Goal: Task Accomplishment & Management: Manage account settings

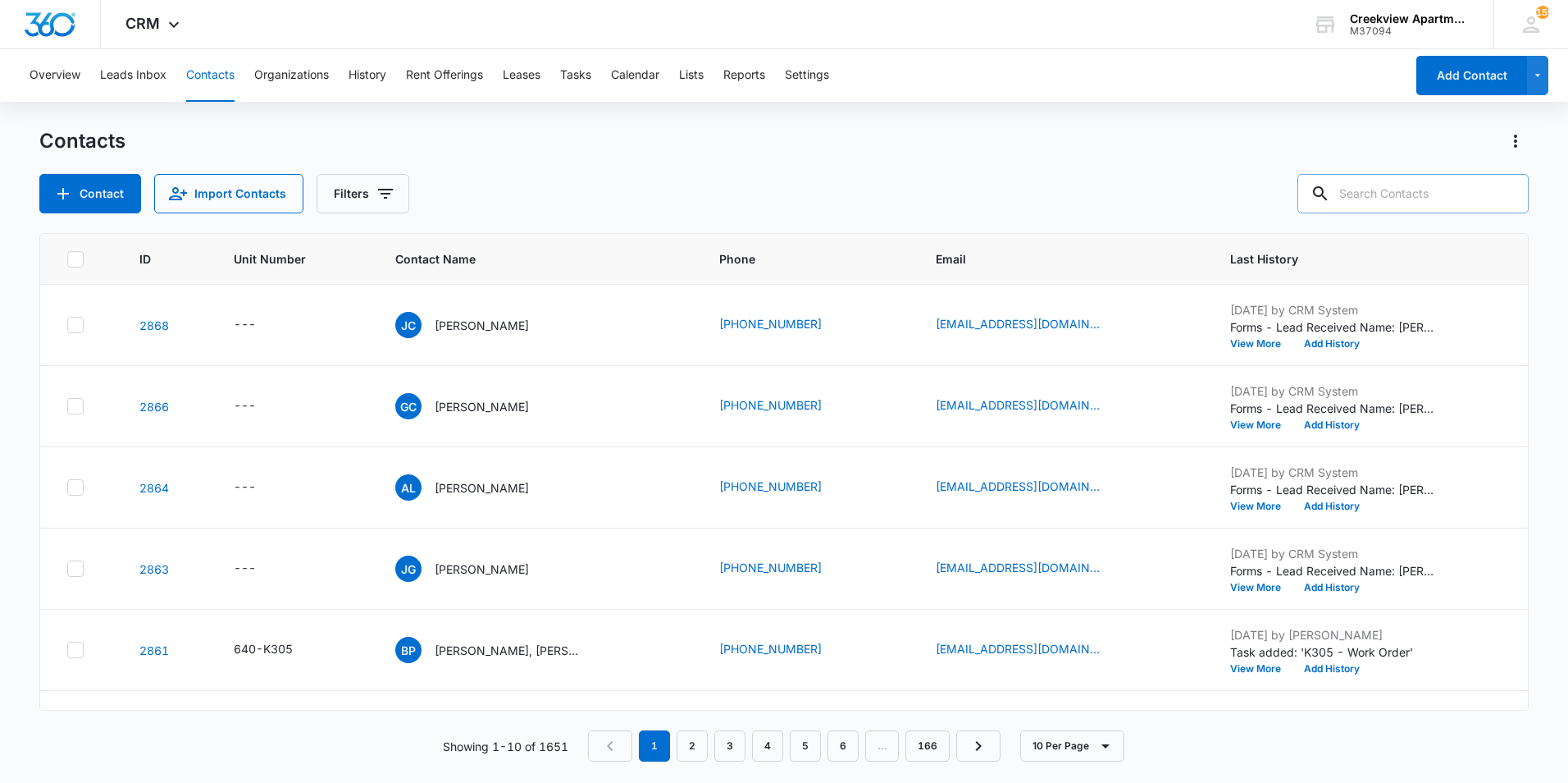
click at [1333, 192] on div at bounding box center [1320, 193] width 27 height 39
click at [1410, 173] on div "Contacts Contact Import Contacts Filters" at bounding box center [784, 170] width 1489 height 85
click at [1420, 187] on input "text" at bounding box center [1413, 193] width 231 height 39
type input "p206"
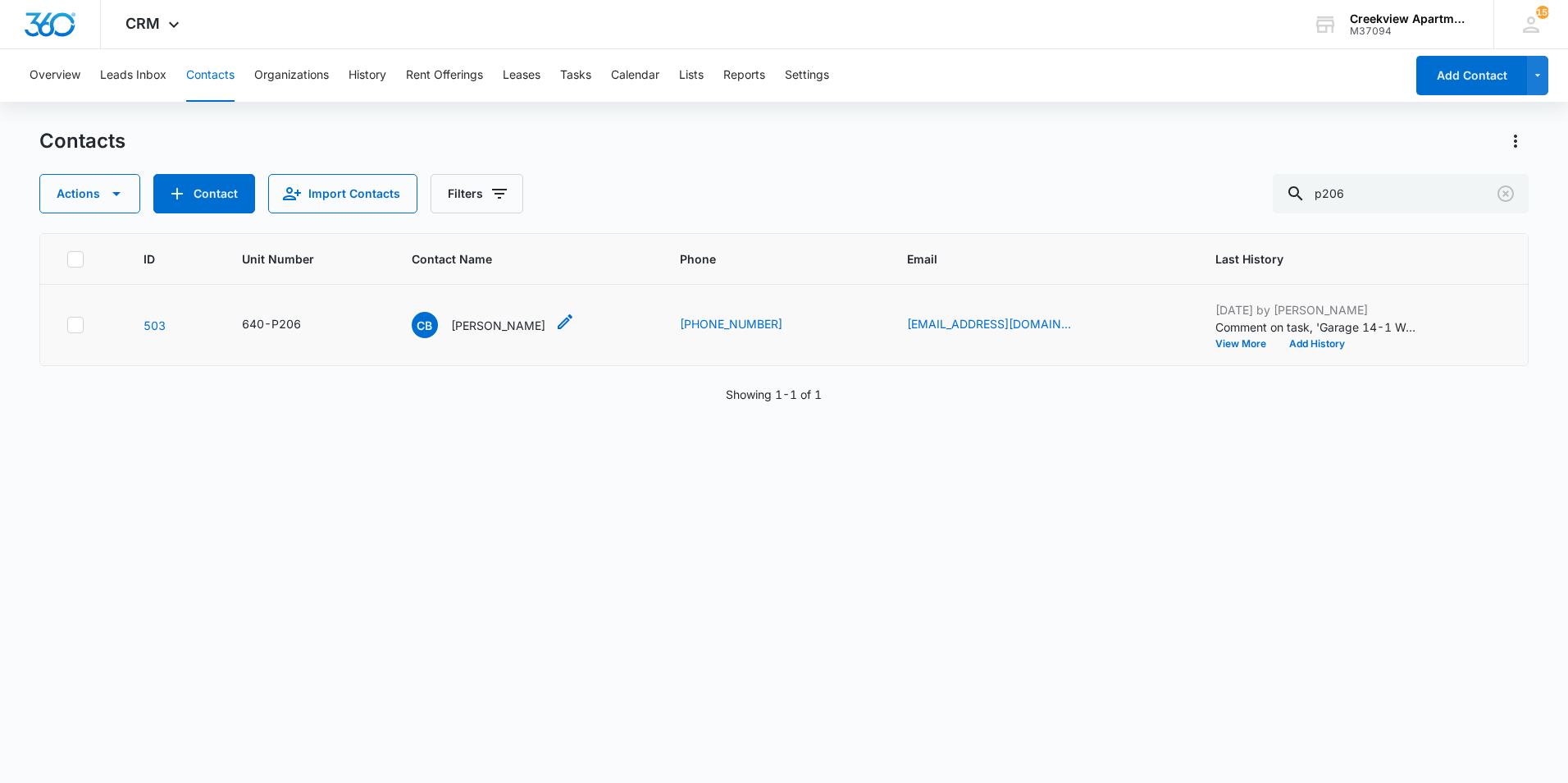
click at [483, 320] on p "[PERSON_NAME]" at bounding box center [498, 325] width 95 height 17
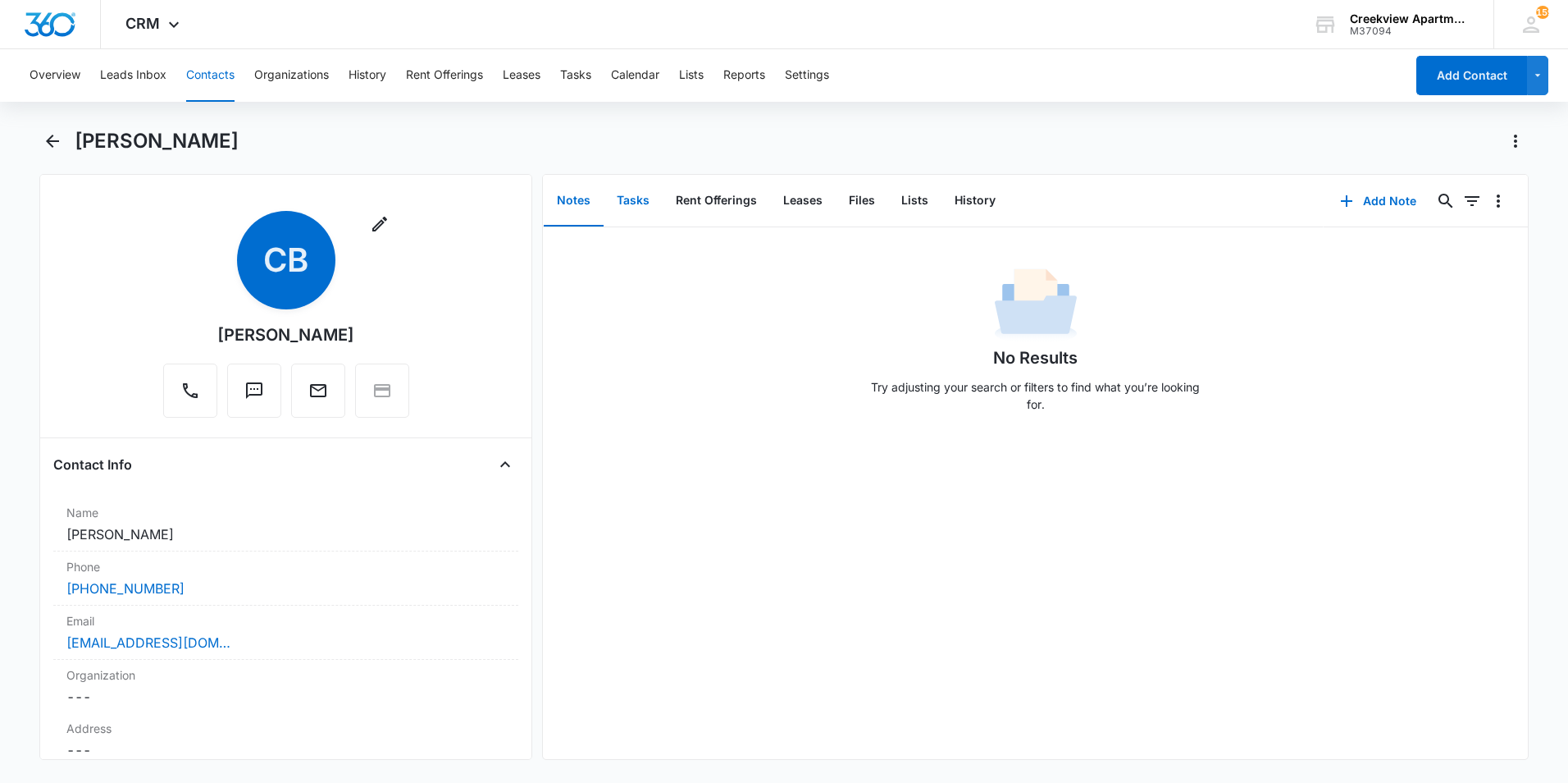
click at [638, 211] on button "Tasks" at bounding box center [633, 201] width 59 height 51
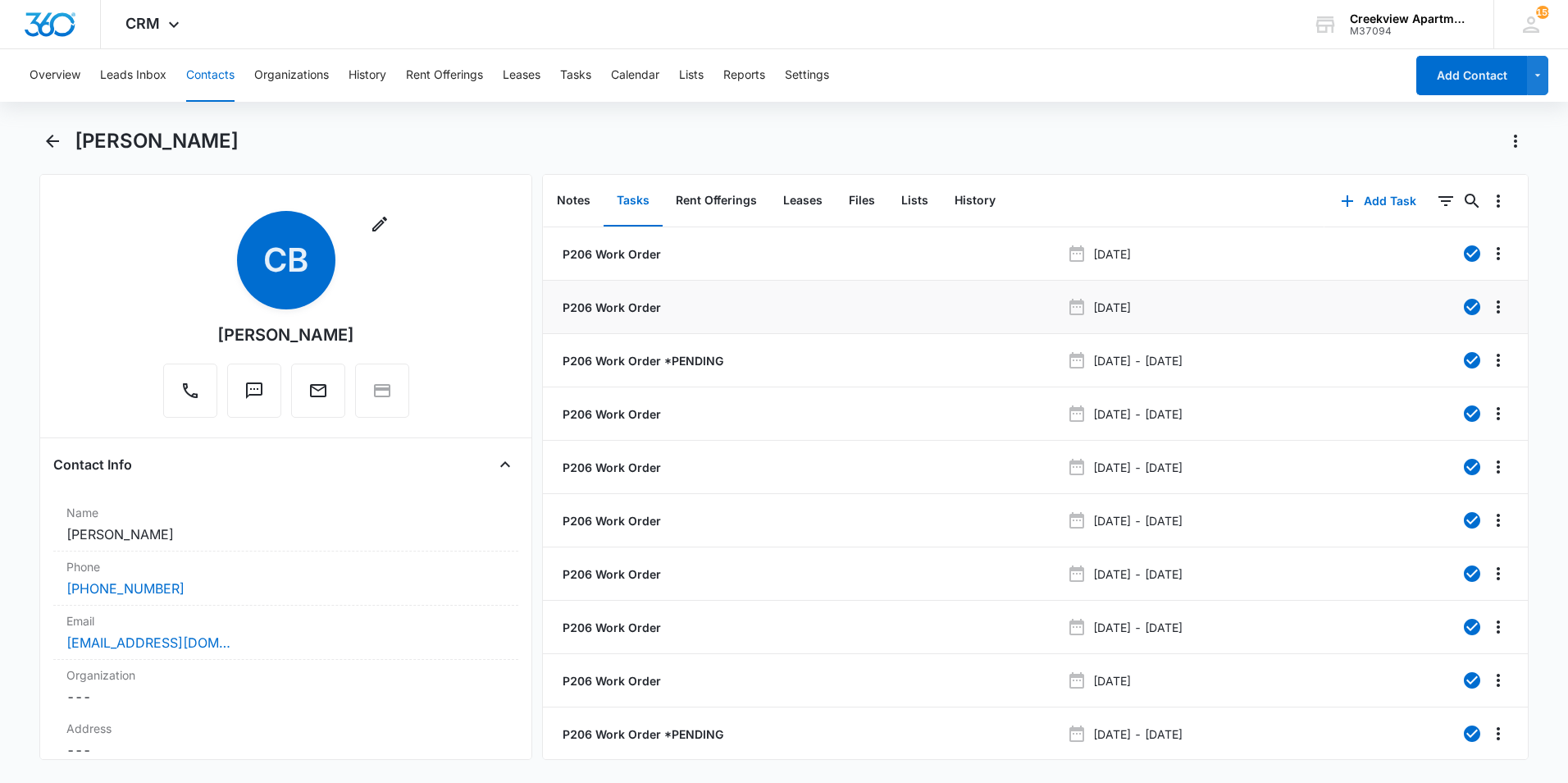
scroll to position [65, 0]
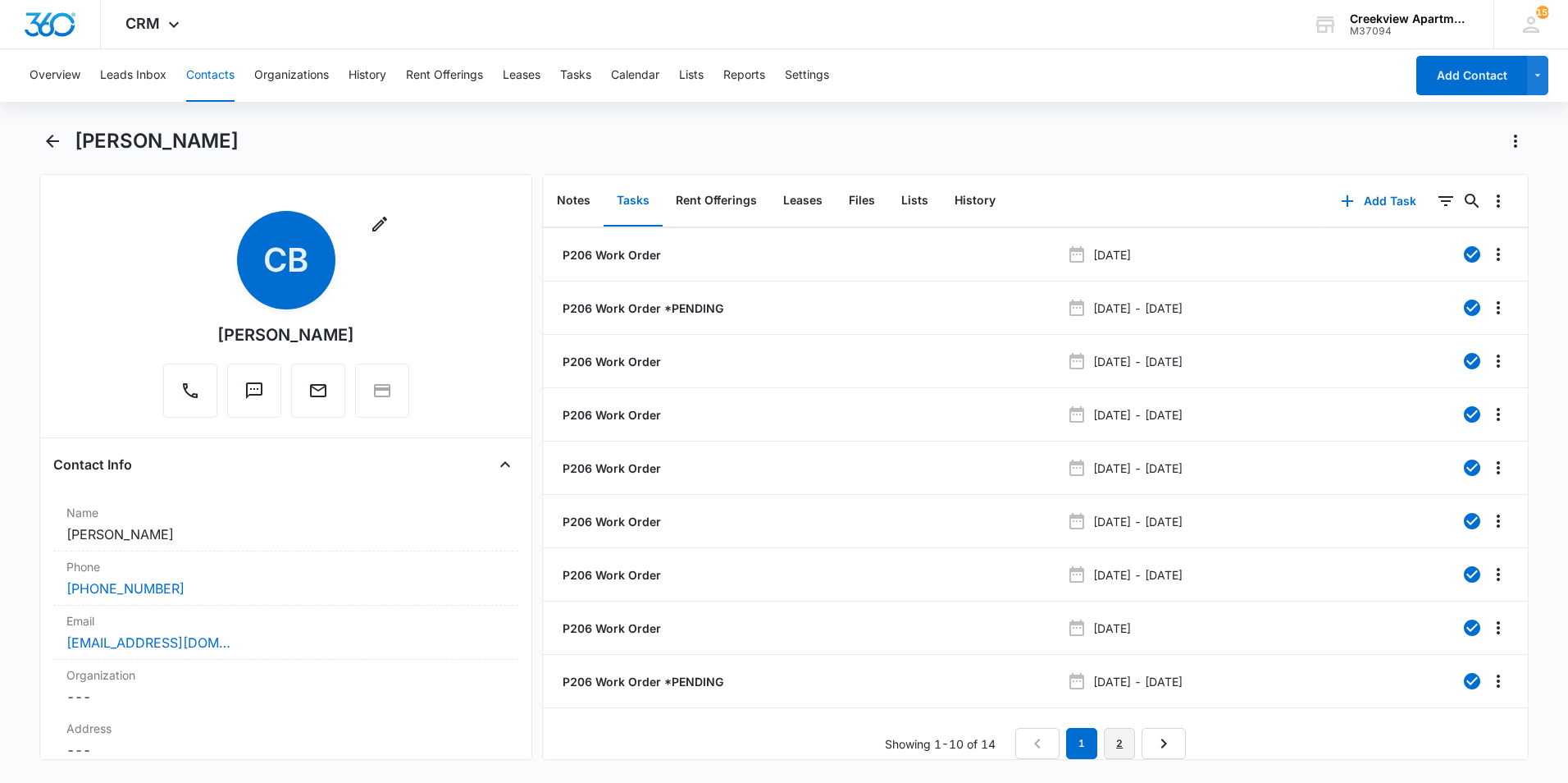
click at [1121, 731] on link "2" at bounding box center [1119, 743] width 32 height 32
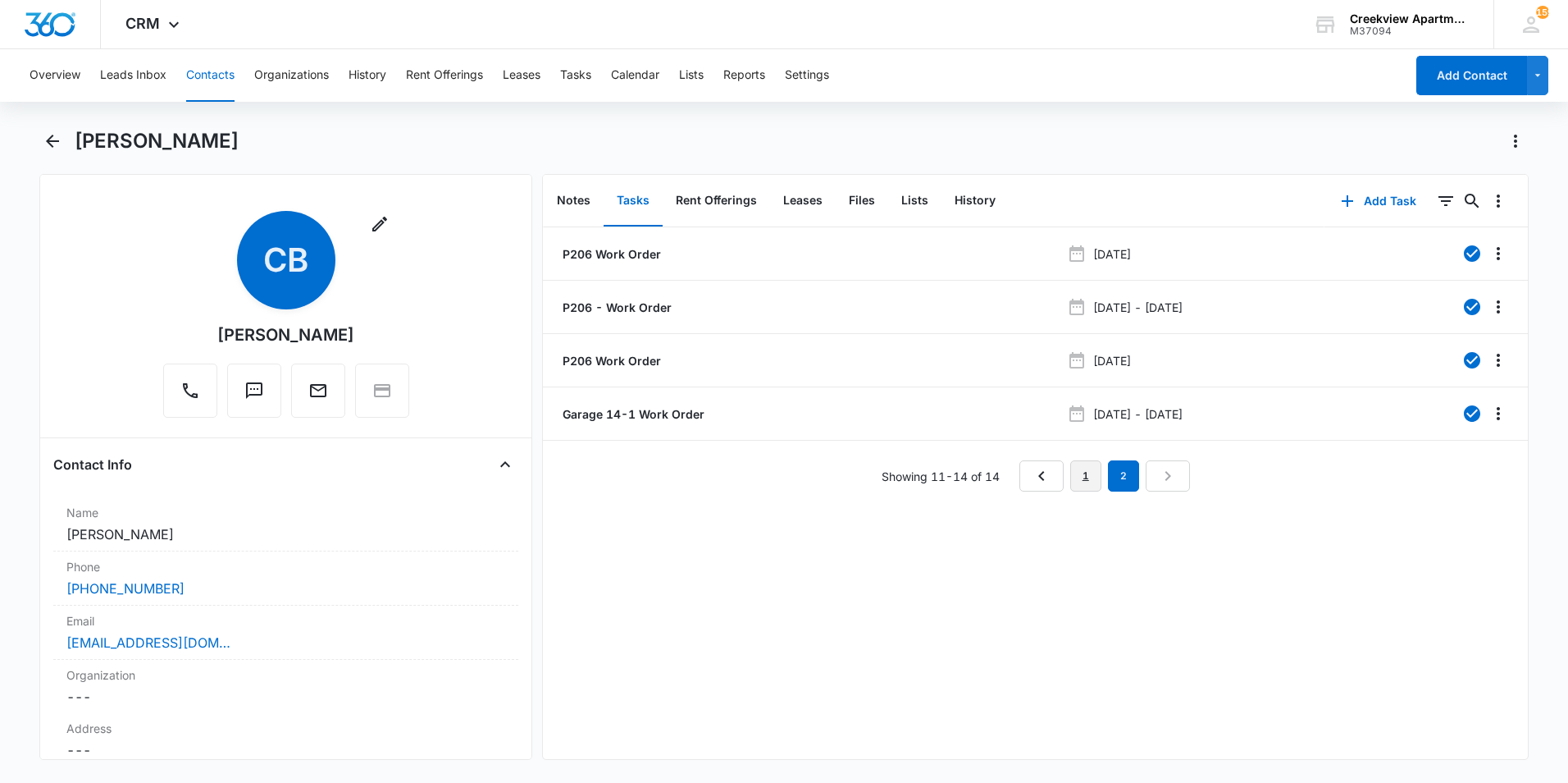
click at [1078, 483] on link "1" at bounding box center [1086, 476] width 32 height 32
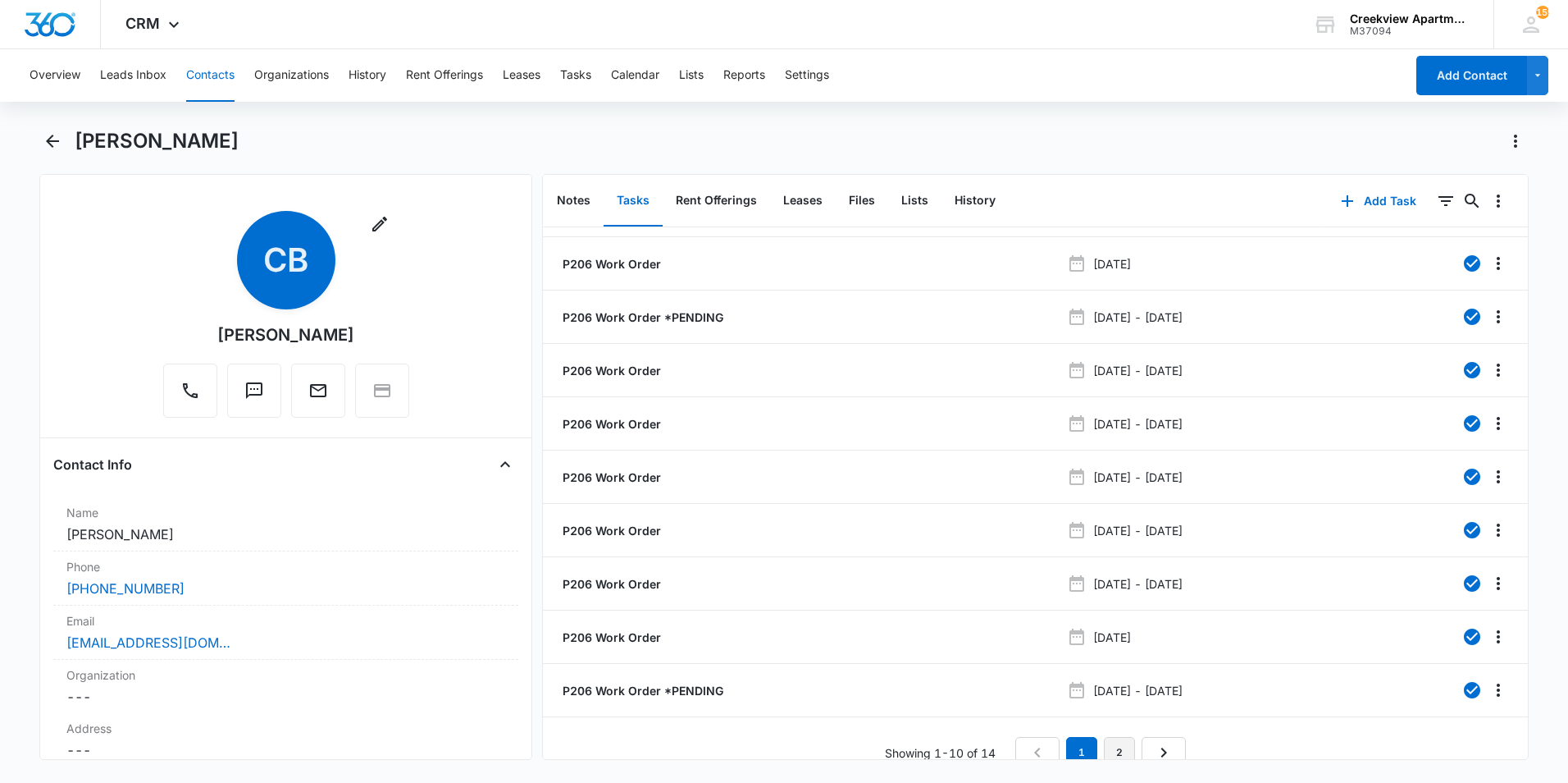
scroll to position [65, 0]
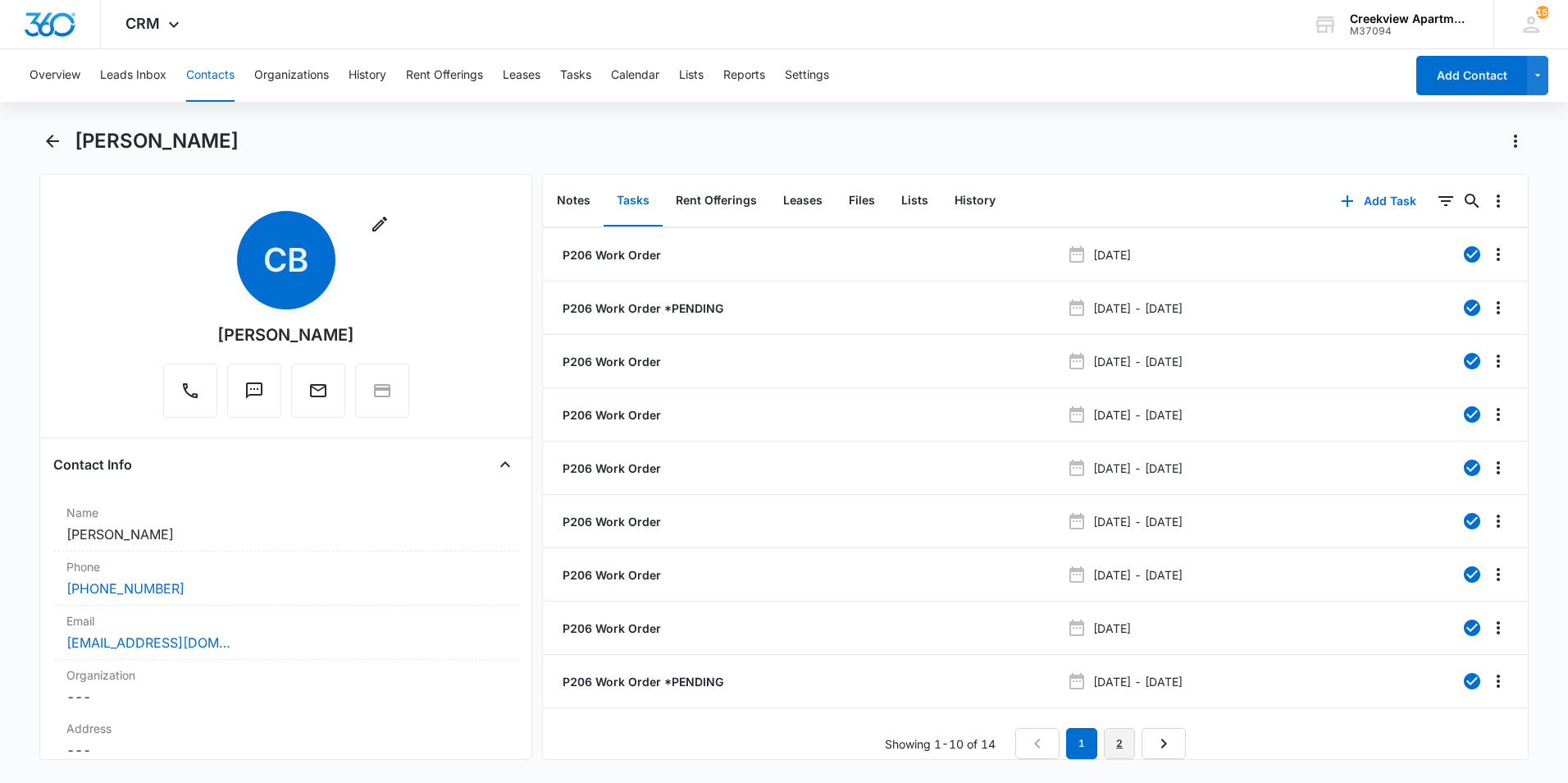
click at [1123, 739] on link "2" at bounding box center [1119, 743] width 32 height 32
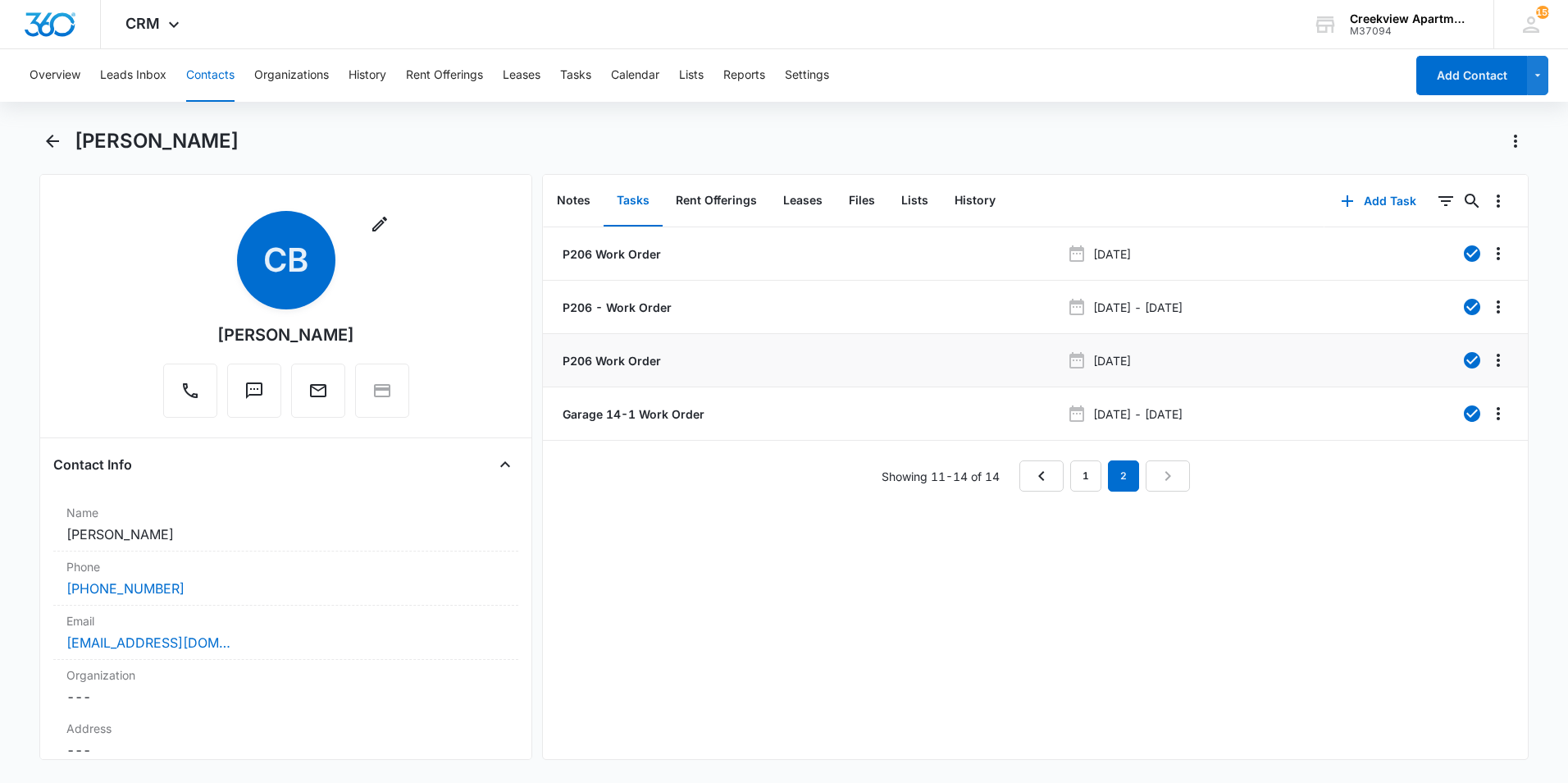
click at [654, 366] on p "P206 Work Order" at bounding box center [609, 360] width 102 height 17
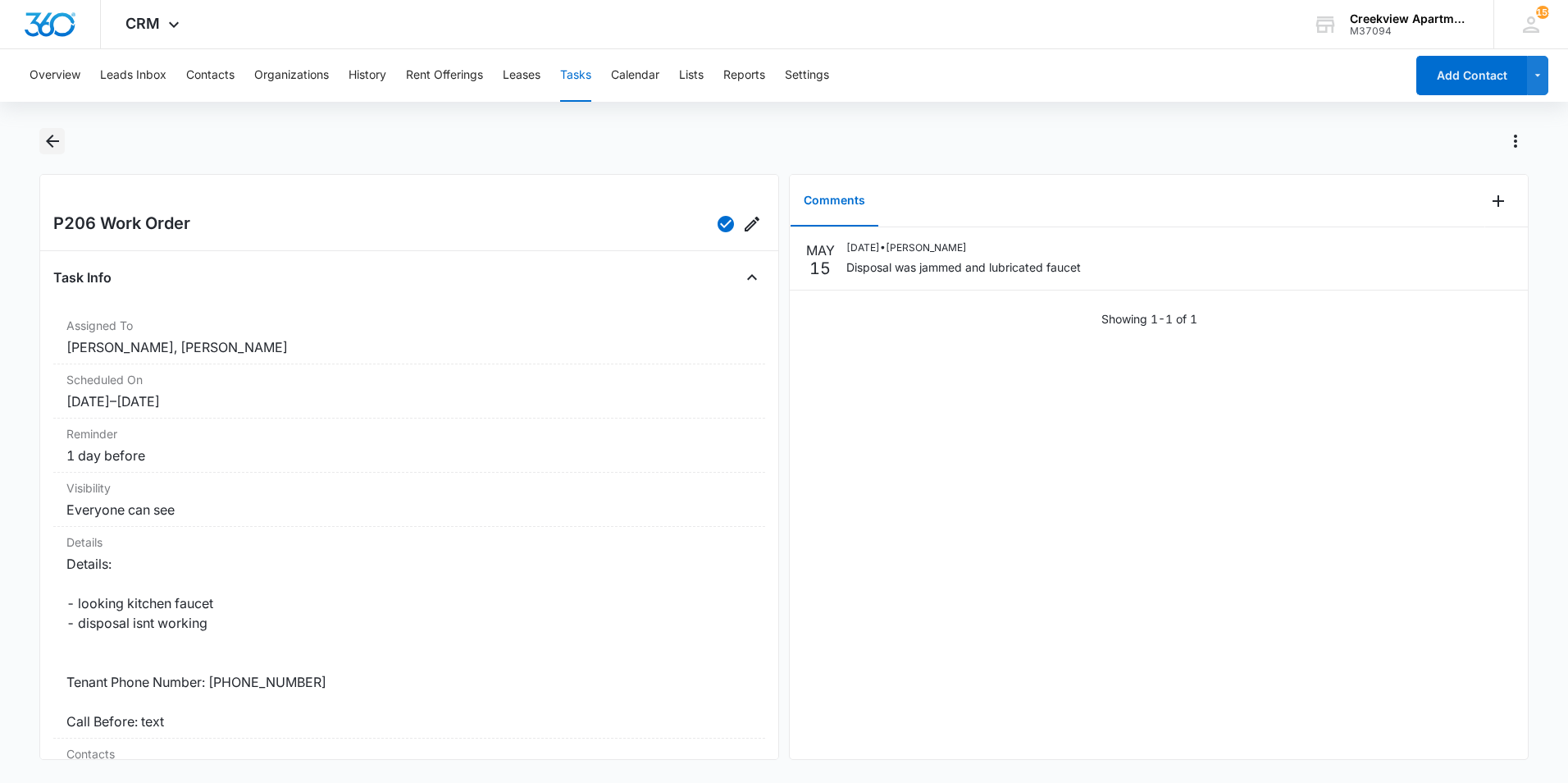
click at [56, 144] on icon "Back" at bounding box center [52, 141] width 20 height 20
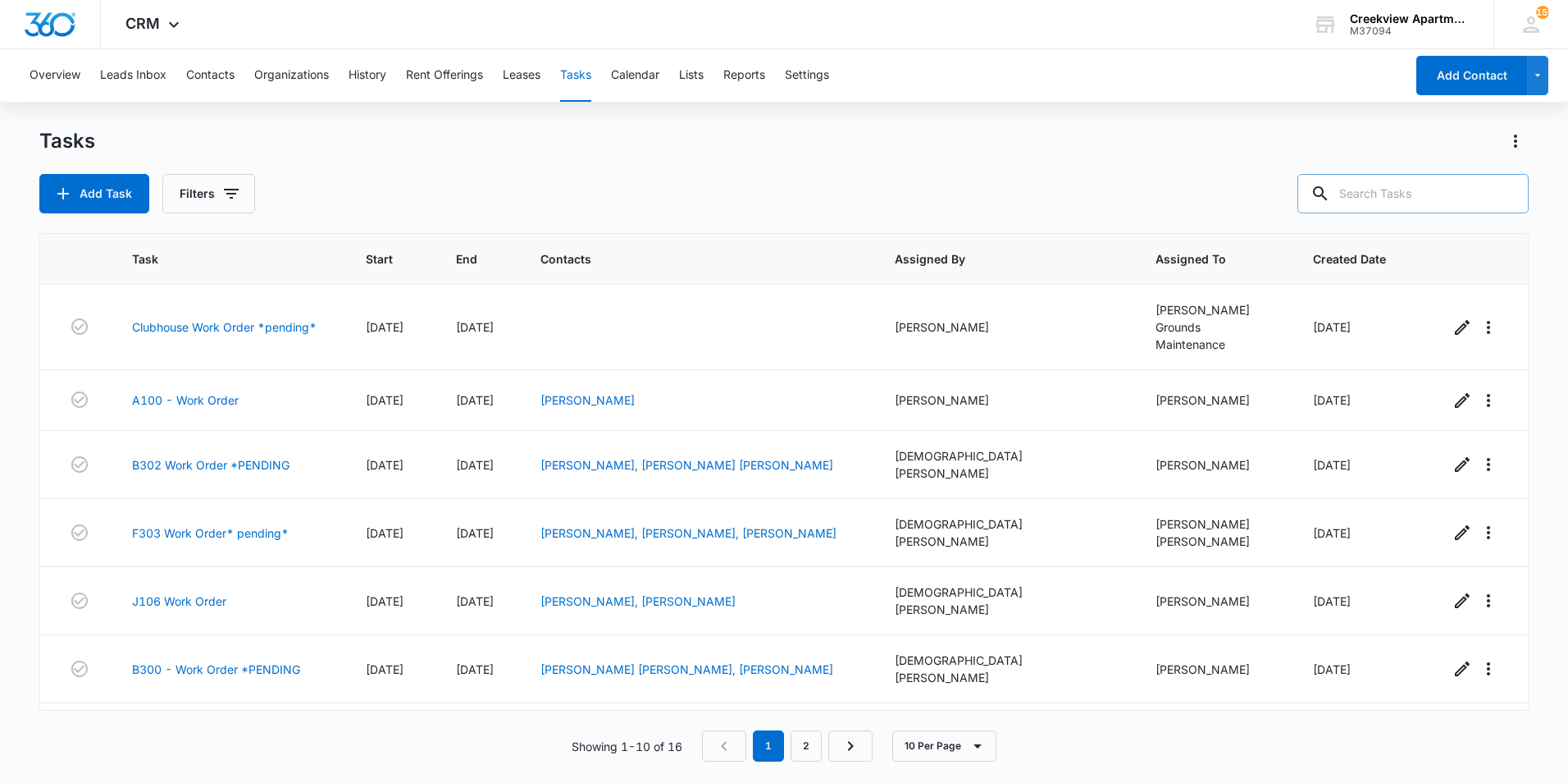
click at [1453, 187] on input "text" at bounding box center [1413, 193] width 231 height 39
click at [217, 69] on button "Contacts" at bounding box center [211, 75] width 48 height 52
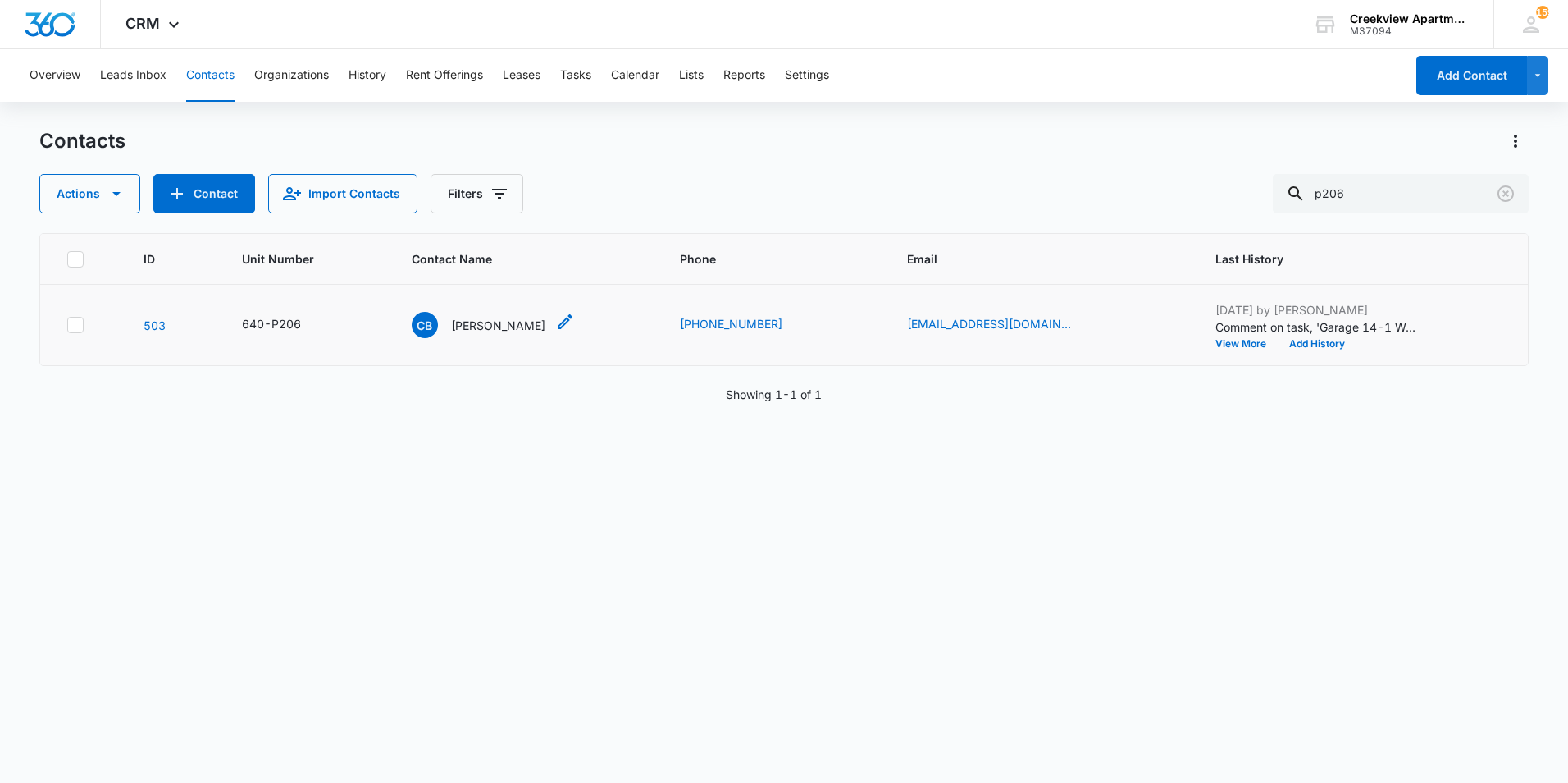
click at [509, 319] on p "[PERSON_NAME]" at bounding box center [498, 325] width 95 height 17
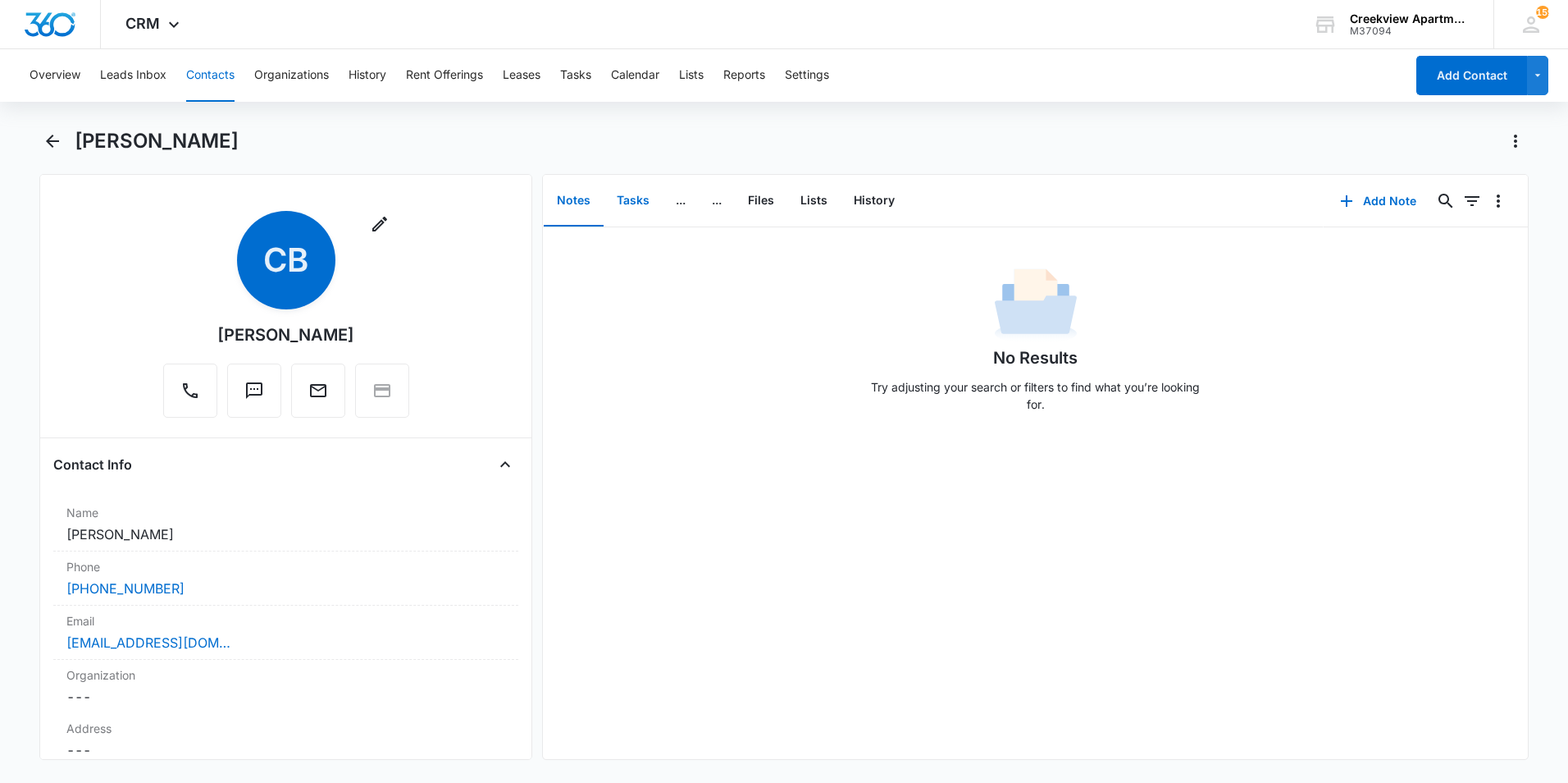
click at [653, 205] on button "Tasks" at bounding box center [633, 201] width 59 height 51
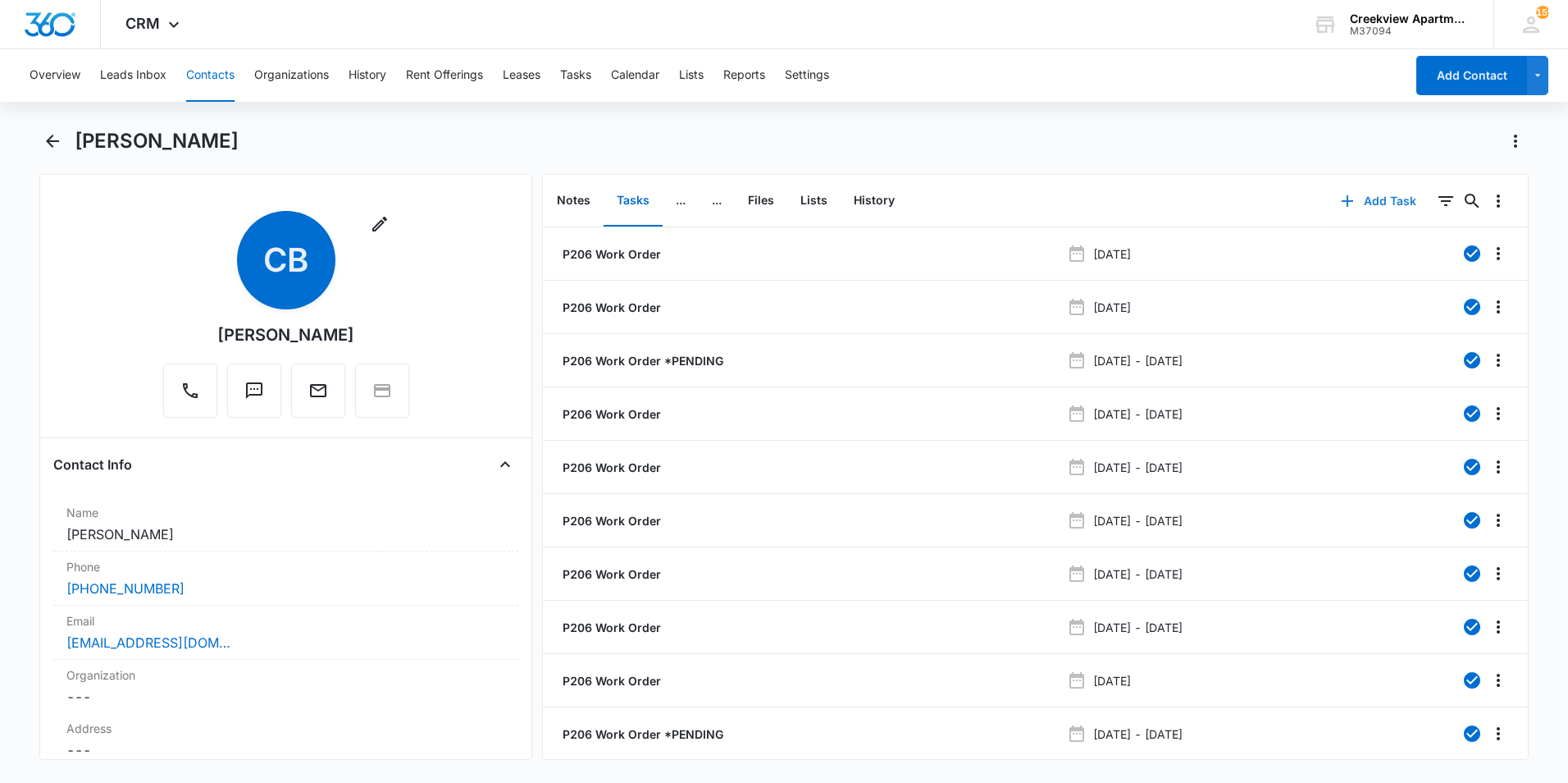
click at [1352, 195] on button "Add Task" at bounding box center [1378, 201] width 109 height 39
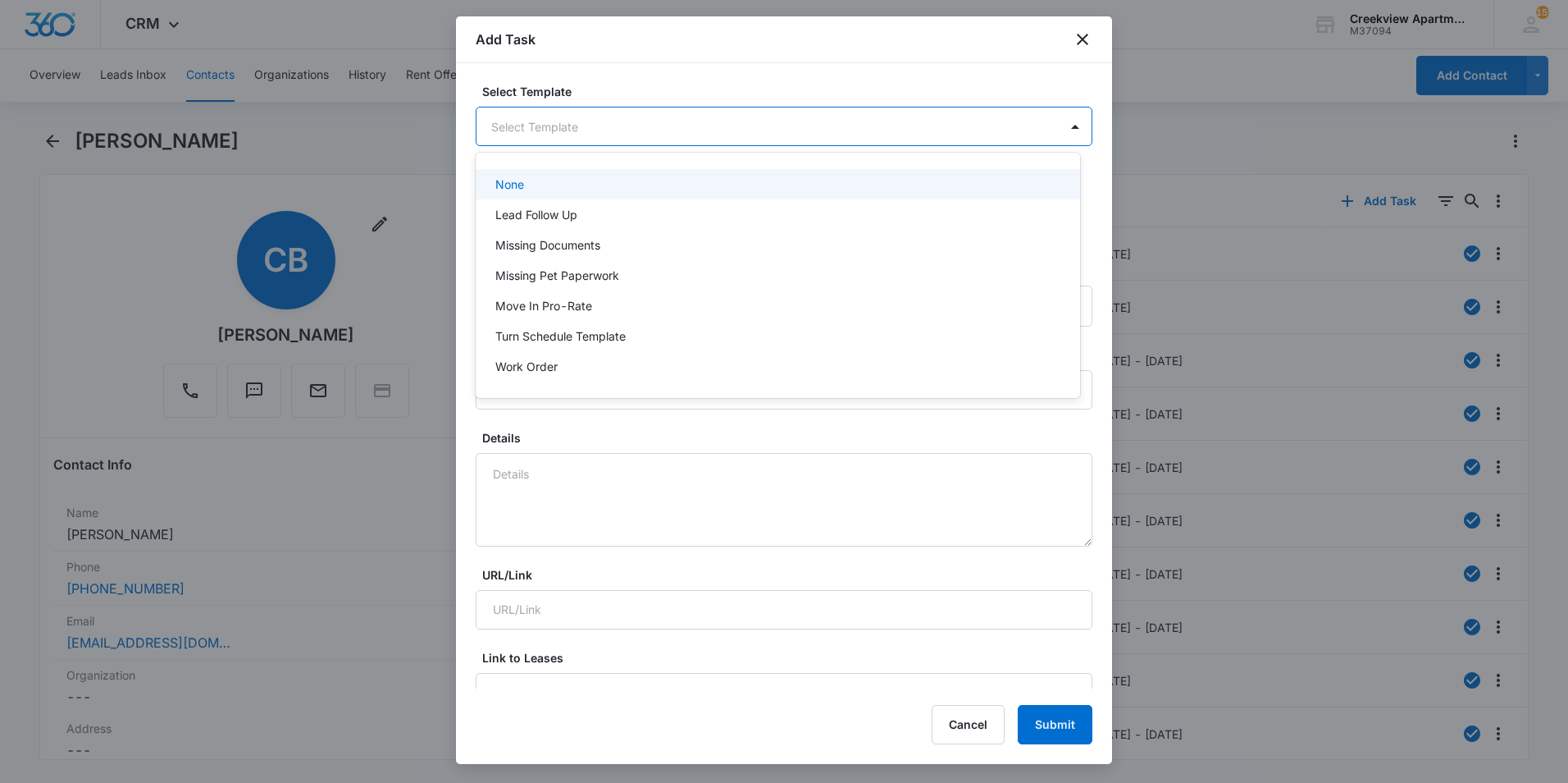
click at [638, 112] on body "CRM Apps Reputation Websites Forms CRM Email Social Content Ads Intelligence Fi…" at bounding box center [784, 392] width 1568 height 783
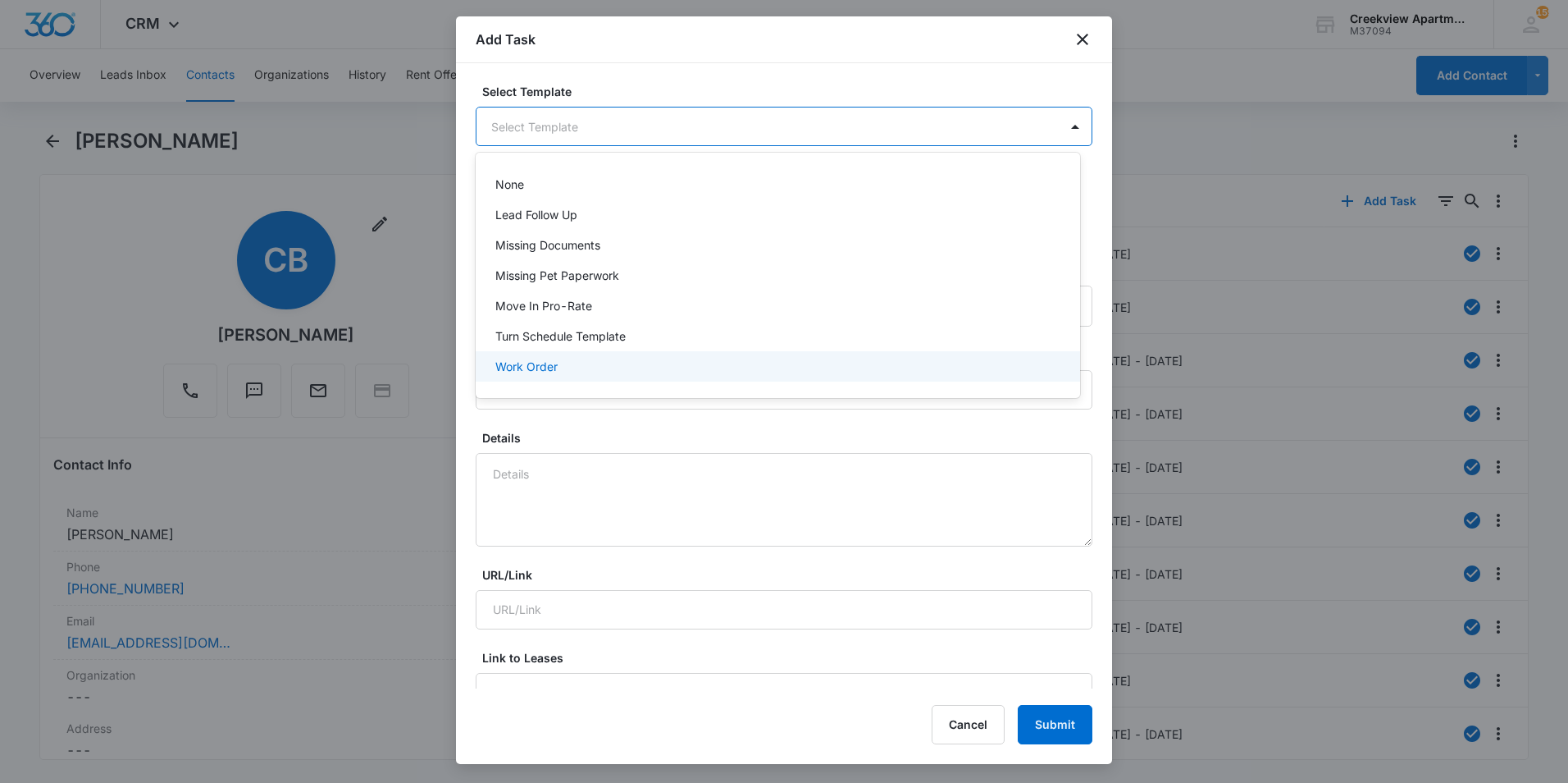
click at [535, 370] on p "Work Order" at bounding box center [526, 366] width 62 height 17
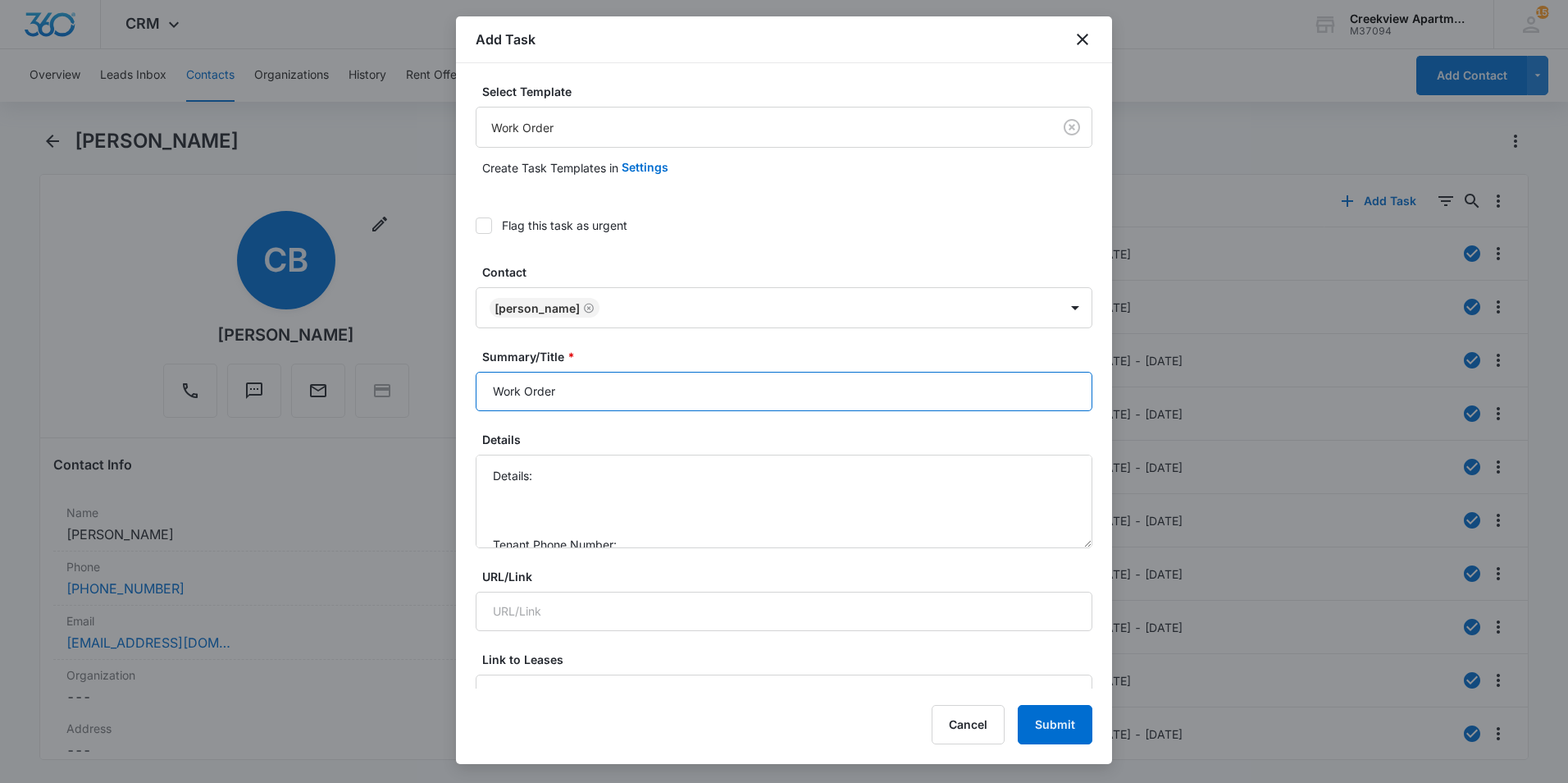
click at [491, 400] on input "Work Order" at bounding box center [784, 391] width 617 height 39
type input "P206 Work Order"
click at [585, 479] on textarea "Details: Tenant Phone Number: Call Before:" at bounding box center [784, 501] width 617 height 94
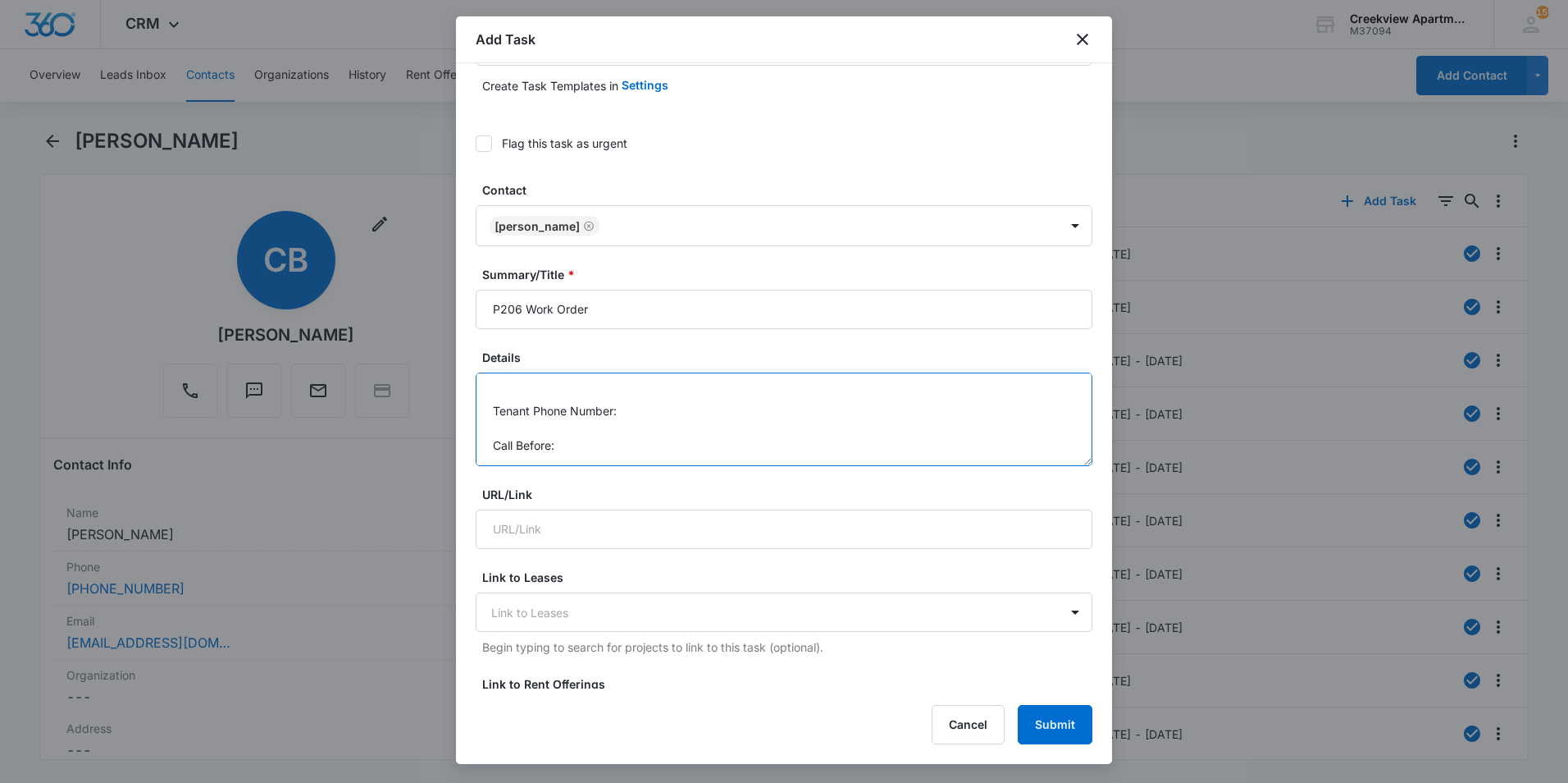
click at [639, 407] on textarea "Details: Windows leak water in on both bedrooms, faucet not working in kitchen.…" at bounding box center [784, 419] width 617 height 94
click at [628, 430] on textarea "Details: Windows leak water in on both bedrooms, faucet not working in kitchen.…" at bounding box center [784, 419] width 617 height 94
click at [643, 437] on textarea "Details: Windows leak water in on both bedrooms, faucet not working in kitchen.…" at bounding box center [784, 419] width 617 height 94
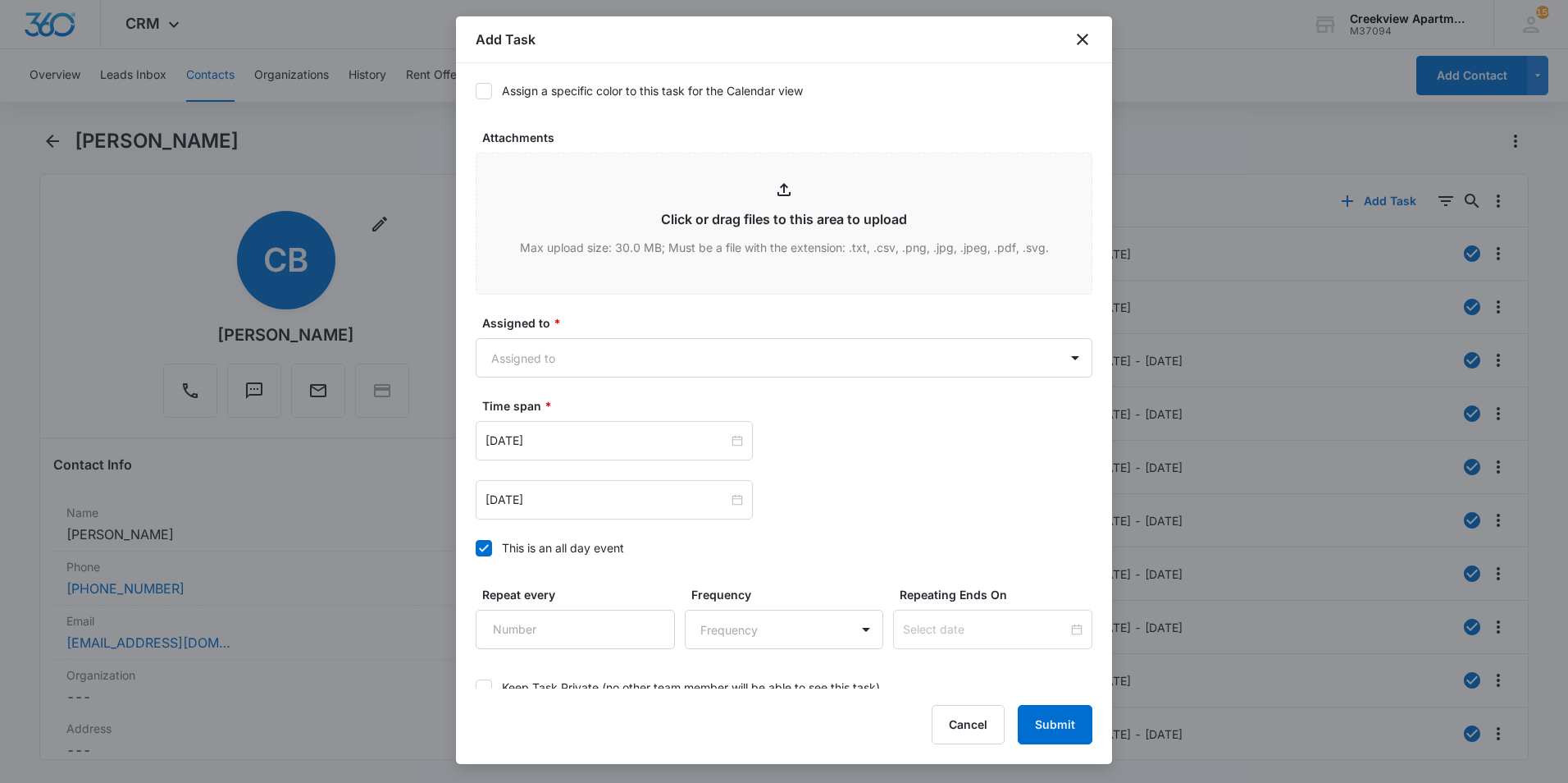
scroll to position [820, 0]
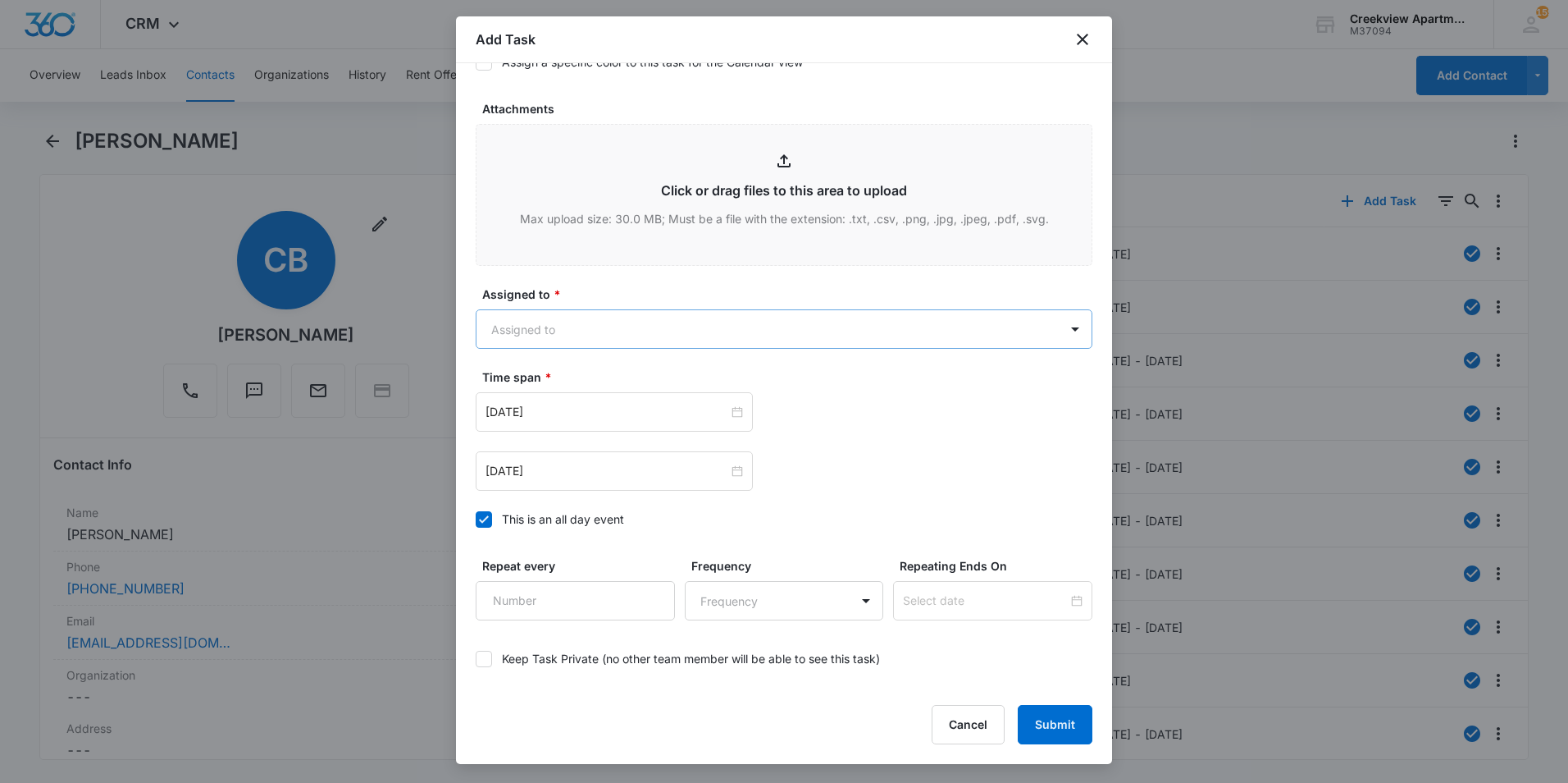
type textarea "Details: Windows leak water in on both bedrooms, faucet not working in kitchen.…"
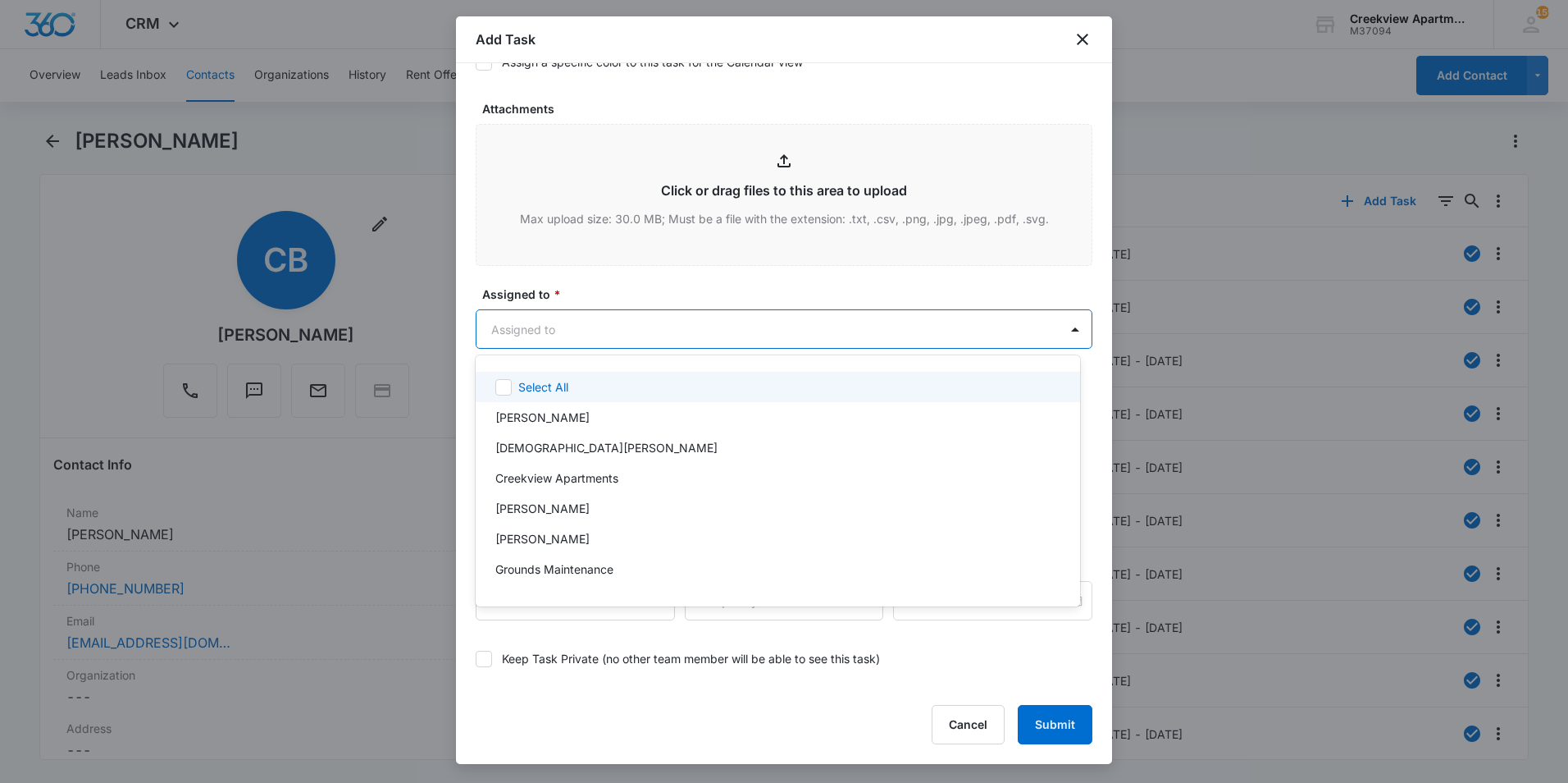
click at [664, 328] on body "CRM Apps Reputation Websites Forms CRM Email Social Content Ads Intelligence Fi…" at bounding box center [784, 392] width 1568 height 783
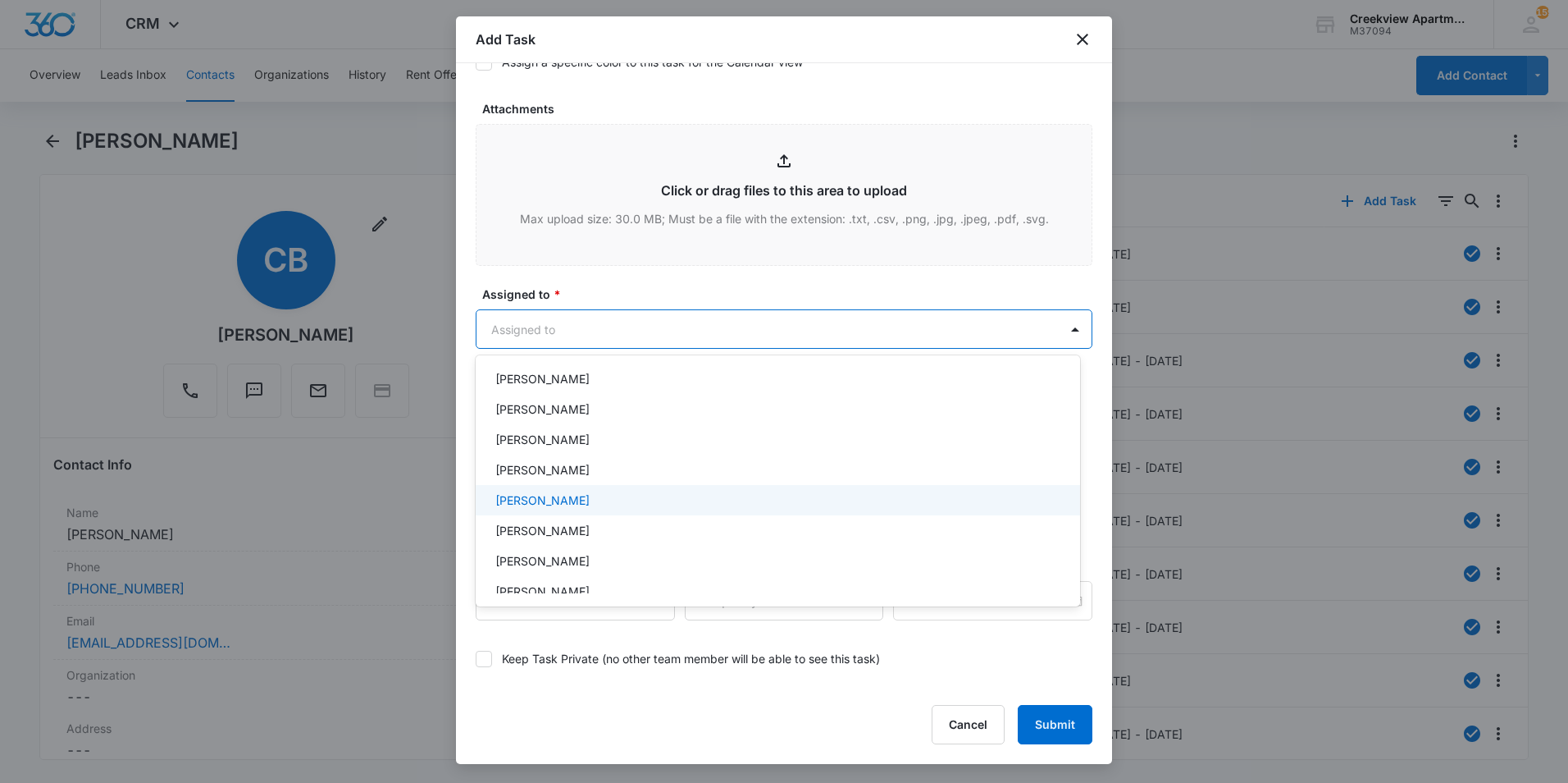
scroll to position [246, 0]
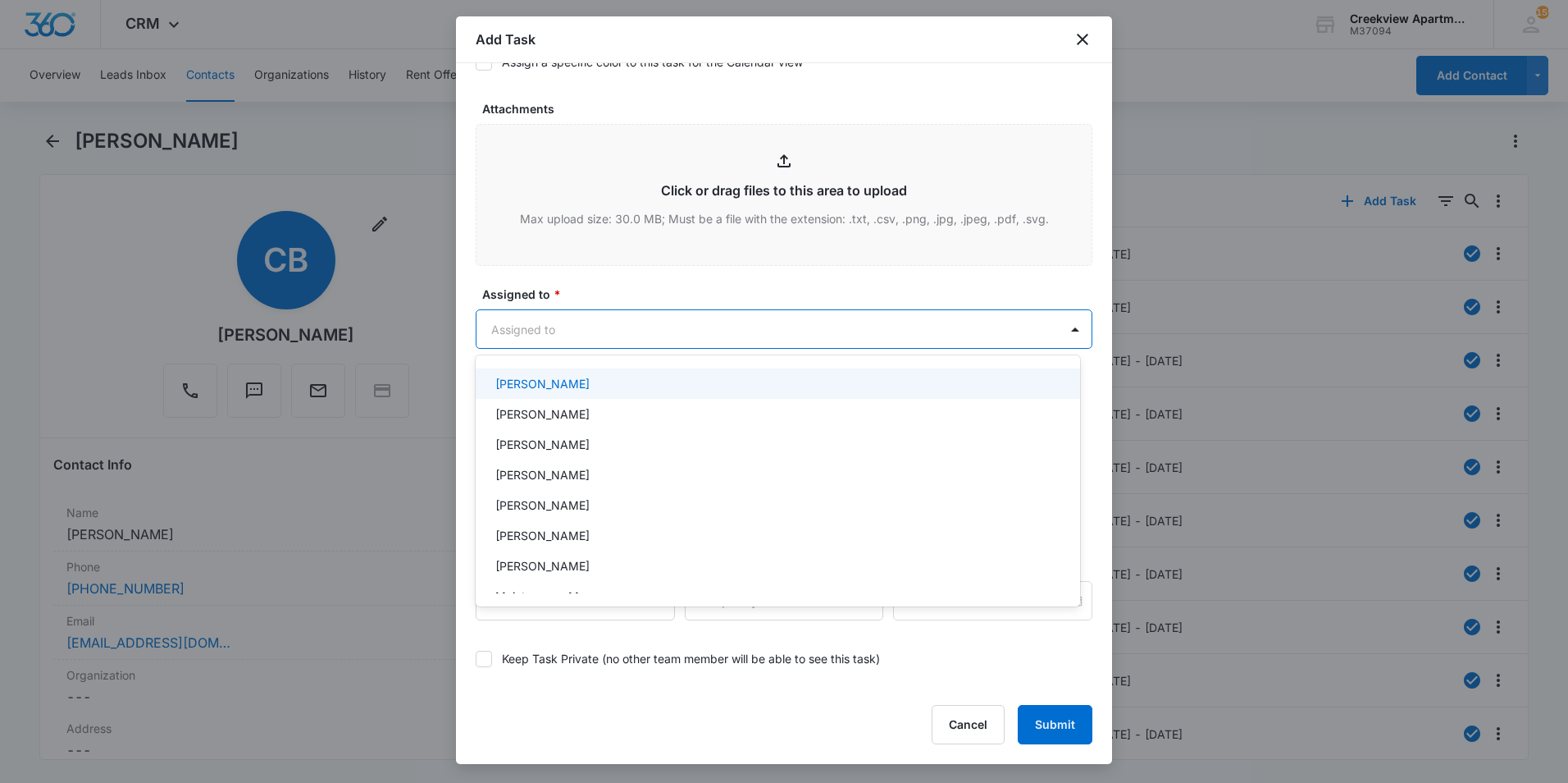
click at [546, 377] on p "[PERSON_NAME]" at bounding box center [542, 383] width 95 height 17
click at [609, 261] on div at bounding box center [784, 392] width 1568 height 783
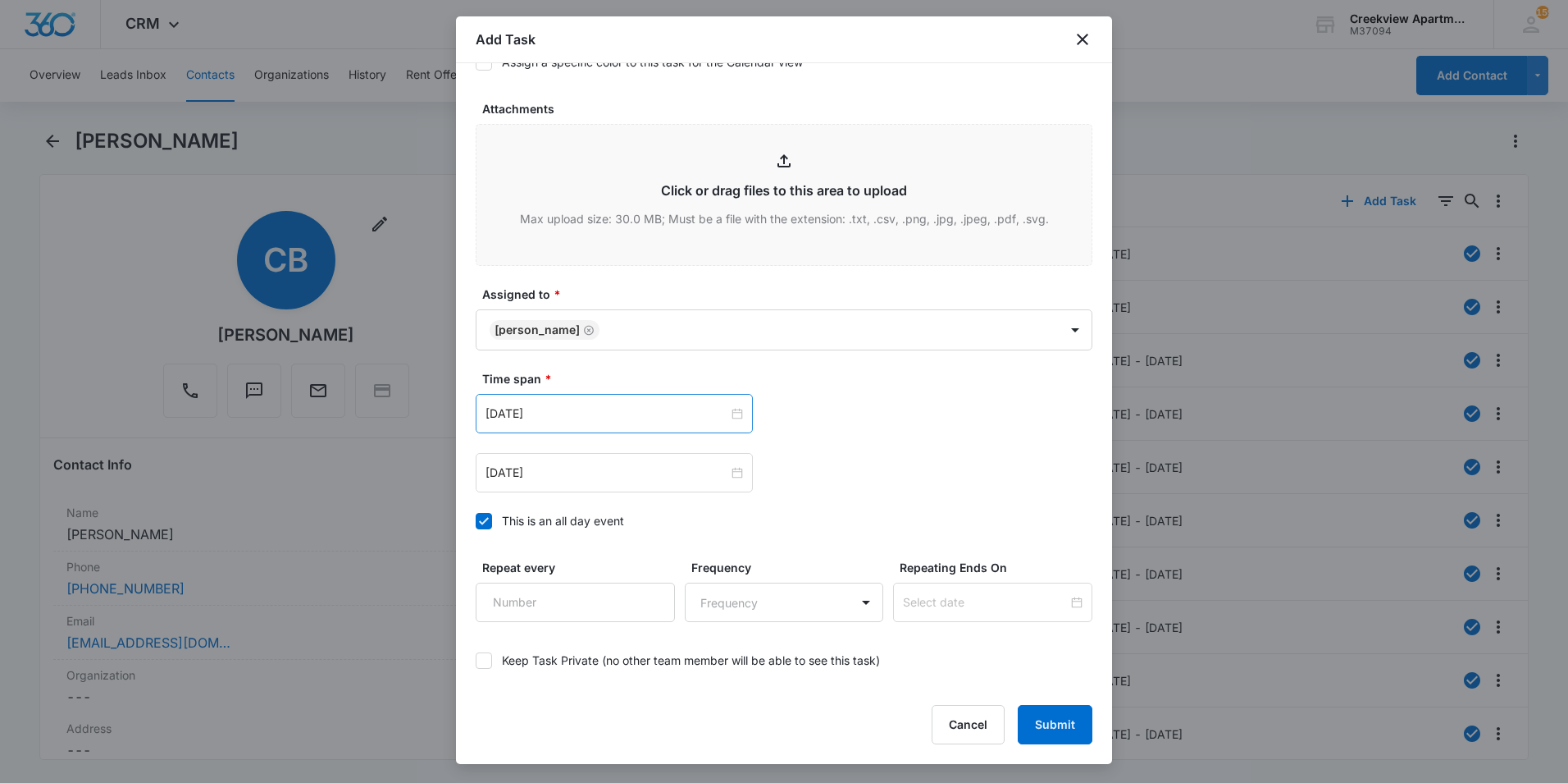
click at [582, 426] on div "[DATE]" at bounding box center [614, 413] width 277 height 39
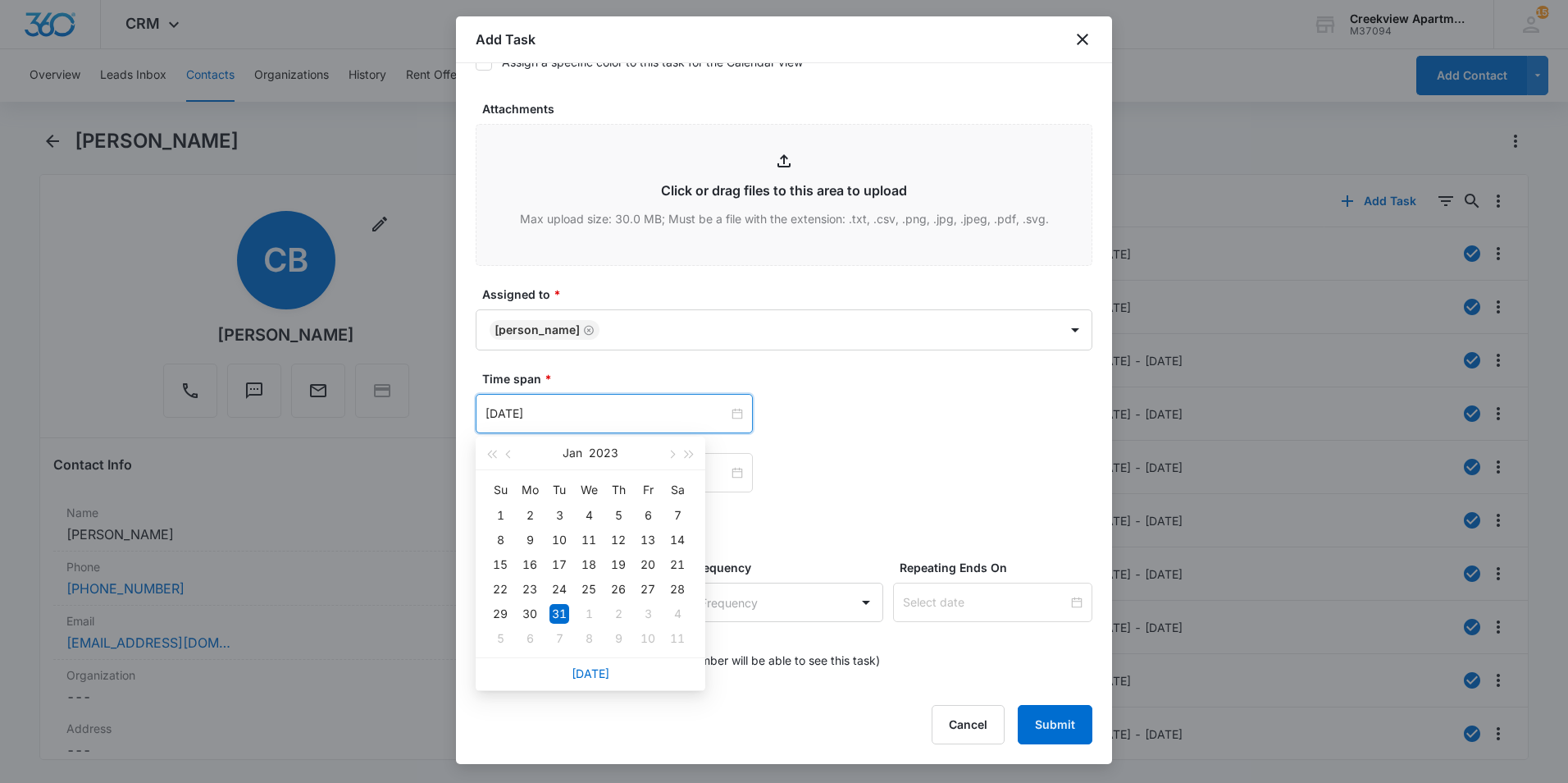
drag, startPoint x: 585, startPoint y: 671, endPoint x: 765, endPoint y: 598, distance: 194.2
click at [585, 670] on link "[DATE]" at bounding box center [590, 673] width 37 height 14
type input "[DATE]"
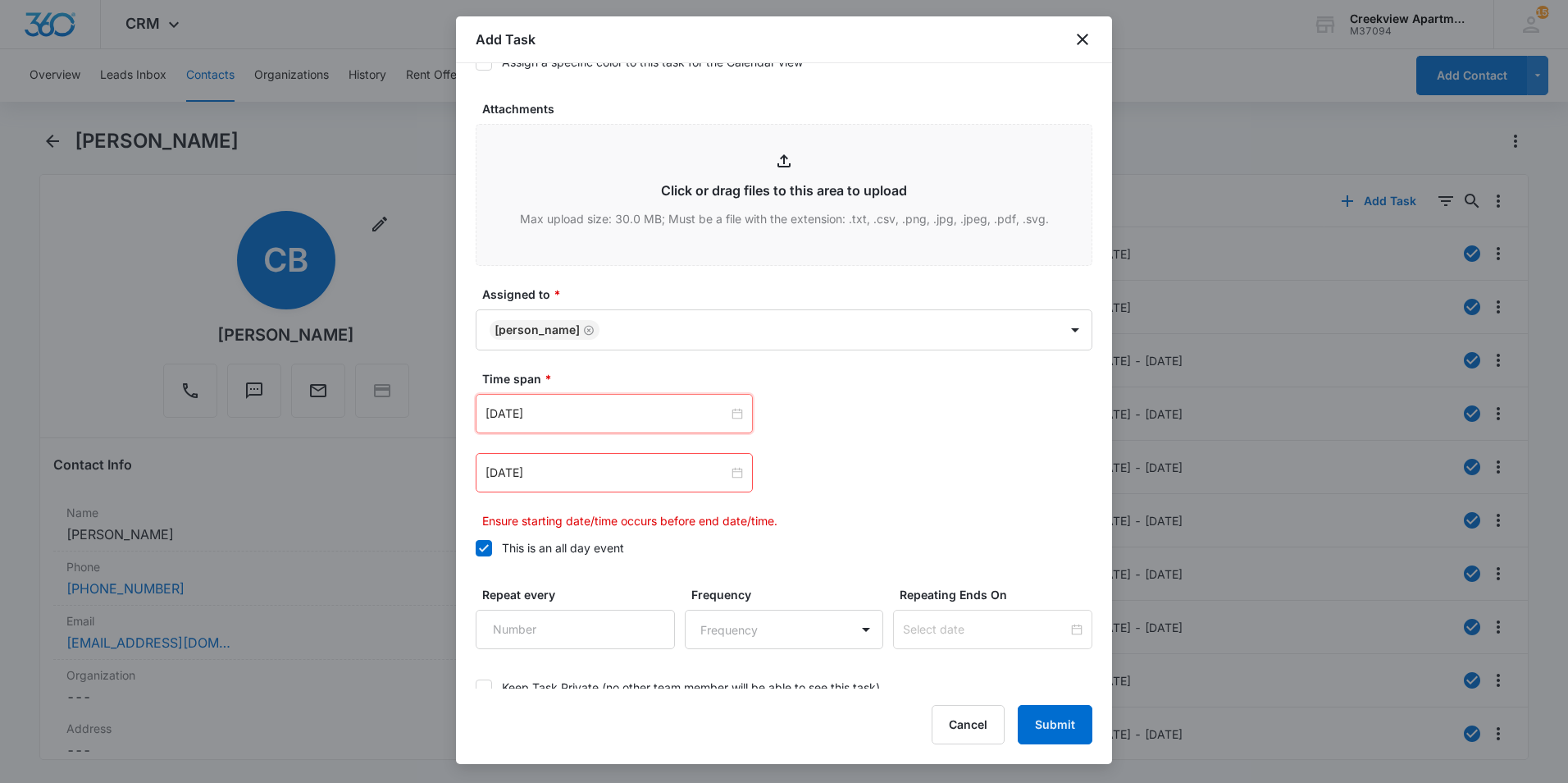
click at [682, 482] on div "[DATE]" at bounding box center [614, 472] width 277 height 39
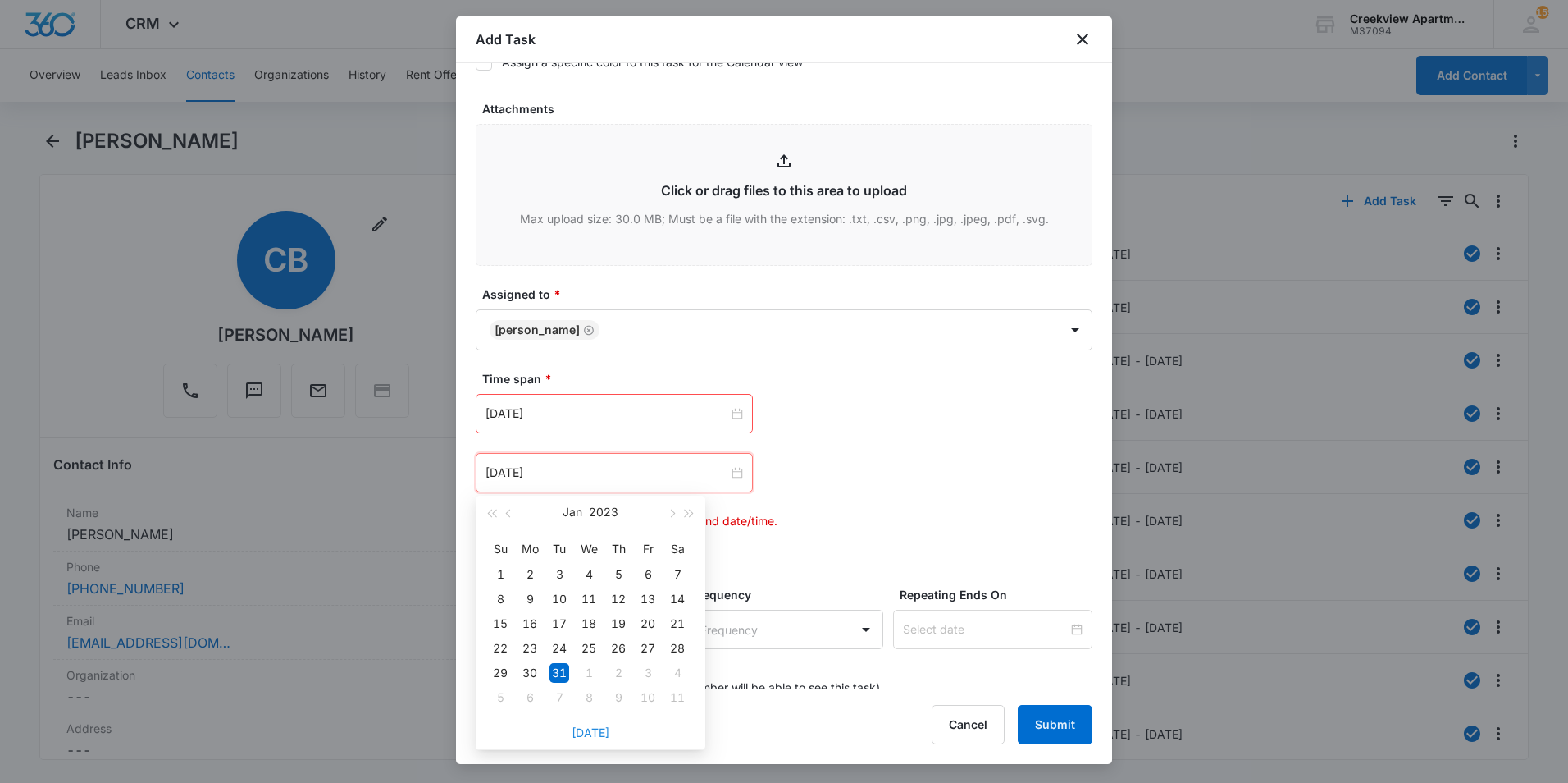
click at [595, 725] on div "[DATE]" at bounding box center [590, 732] width 230 height 33
click at [597, 730] on link "[DATE]" at bounding box center [590, 732] width 37 height 14
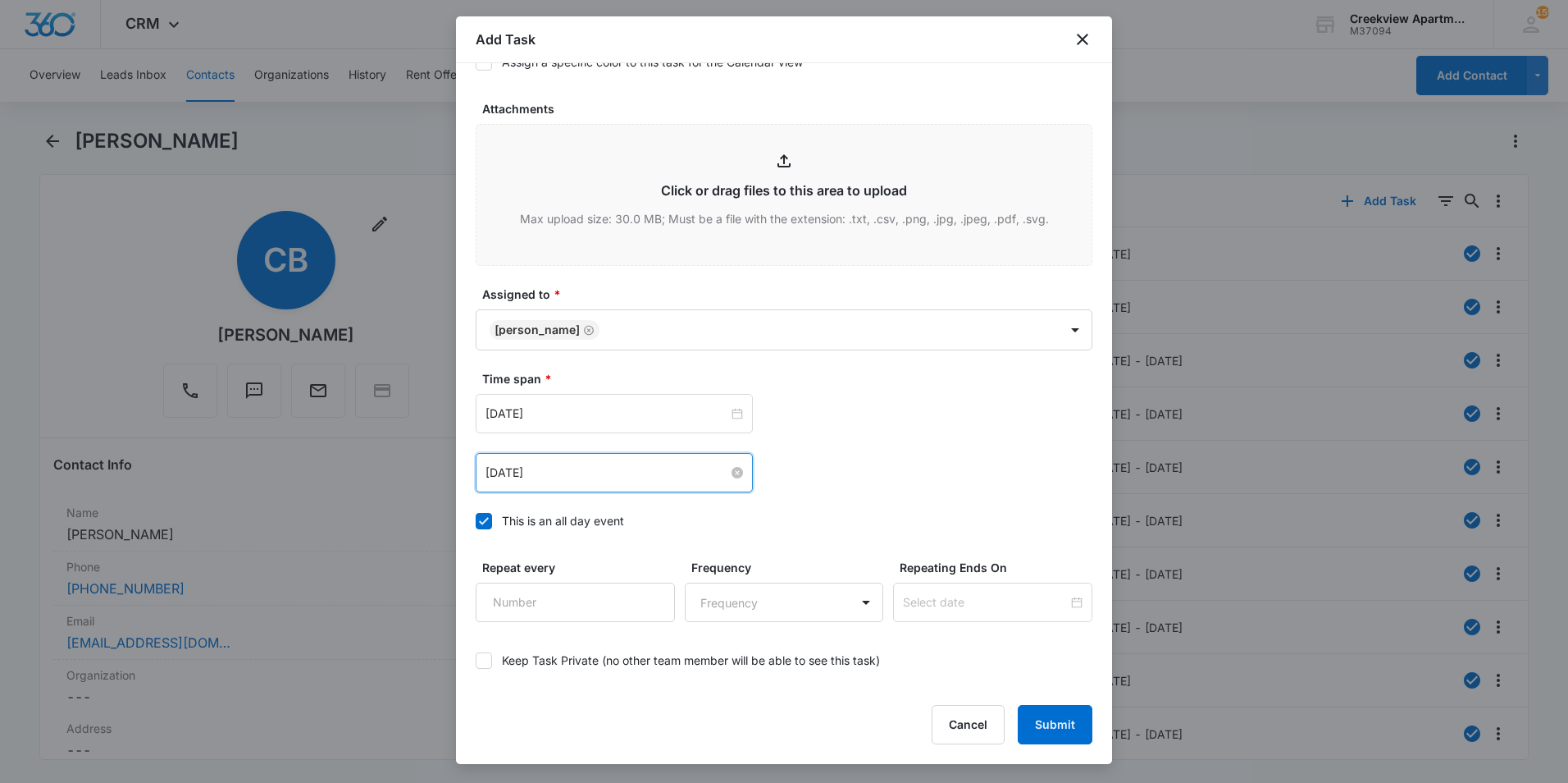
click at [630, 474] on input "[DATE]" at bounding box center [606, 473] width 243 height 18
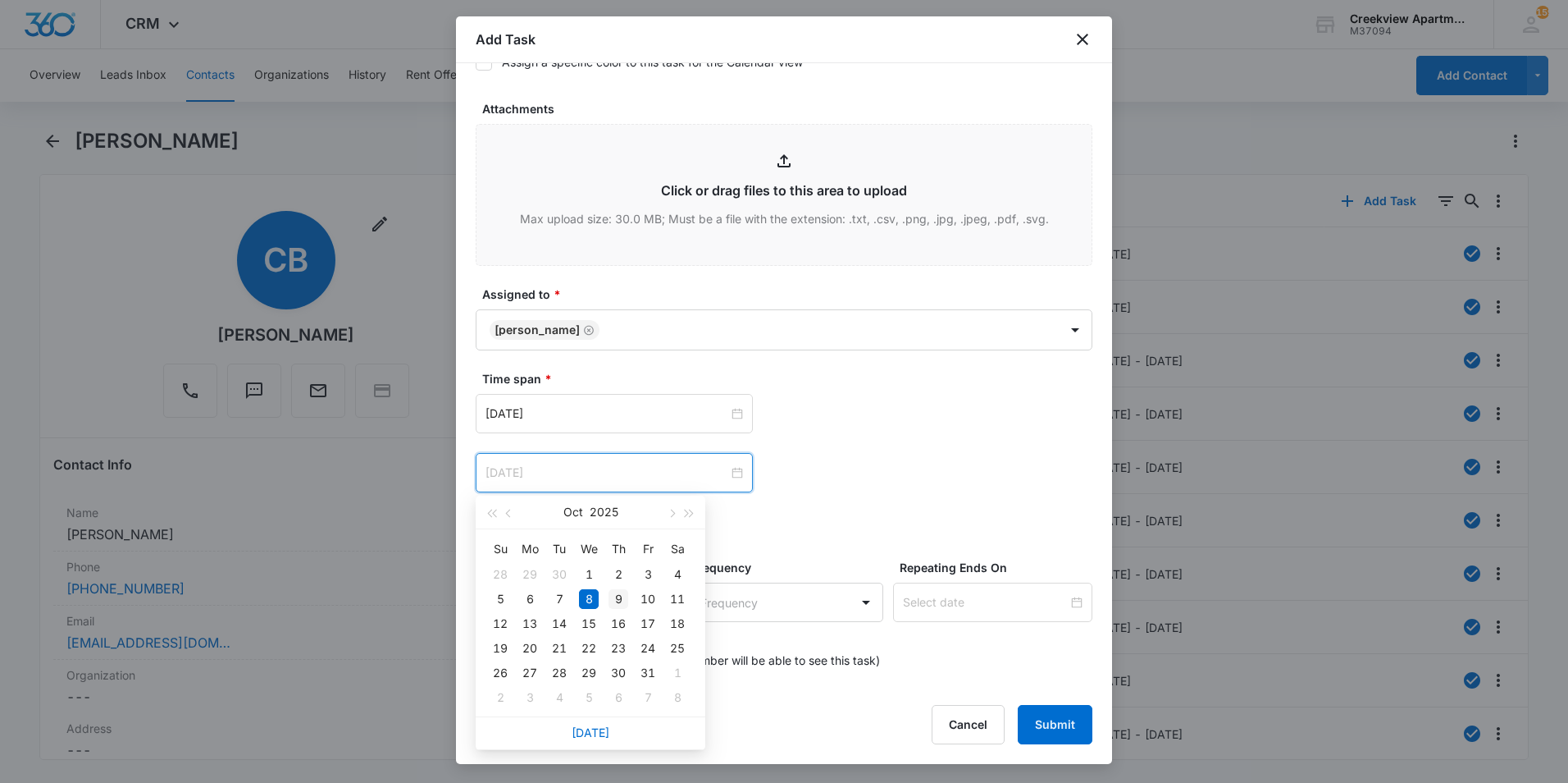
type input "[DATE]"
click at [611, 596] on div "9" at bounding box center [619, 599] width 20 height 20
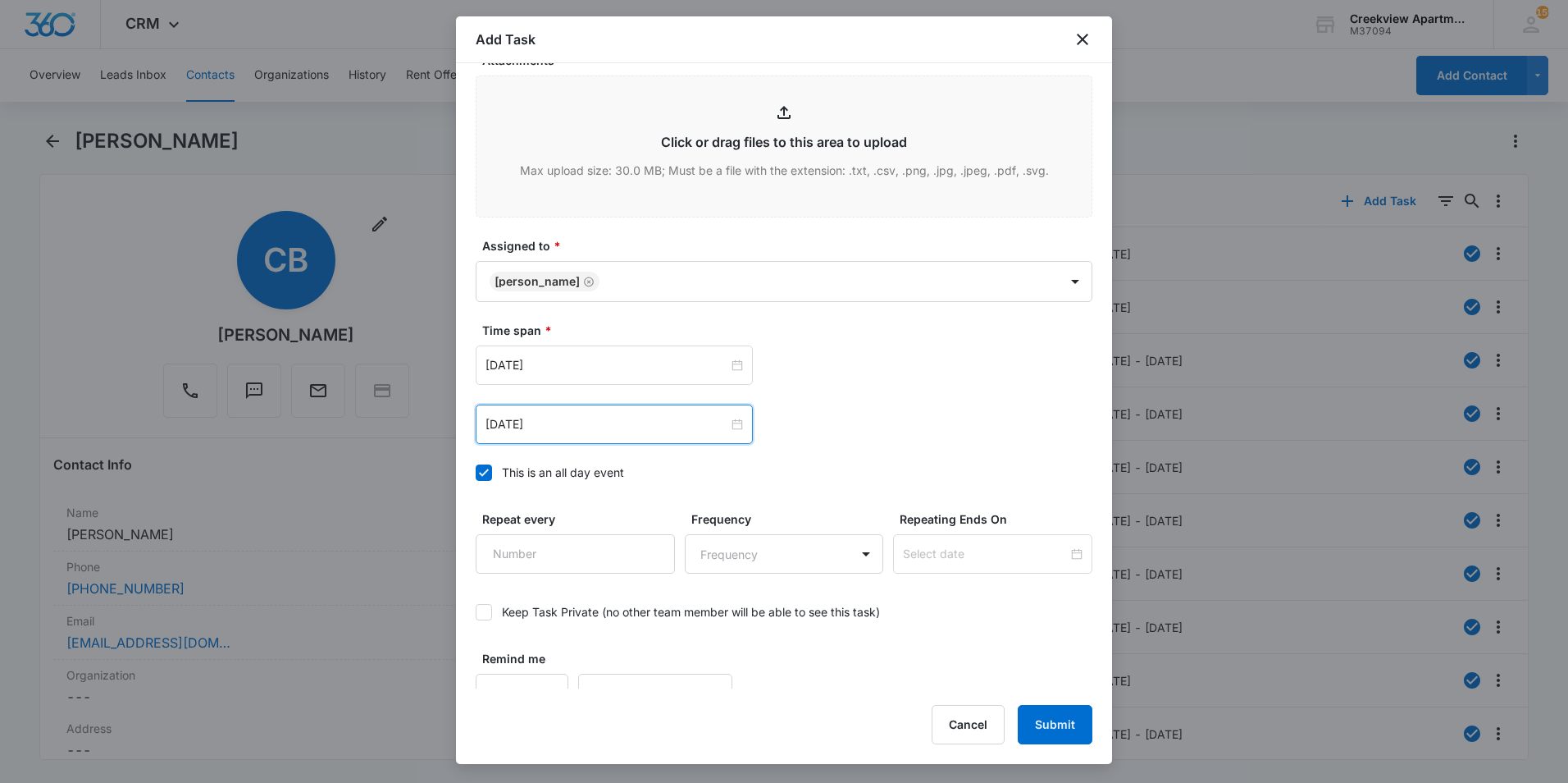
scroll to position [893, 0]
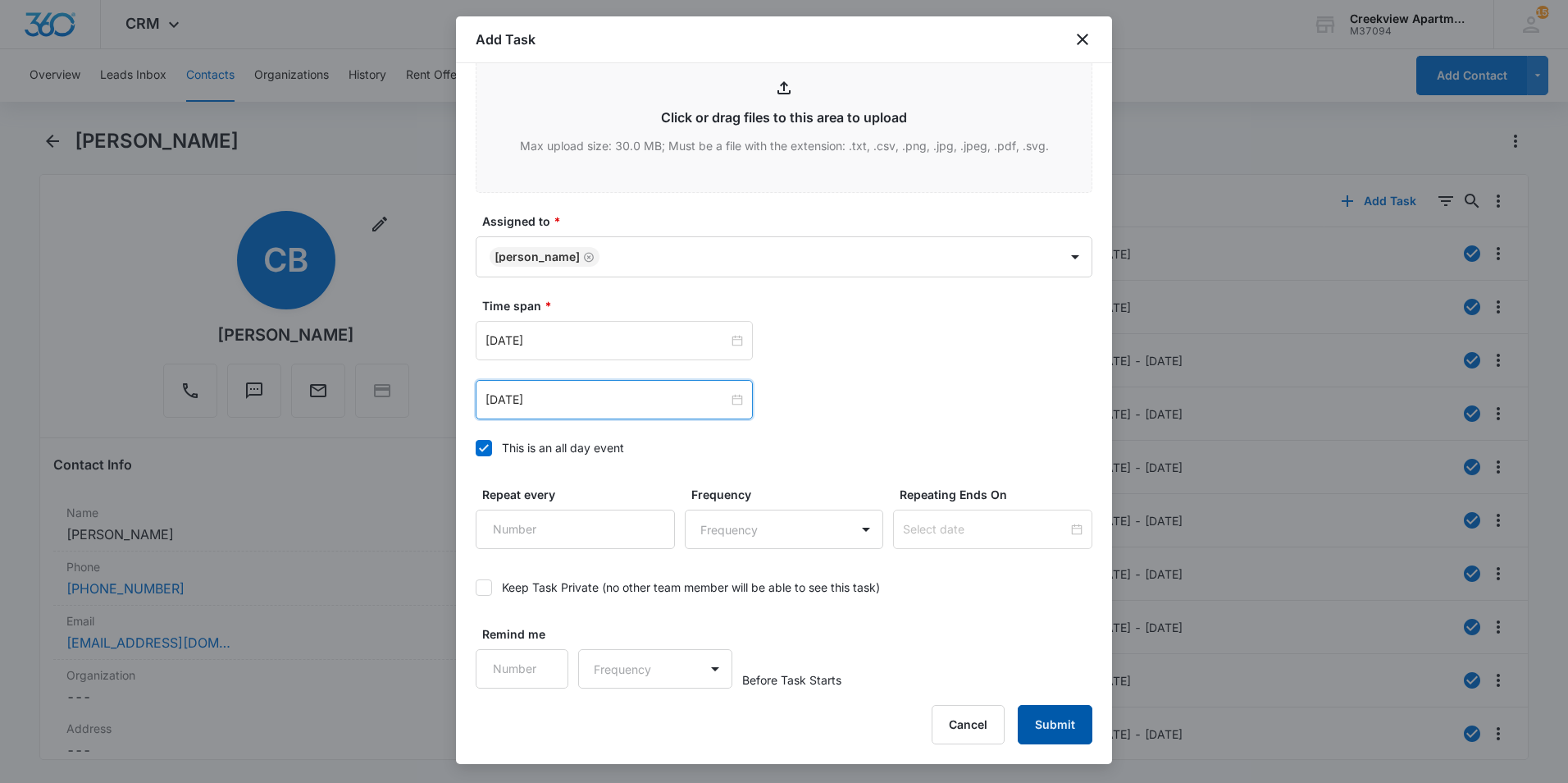
click at [1040, 726] on button "Submit" at bounding box center [1055, 724] width 75 height 39
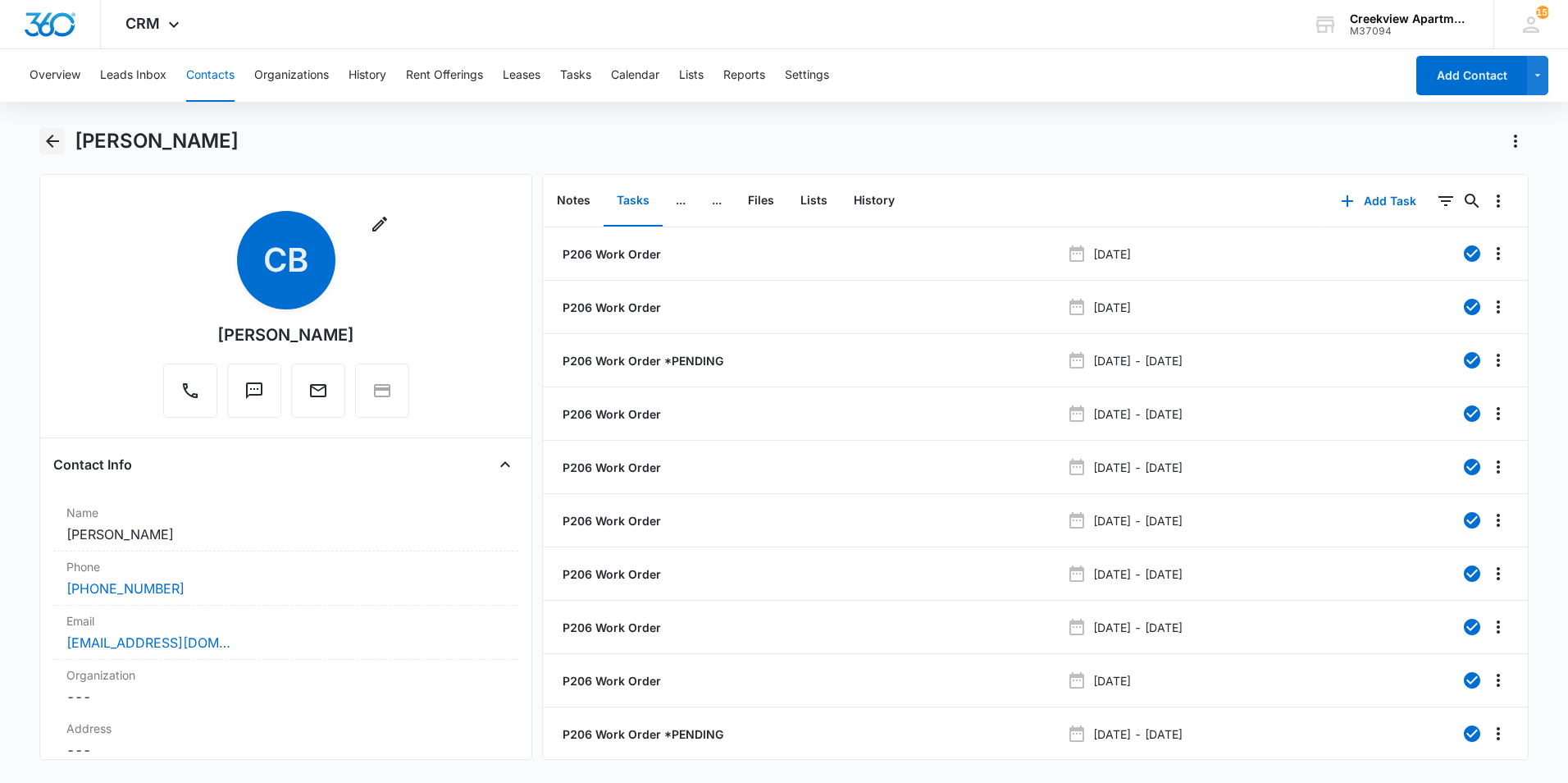
click at [51, 143] on icon "Back" at bounding box center [52, 141] width 20 height 20
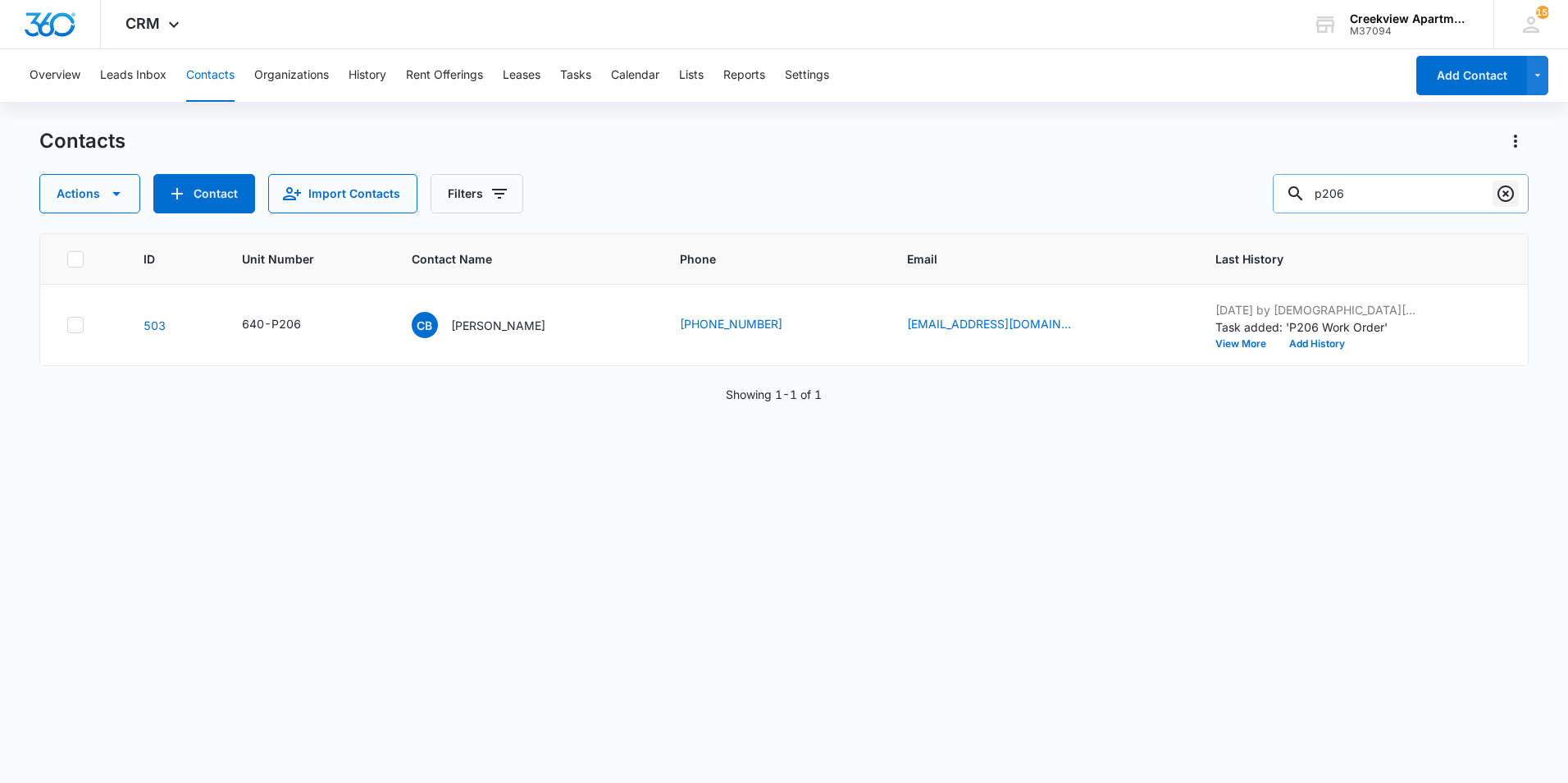
click at [1508, 198] on icon "Clear" at bounding box center [1506, 194] width 20 height 20
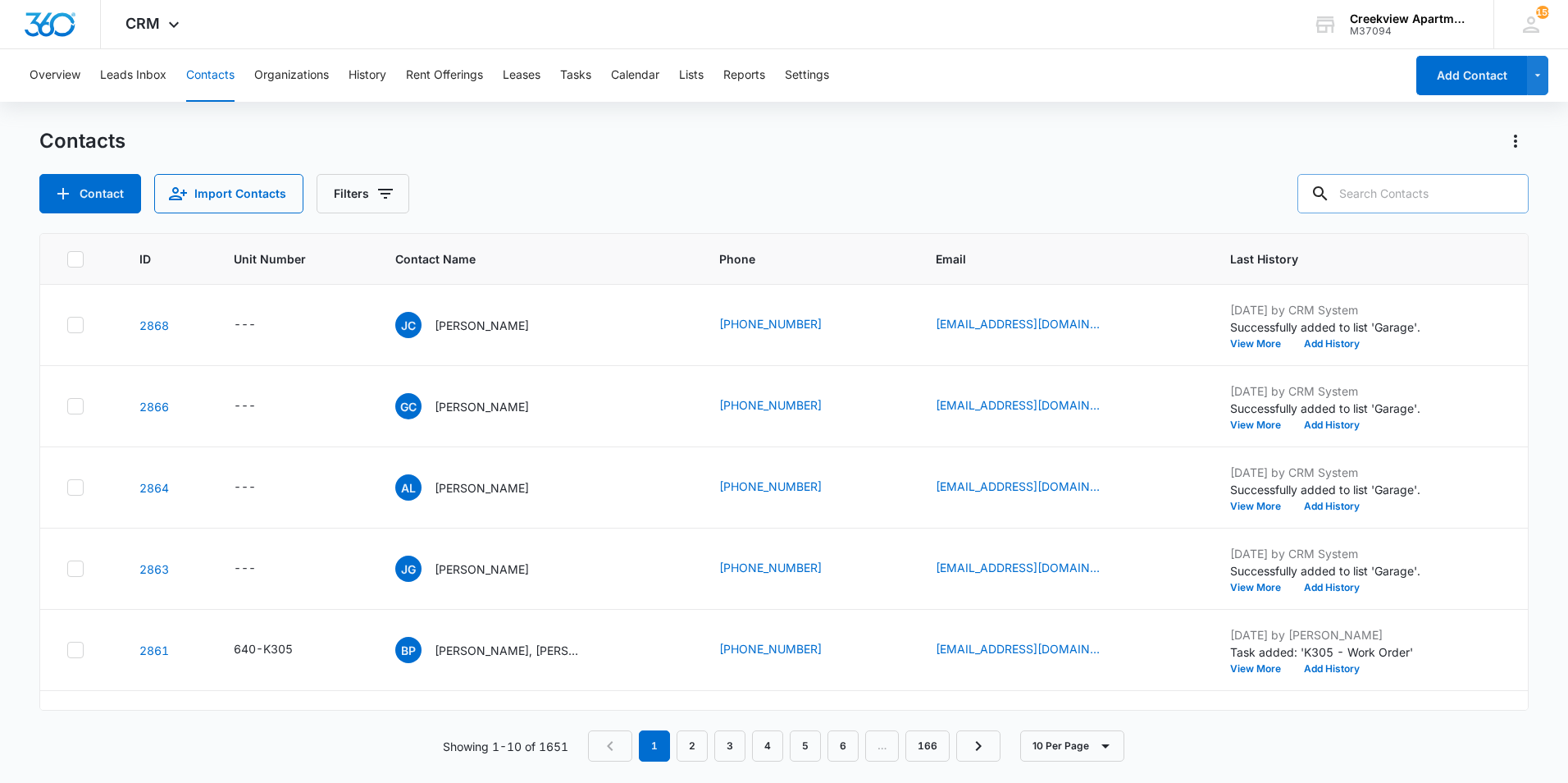
click at [1458, 173] on div "Contacts Contact Import Contacts Filters" at bounding box center [784, 170] width 1489 height 85
click at [1460, 175] on input "text" at bounding box center [1413, 193] width 231 height 39
type input "f302"
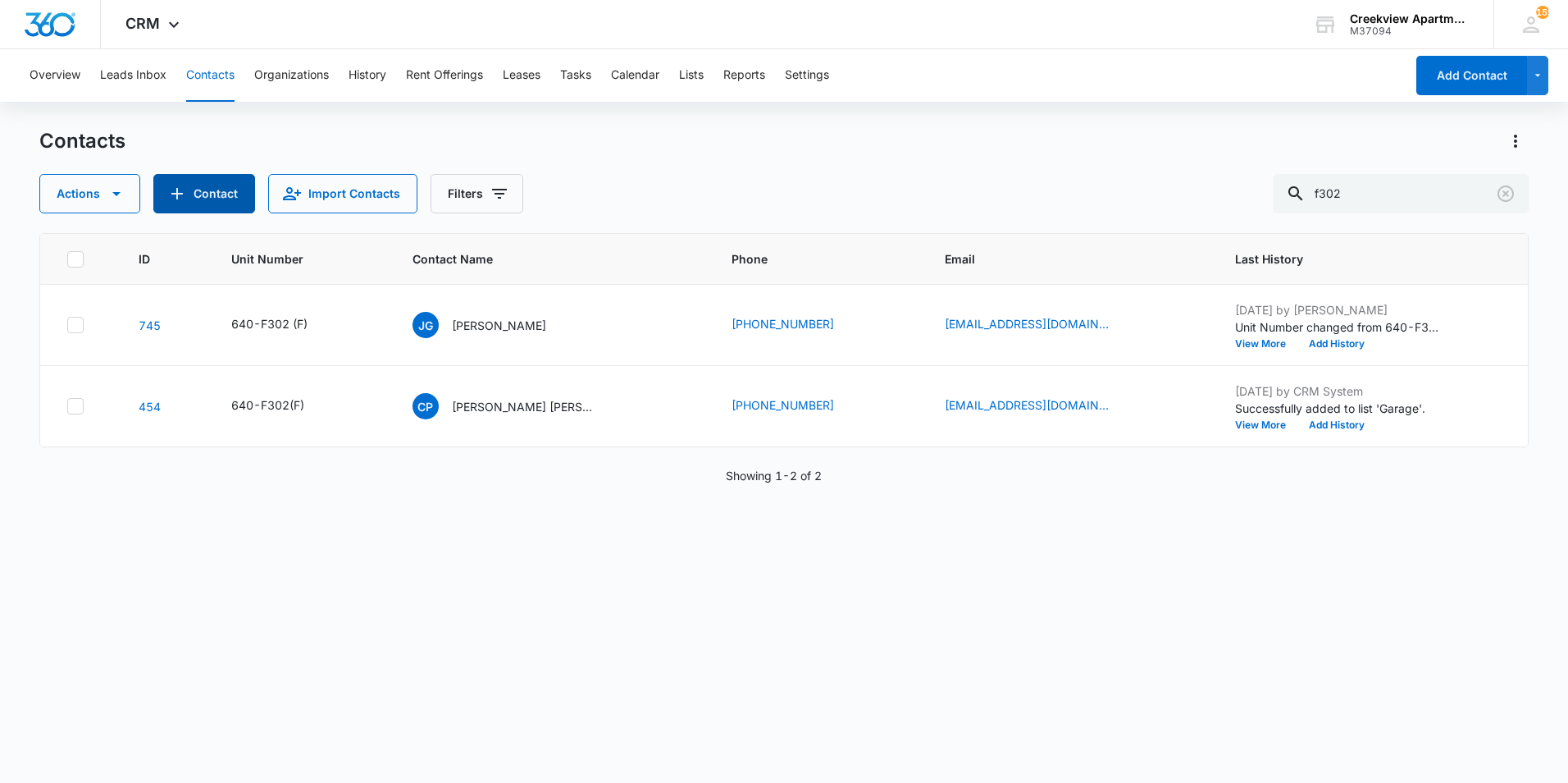
click at [191, 194] on button "Contact" at bounding box center [204, 193] width 102 height 39
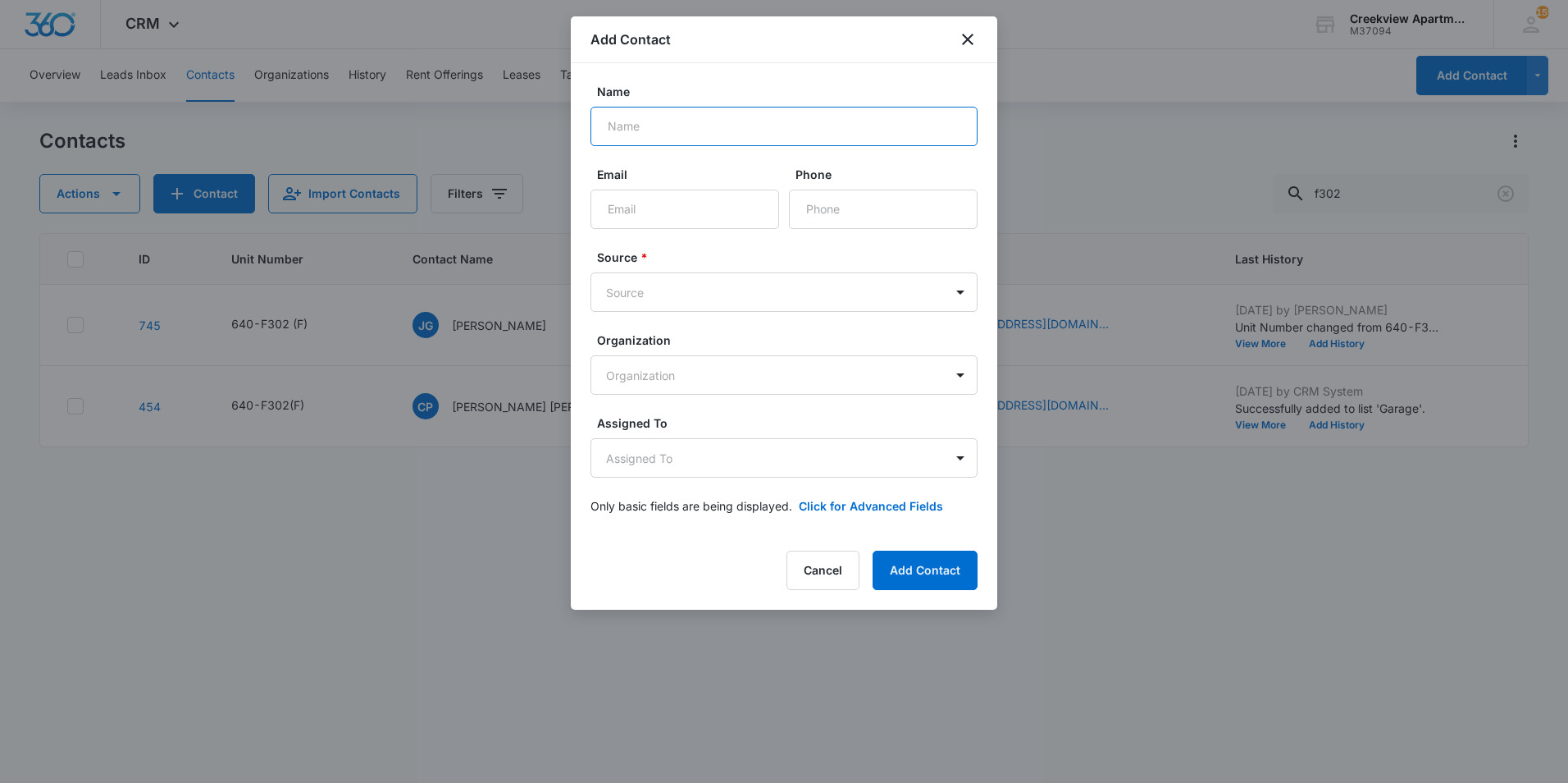
click at [795, 130] on input "Name" at bounding box center [784, 126] width 387 height 39
type input "[PERSON_NAME]"
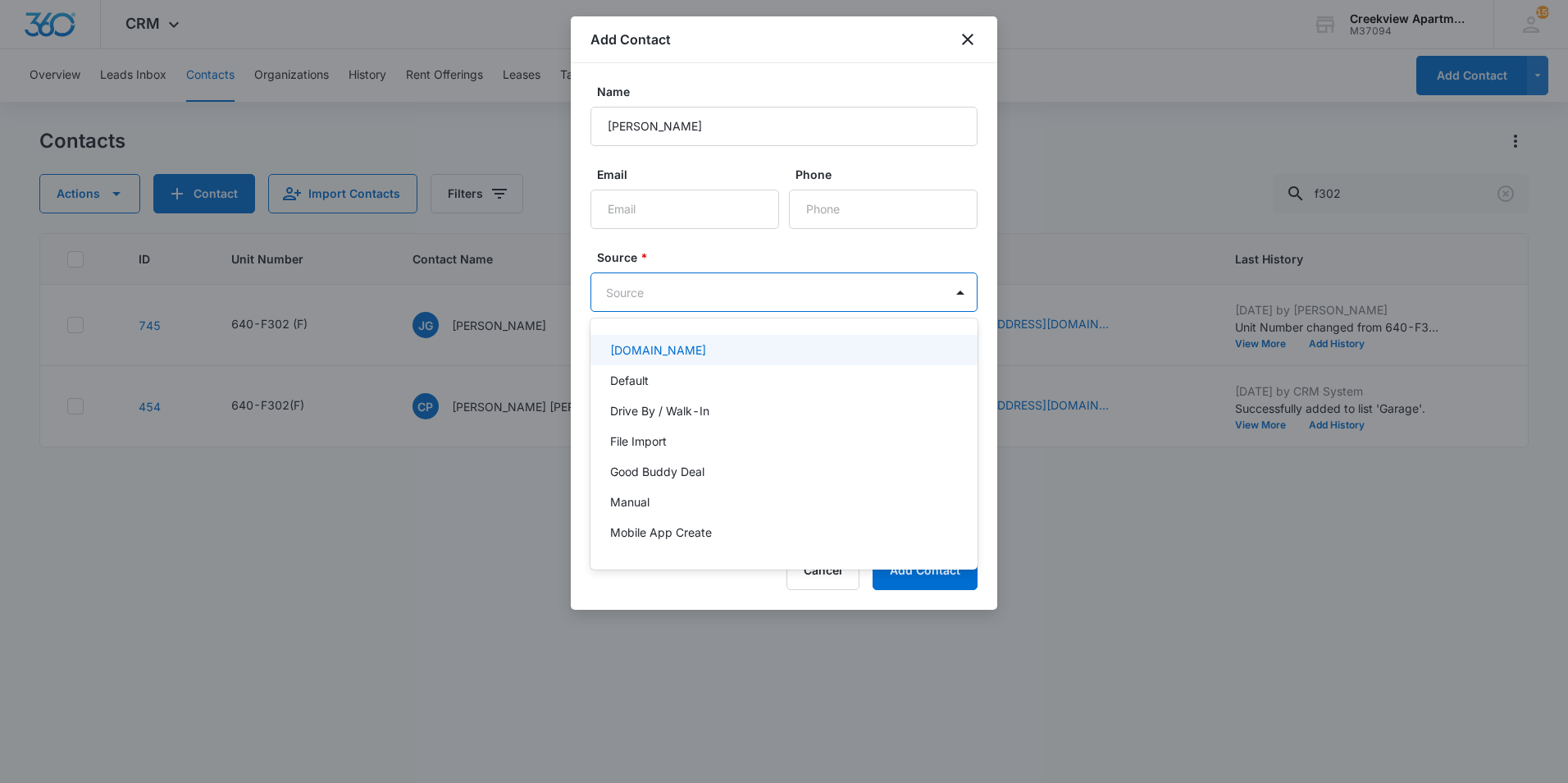
click at [823, 294] on body "CRM Apps Reputation Websites Forms CRM Email Social Content Ads Intelligence Fi…" at bounding box center [784, 392] width 1568 height 783
click at [711, 371] on div "Default" at bounding box center [784, 380] width 387 height 31
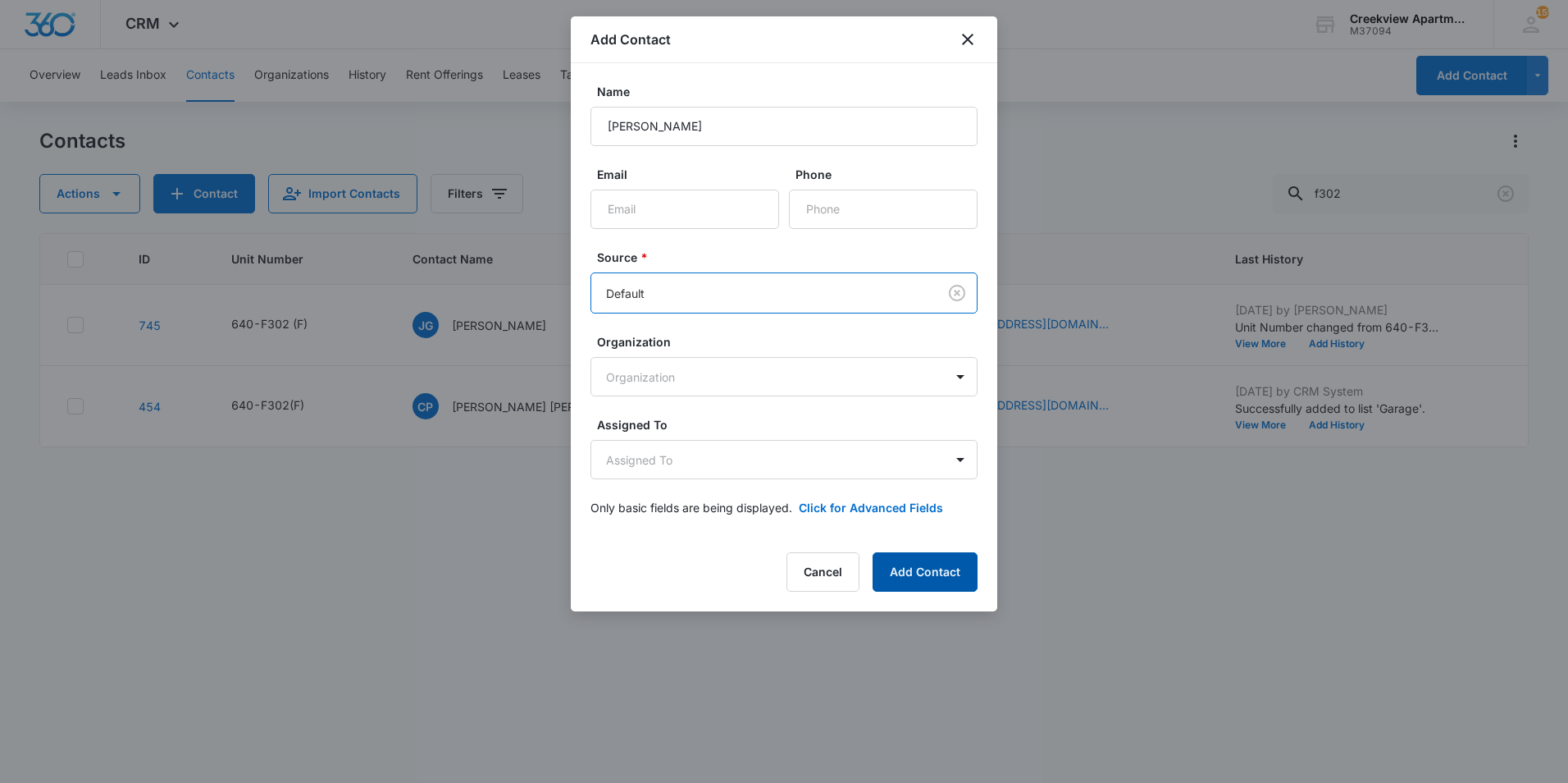
click at [955, 583] on button "Add Contact" at bounding box center [925, 571] width 105 height 39
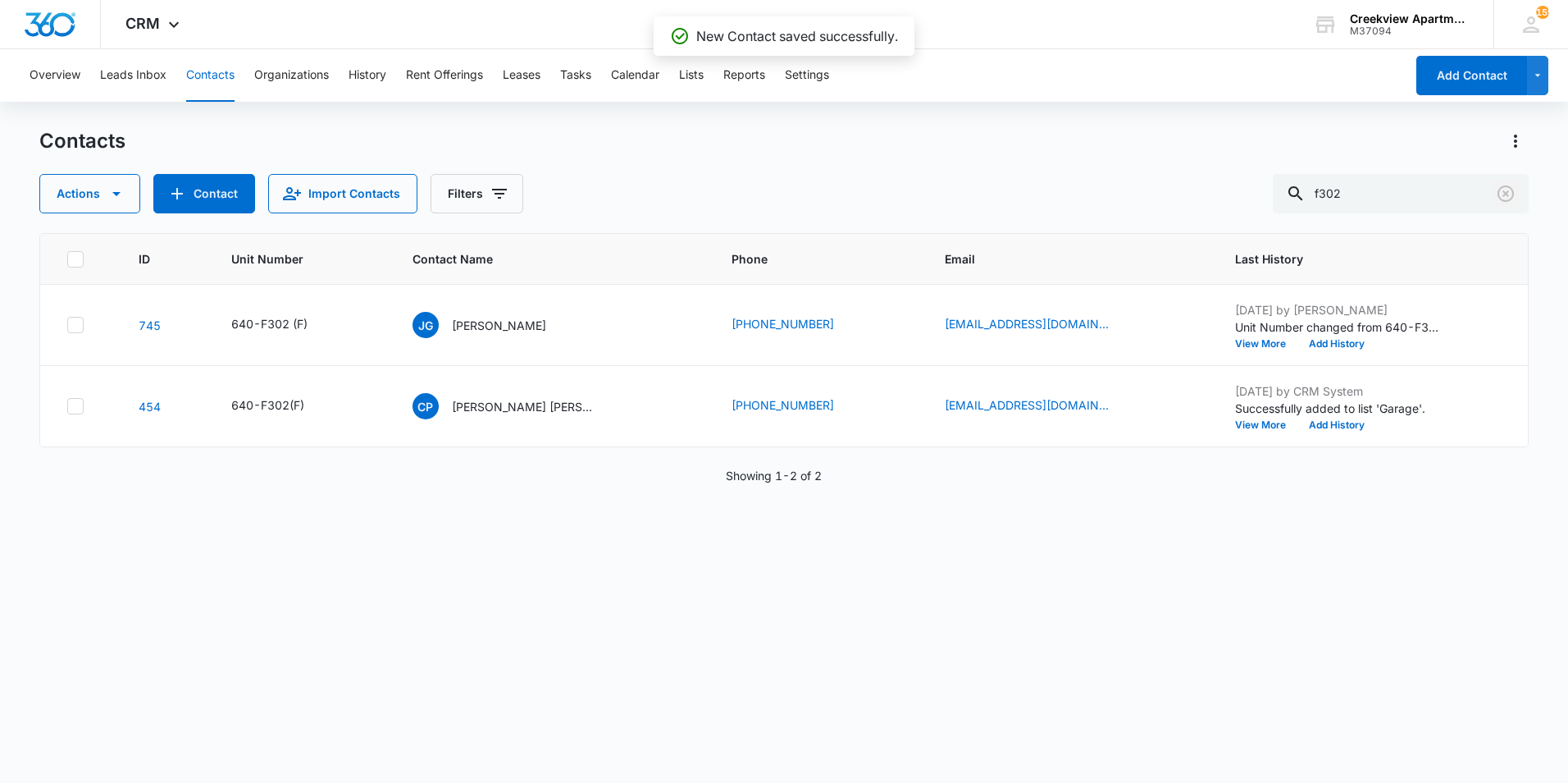
click at [1503, 193] on icon "Clear" at bounding box center [1506, 194] width 20 height 20
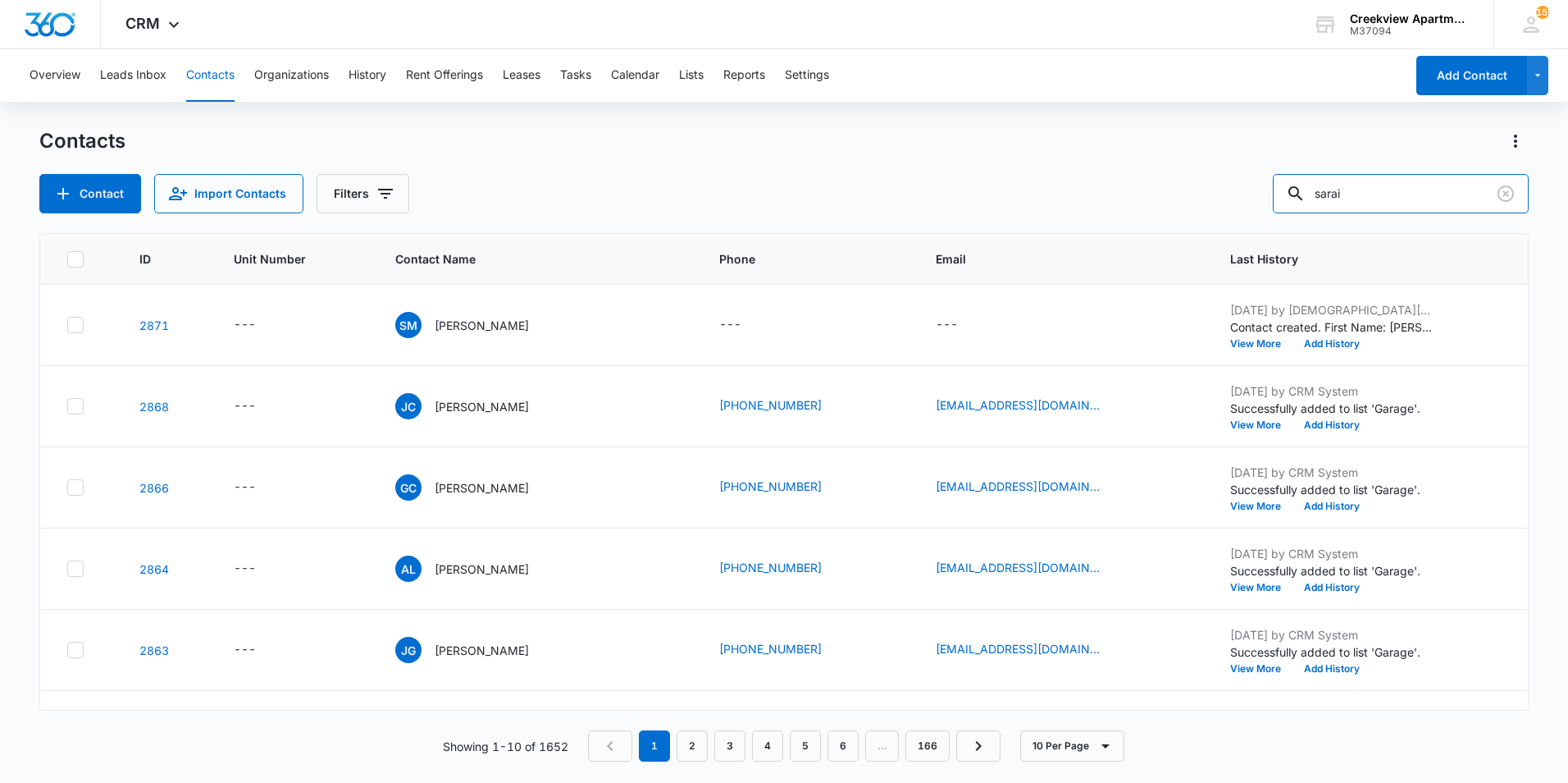
type input "sarai"
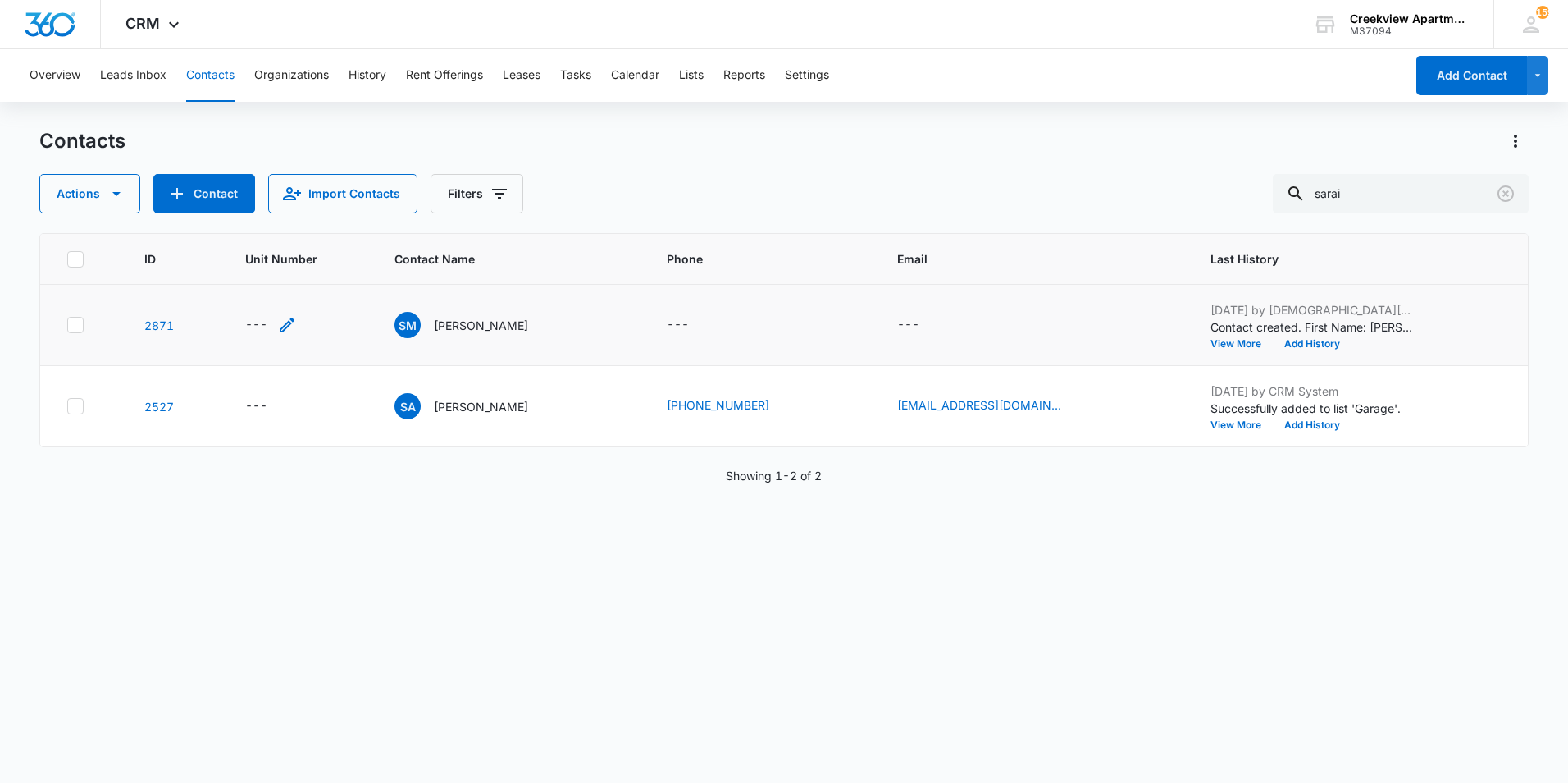
click at [294, 320] on icon "Unit Number - - Select to Edit Field" at bounding box center [287, 325] width 15 height 15
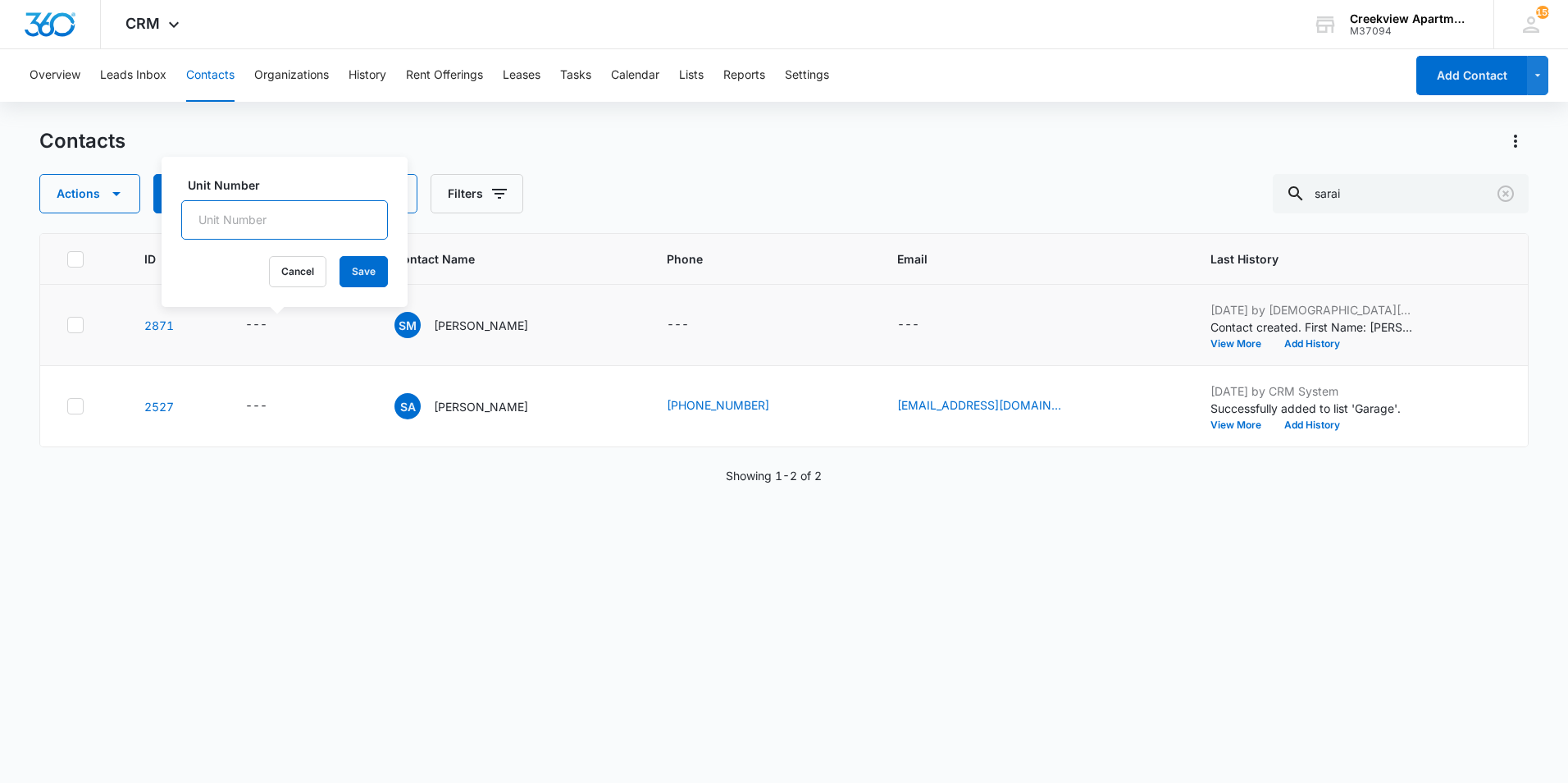
click at [279, 221] on input "Unit Number" at bounding box center [284, 219] width 206 height 39
type input "640"
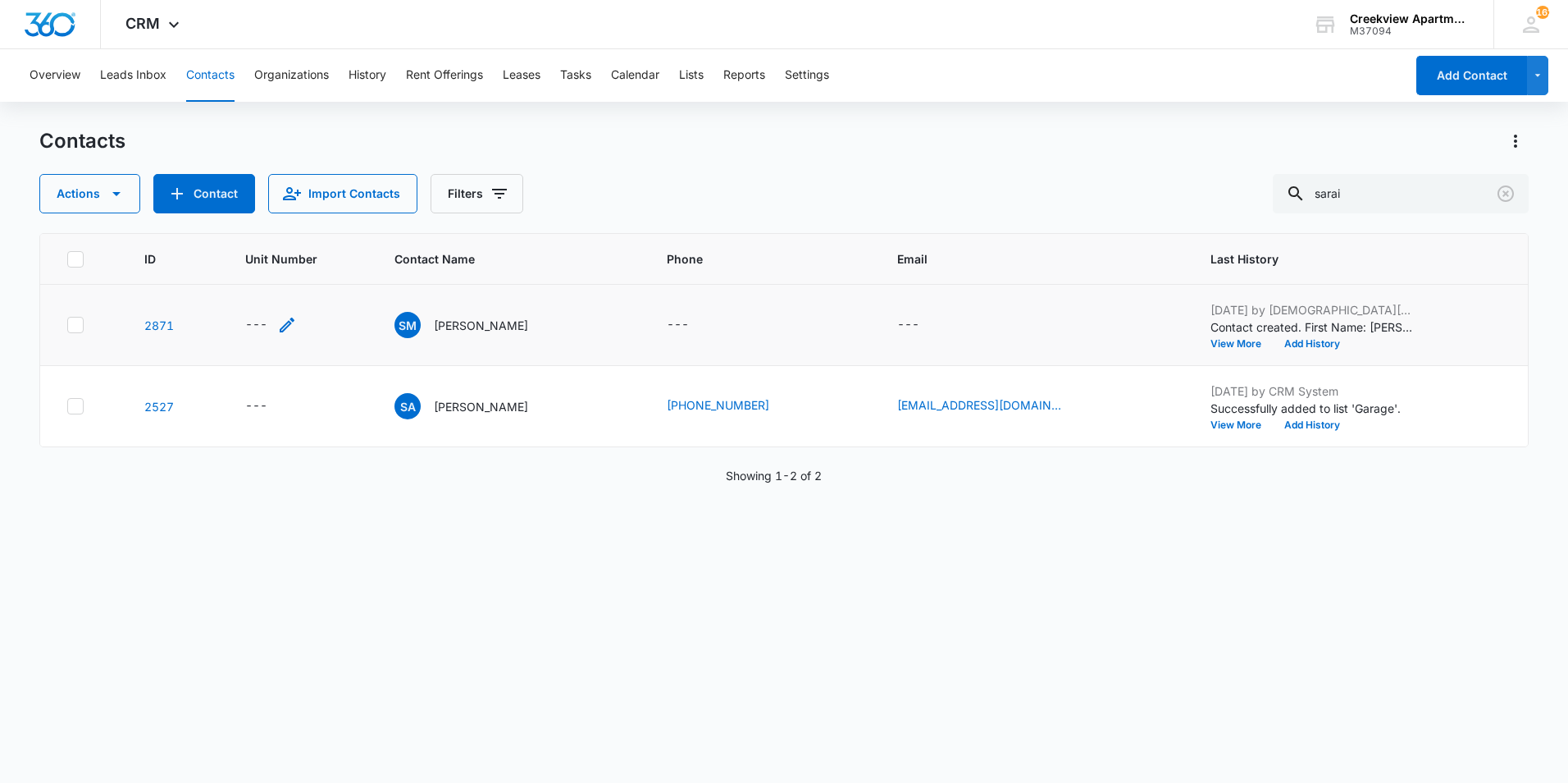
click at [279, 320] on div "---" at bounding box center [271, 325] width 51 height 20
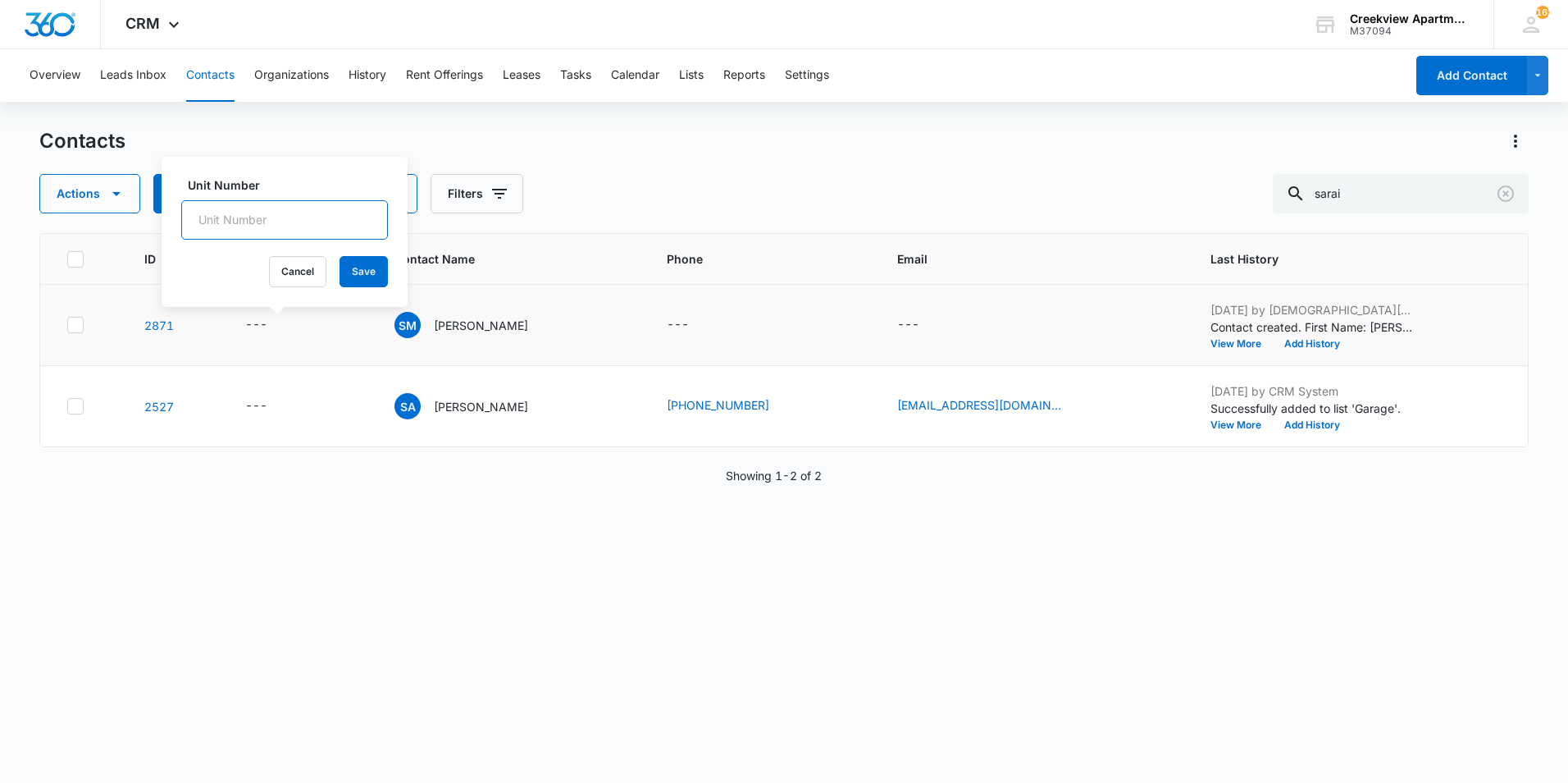
click at [268, 202] on input "Unit Number" at bounding box center [284, 219] width 206 height 39
type input "640-F302"
click at [352, 269] on button "Save" at bounding box center [363, 272] width 48 height 32
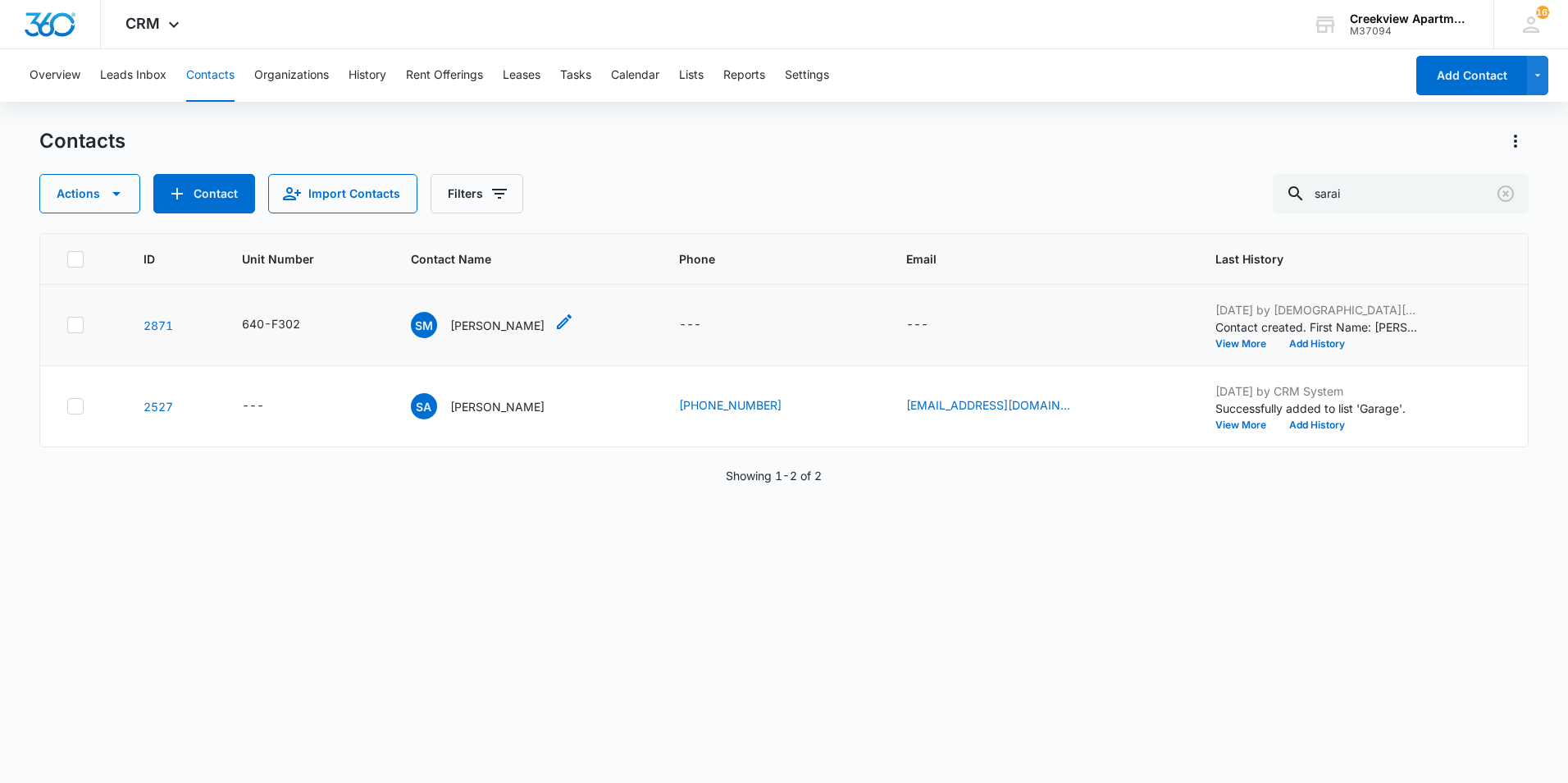
click at [516, 322] on p "[PERSON_NAME]" at bounding box center [498, 325] width 95 height 17
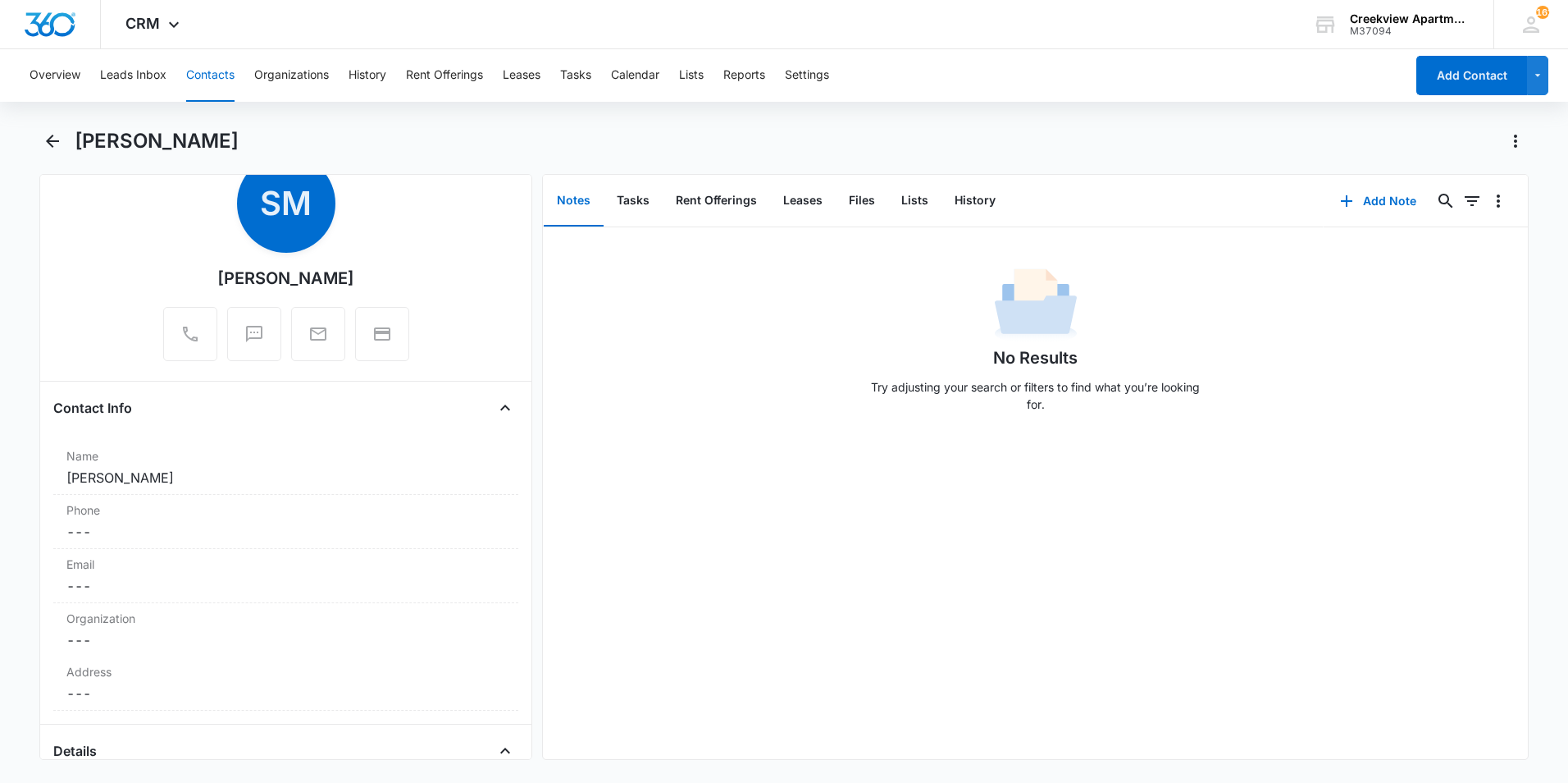
scroll to position [82, 0]
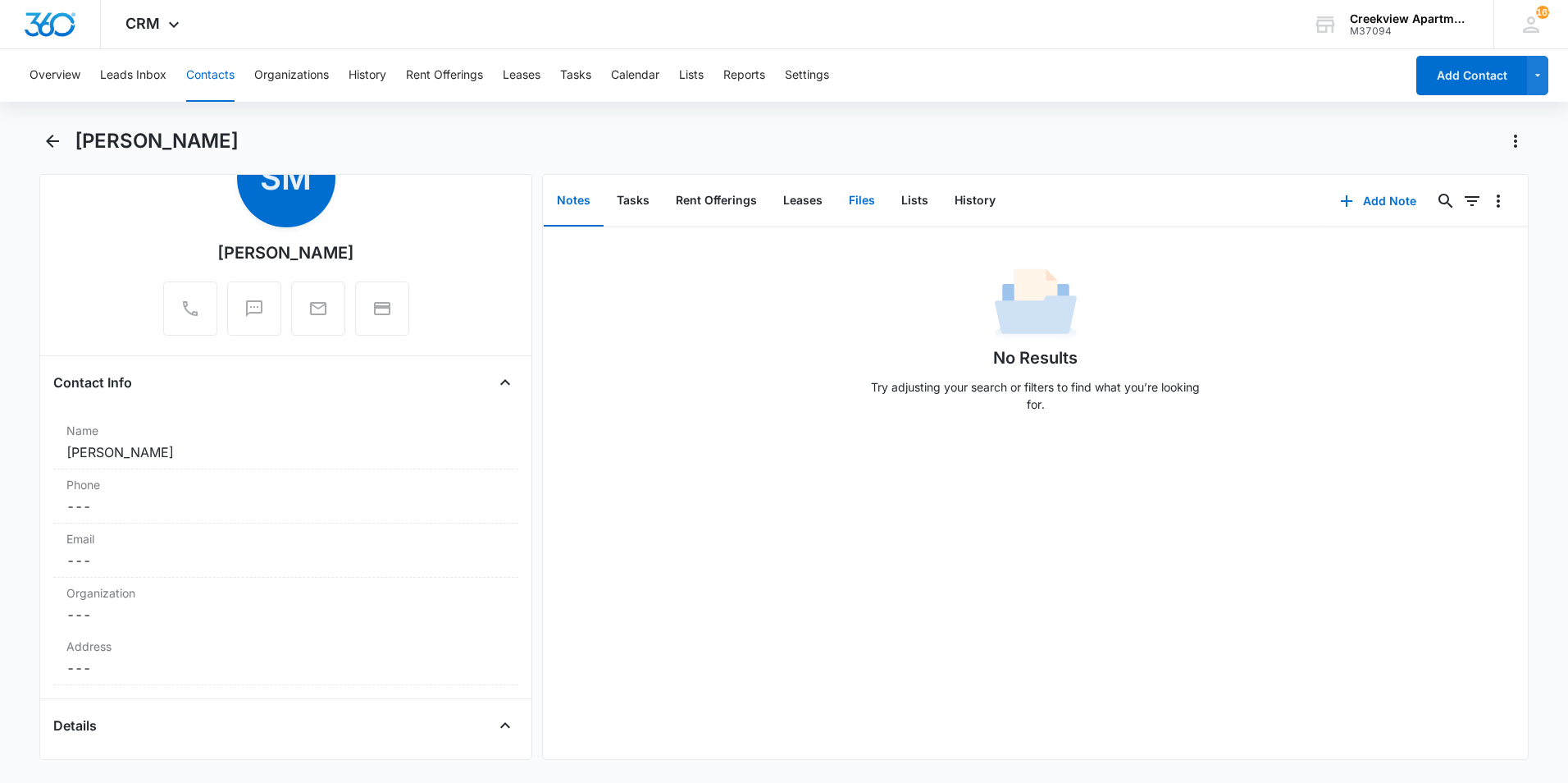
click at [862, 200] on button "Files" at bounding box center [862, 201] width 52 height 51
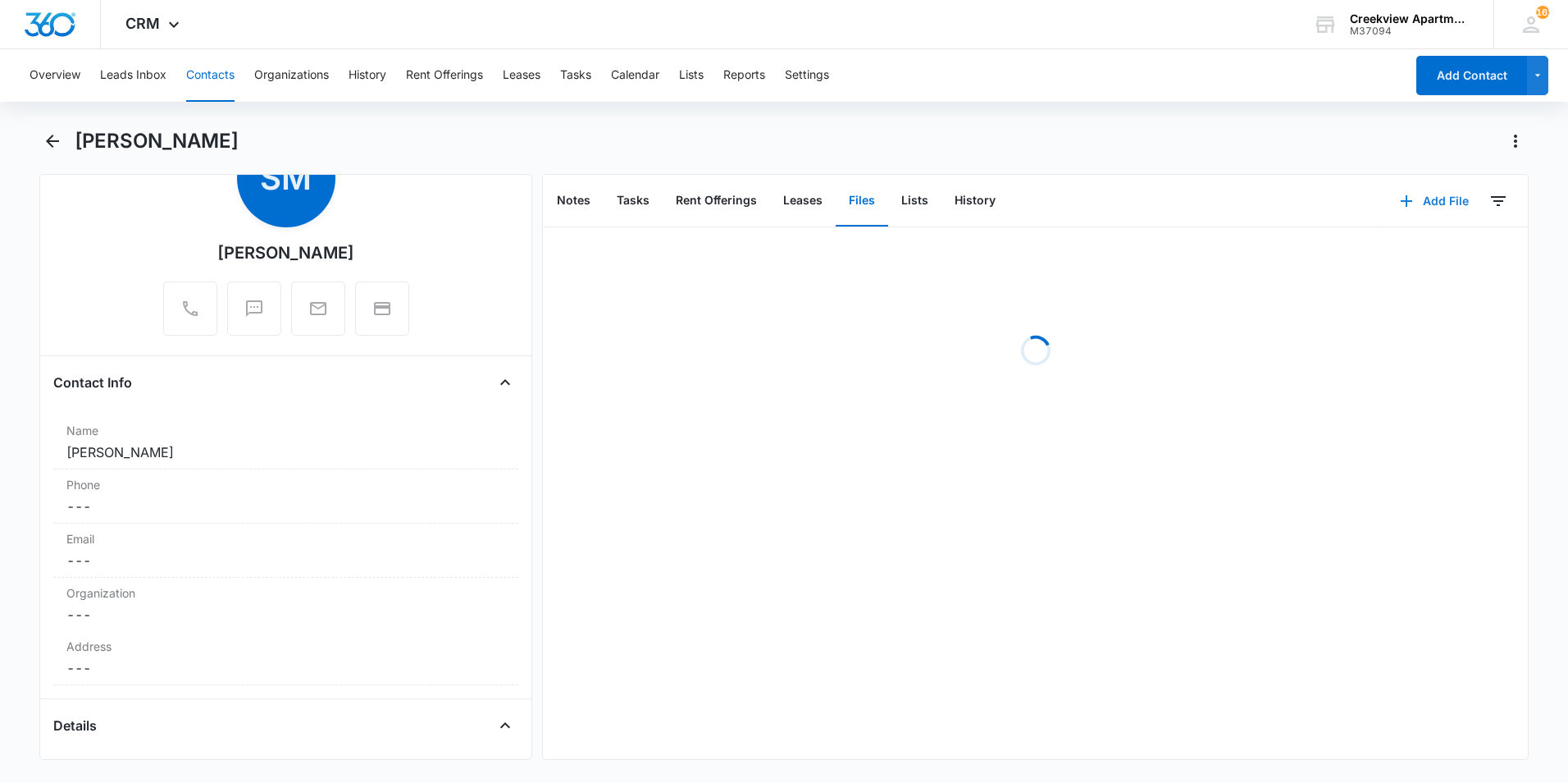
click at [1401, 201] on icon "button" at bounding box center [1406, 201] width 12 height 12
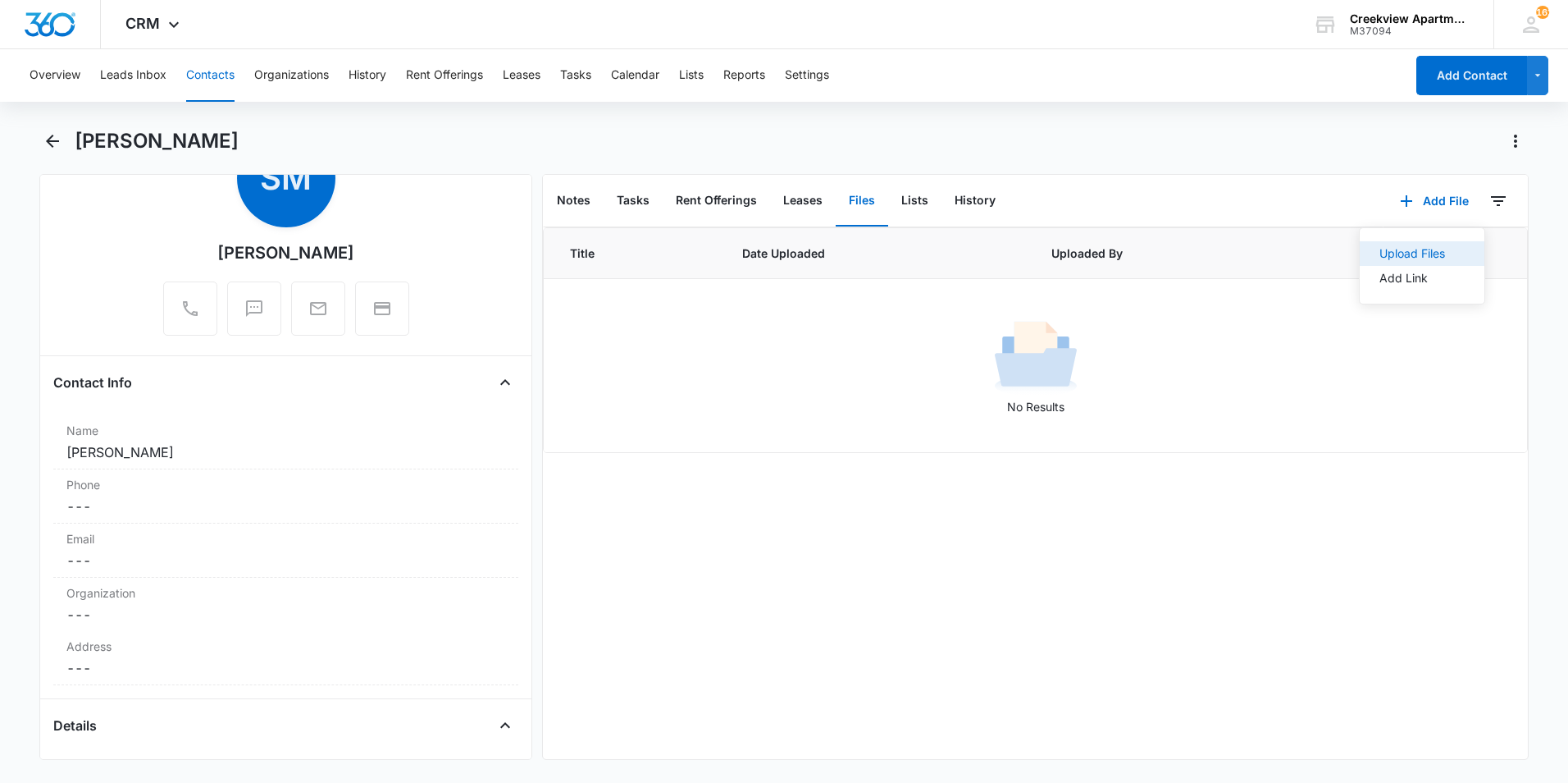
click at [1425, 255] on div "Upload Files" at bounding box center [1411, 254] width 66 height 12
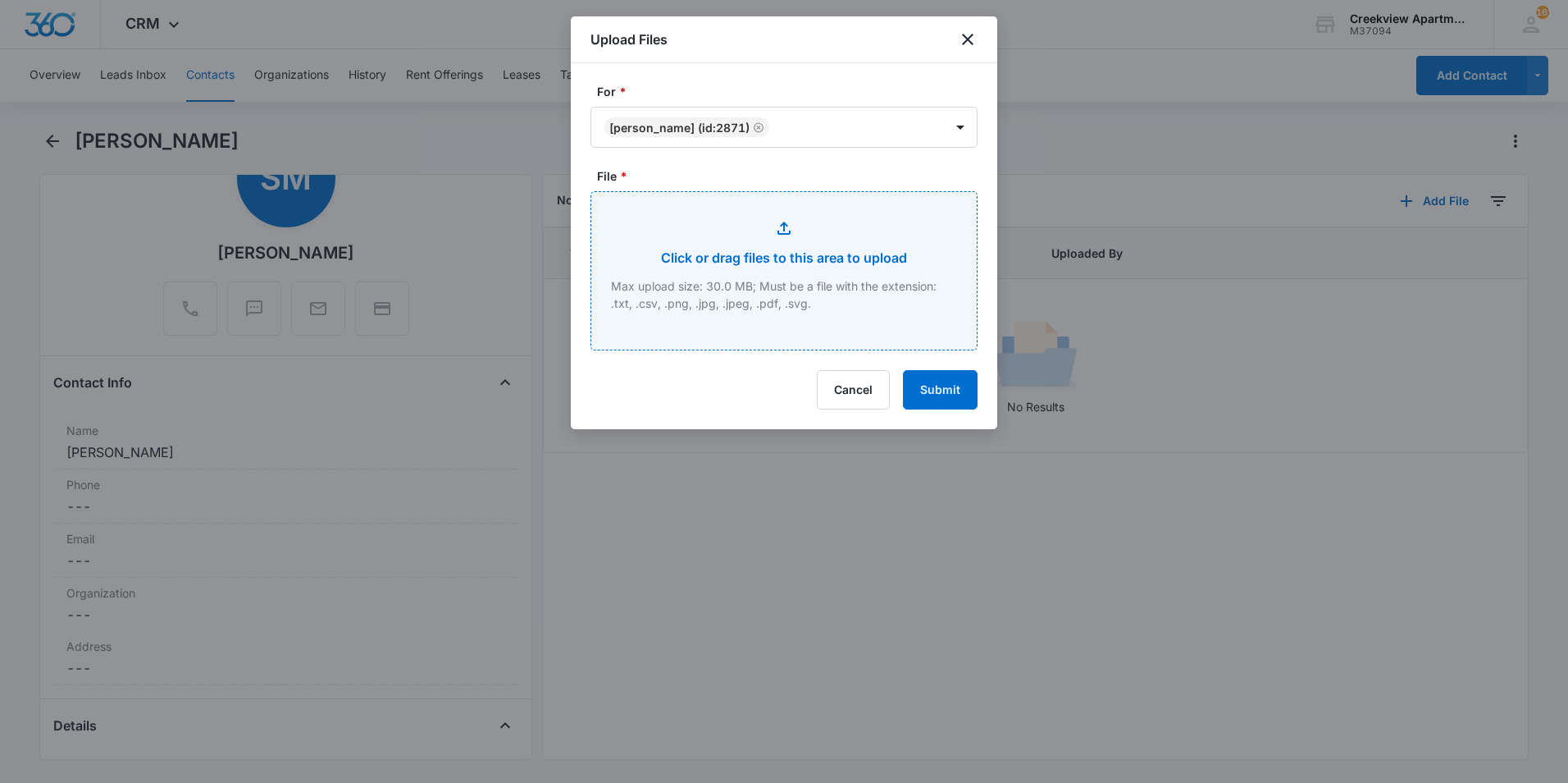
click at [823, 294] on input "File *" at bounding box center [784, 270] width 386 height 158
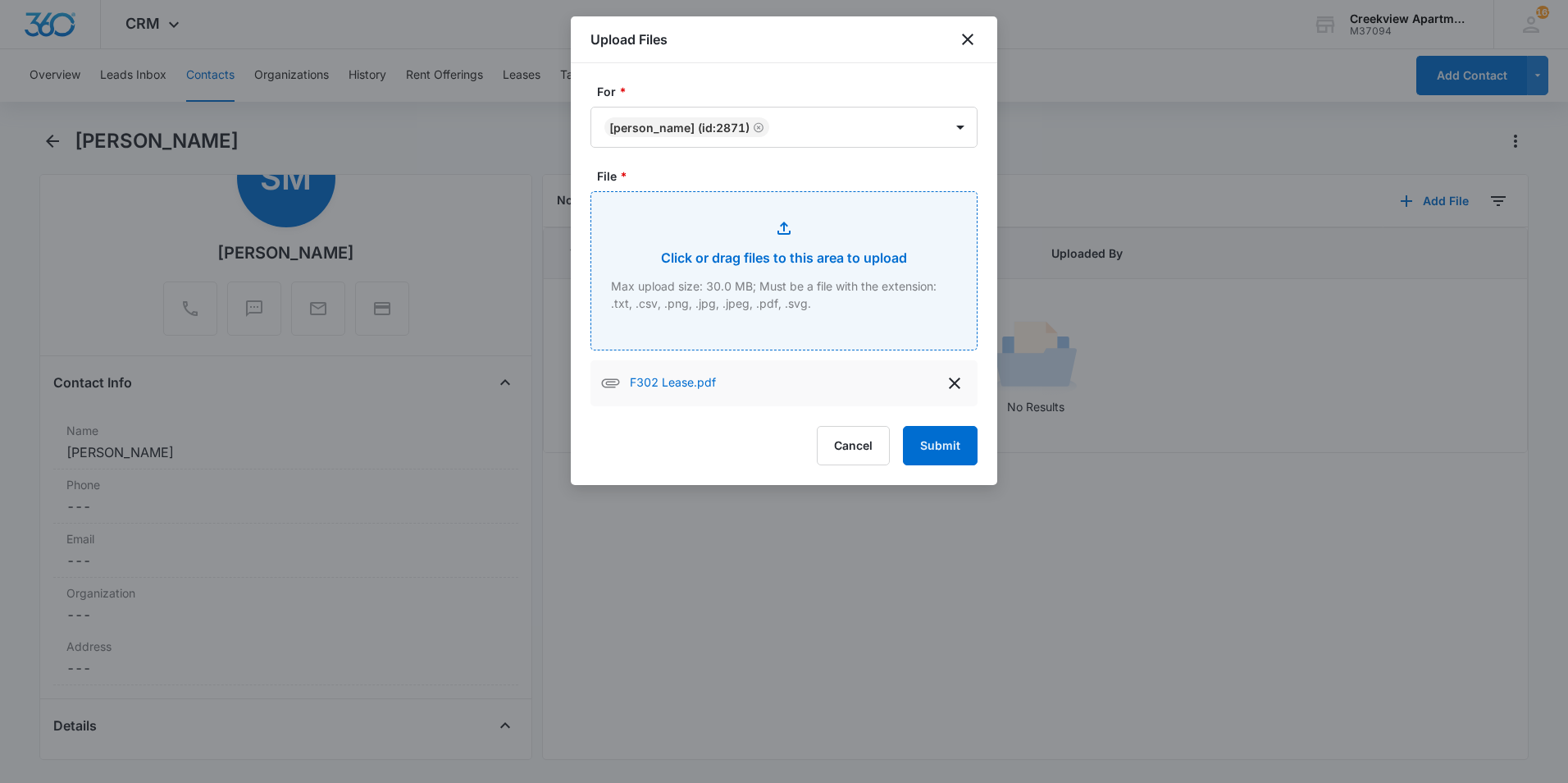
click at [788, 243] on input "File *" at bounding box center [784, 270] width 386 height 158
type input "C:\fakepath\F302 Insurance.pdf"
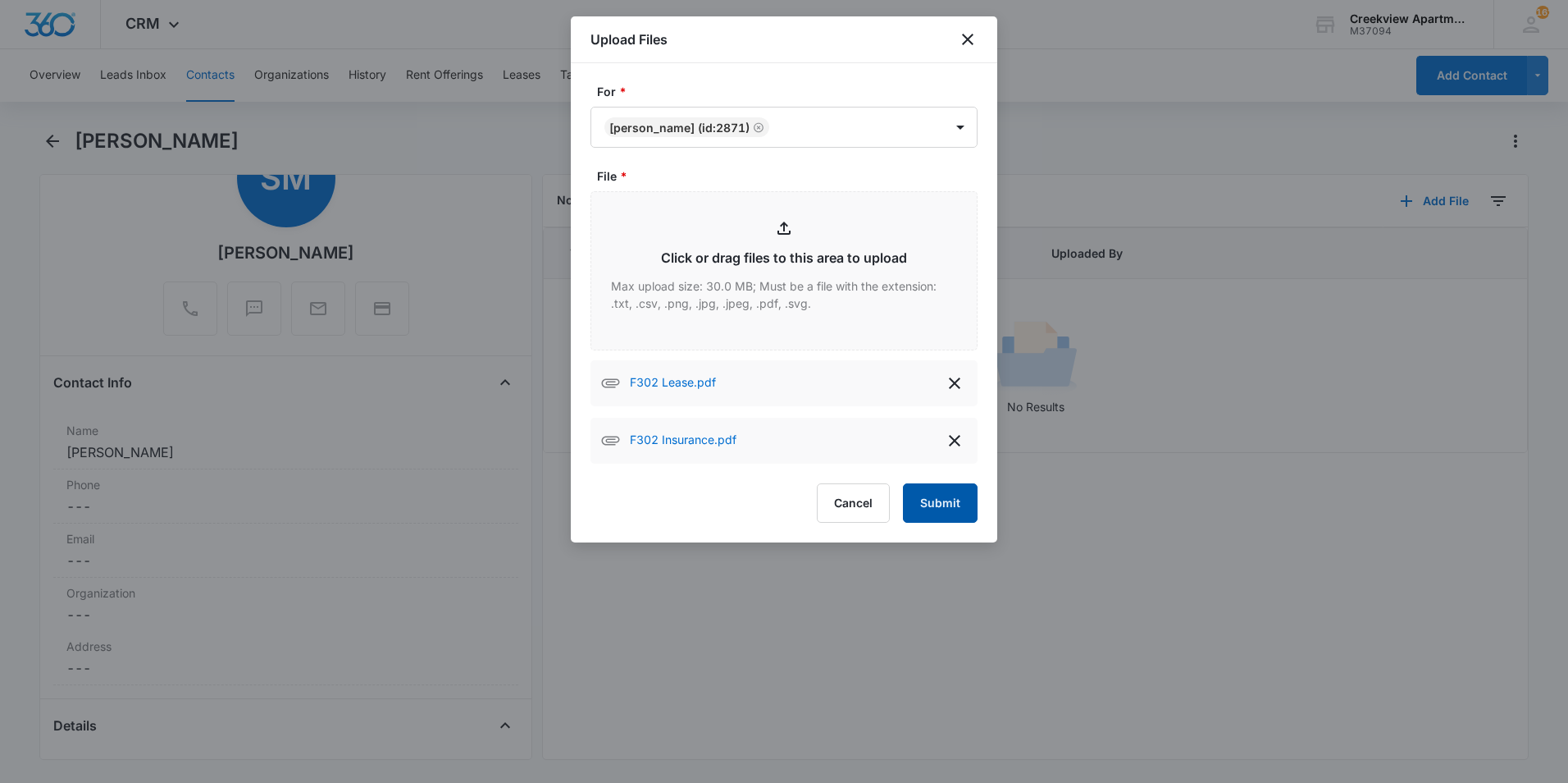
click at [954, 498] on button "Submit" at bounding box center [940, 503] width 75 height 39
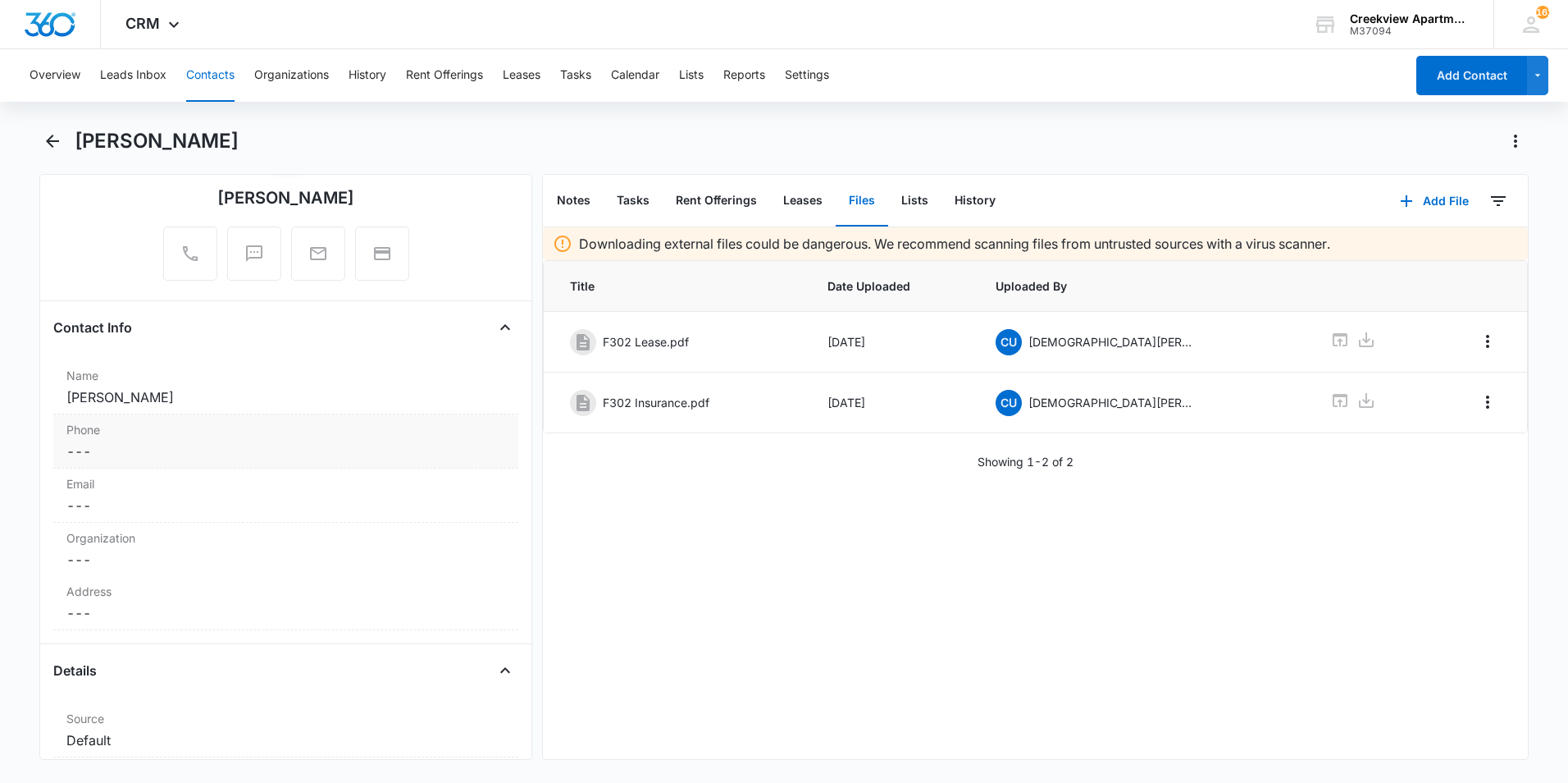
scroll to position [164, 0]
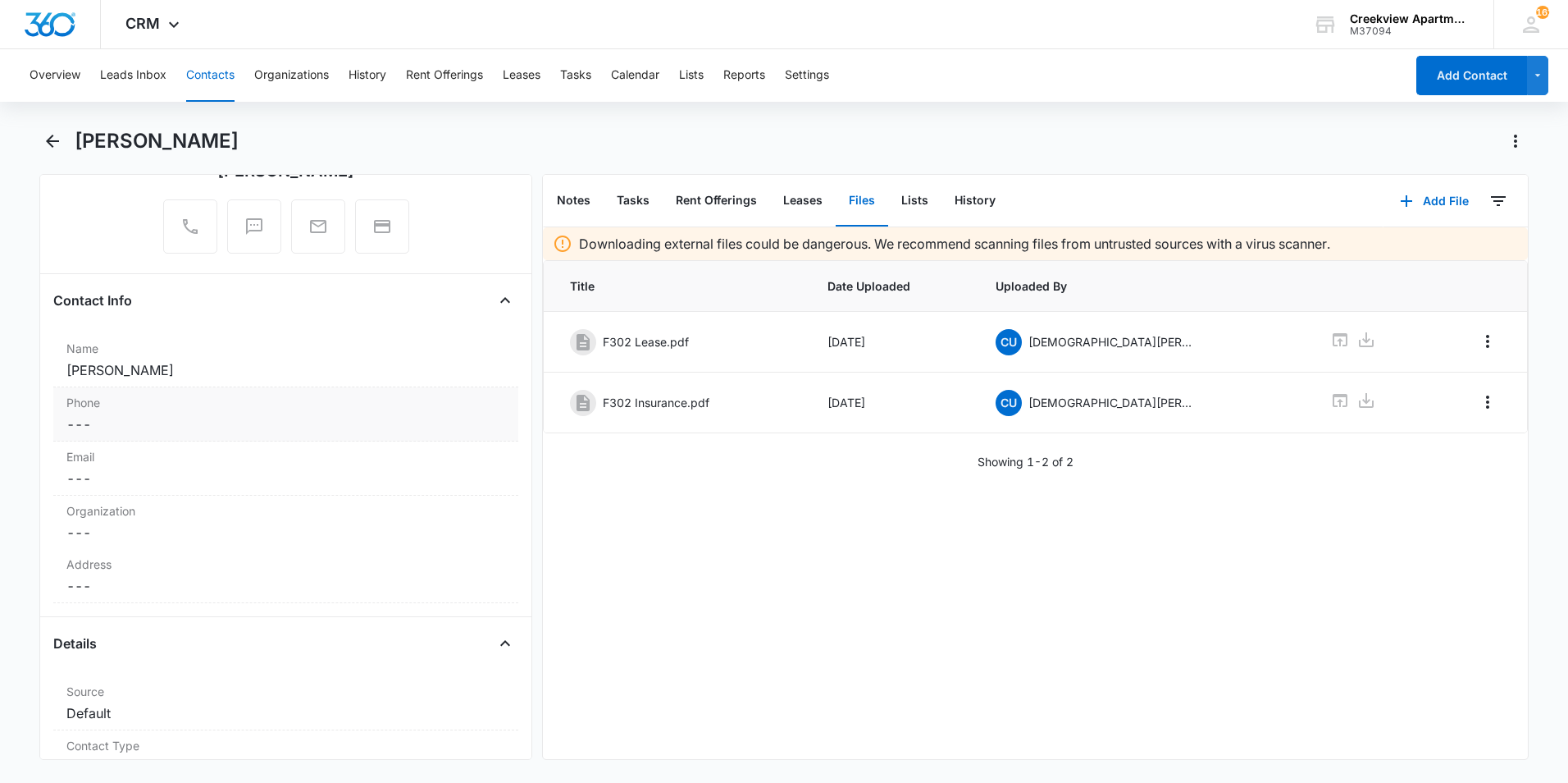
click at [153, 415] on dd "Cancel Save Changes ---" at bounding box center [285, 424] width 439 height 20
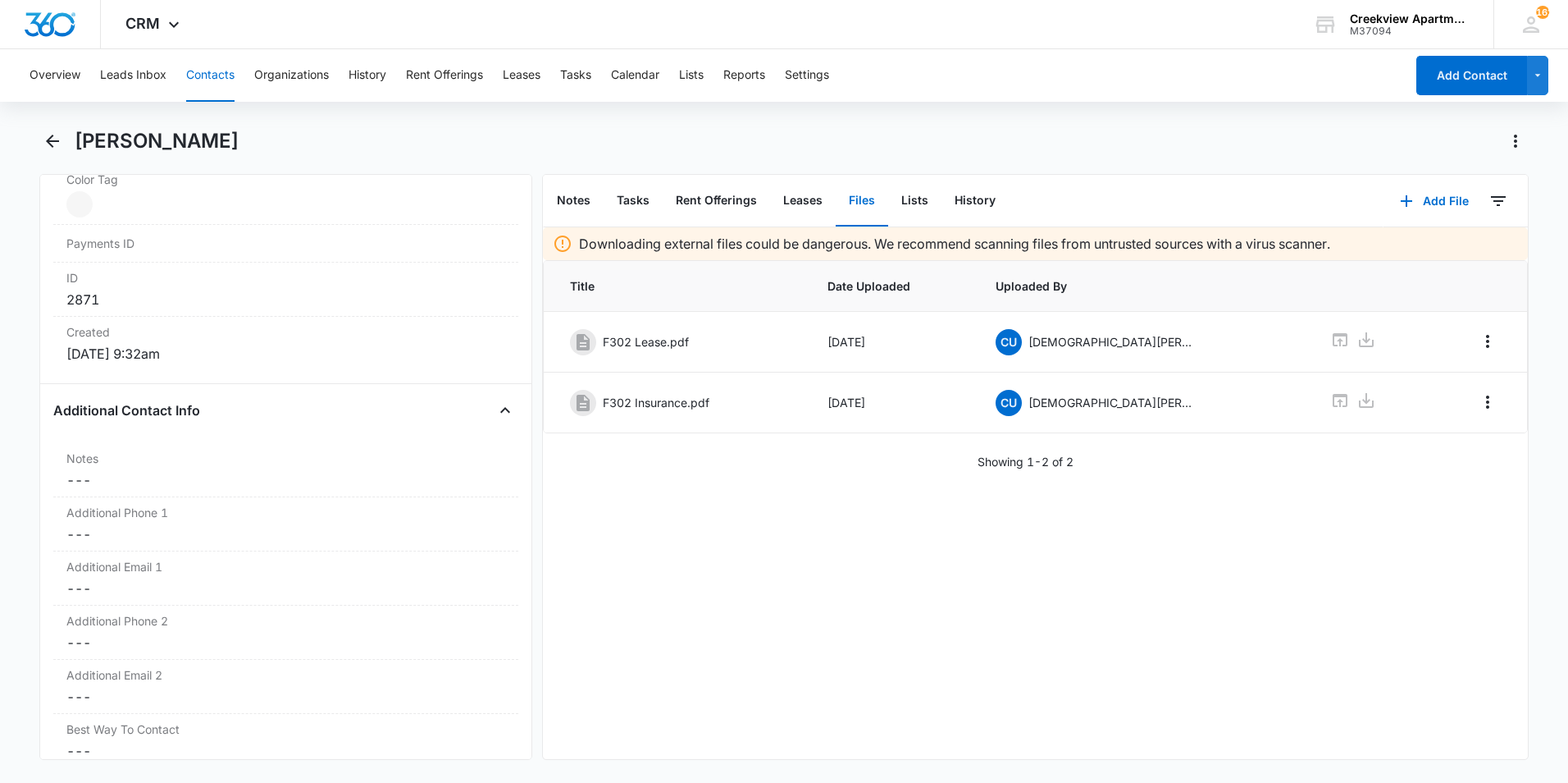
scroll to position [1067, 0]
click at [595, 141] on div "[PERSON_NAME]" at bounding box center [801, 141] width 1454 height 27
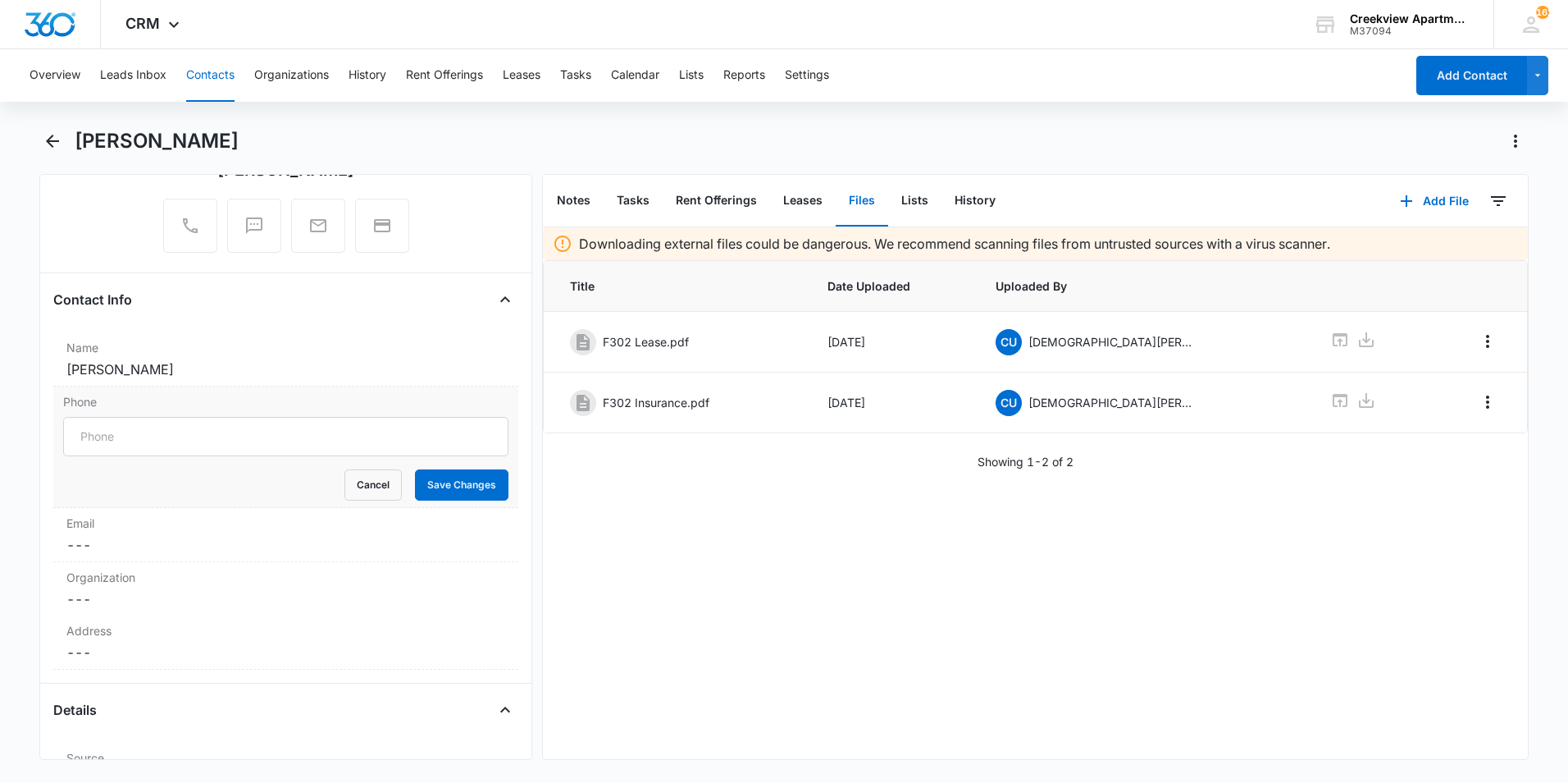
scroll to position [164, 0]
click at [141, 436] on input "Phone" at bounding box center [285, 436] width 445 height 39
type input "(970) 815-1438"
click at [472, 480] on button "Save Changes" at bounding box center [461, 486] width 94 height 32
click at [226, 553] on dd "Cancel Save Changes ---" at bounding box center [285, 546] width 439 height 20
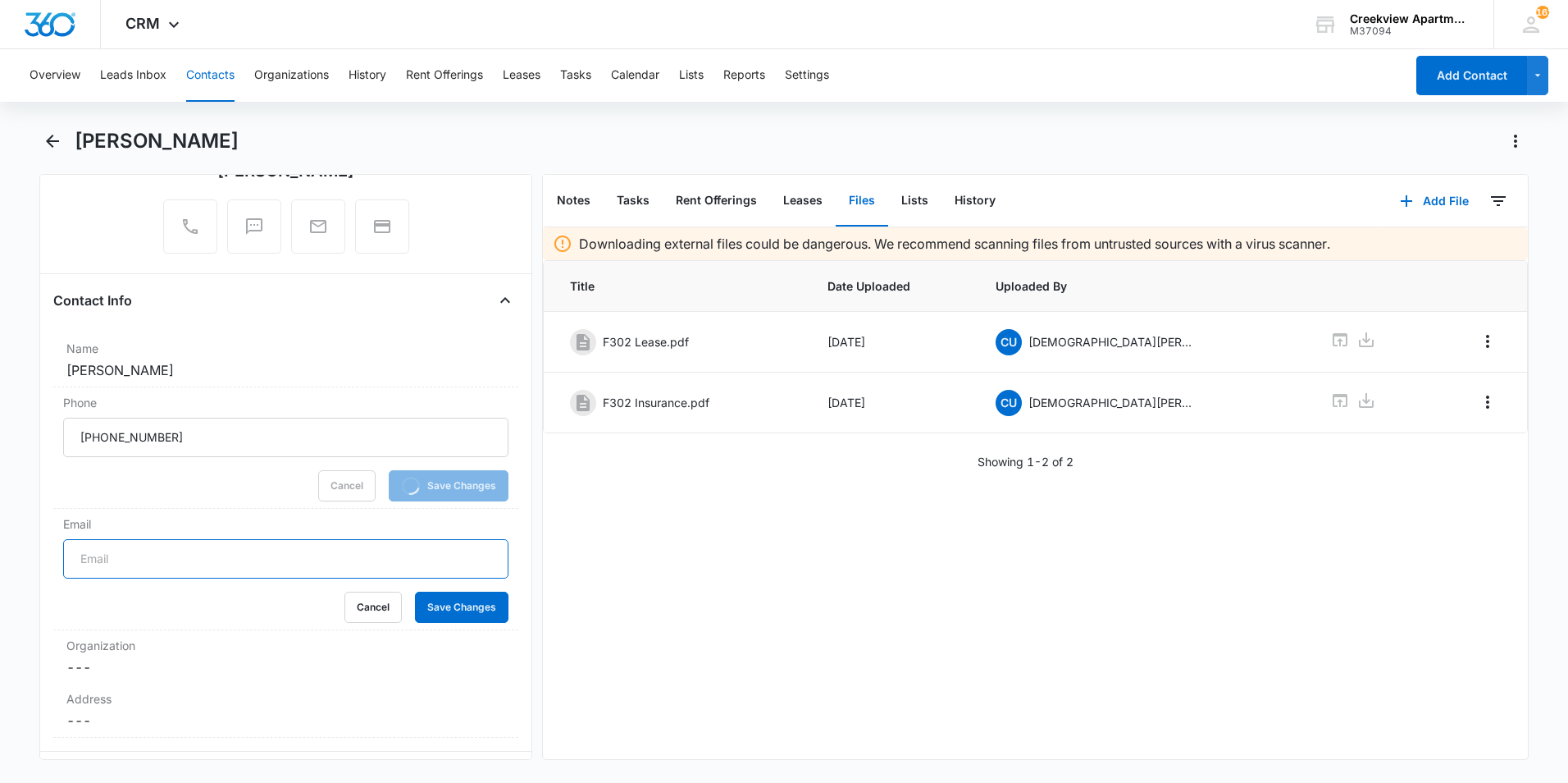
click at [202, 556] on input "Email" at bounding box center [285, 558] width 445 height 39
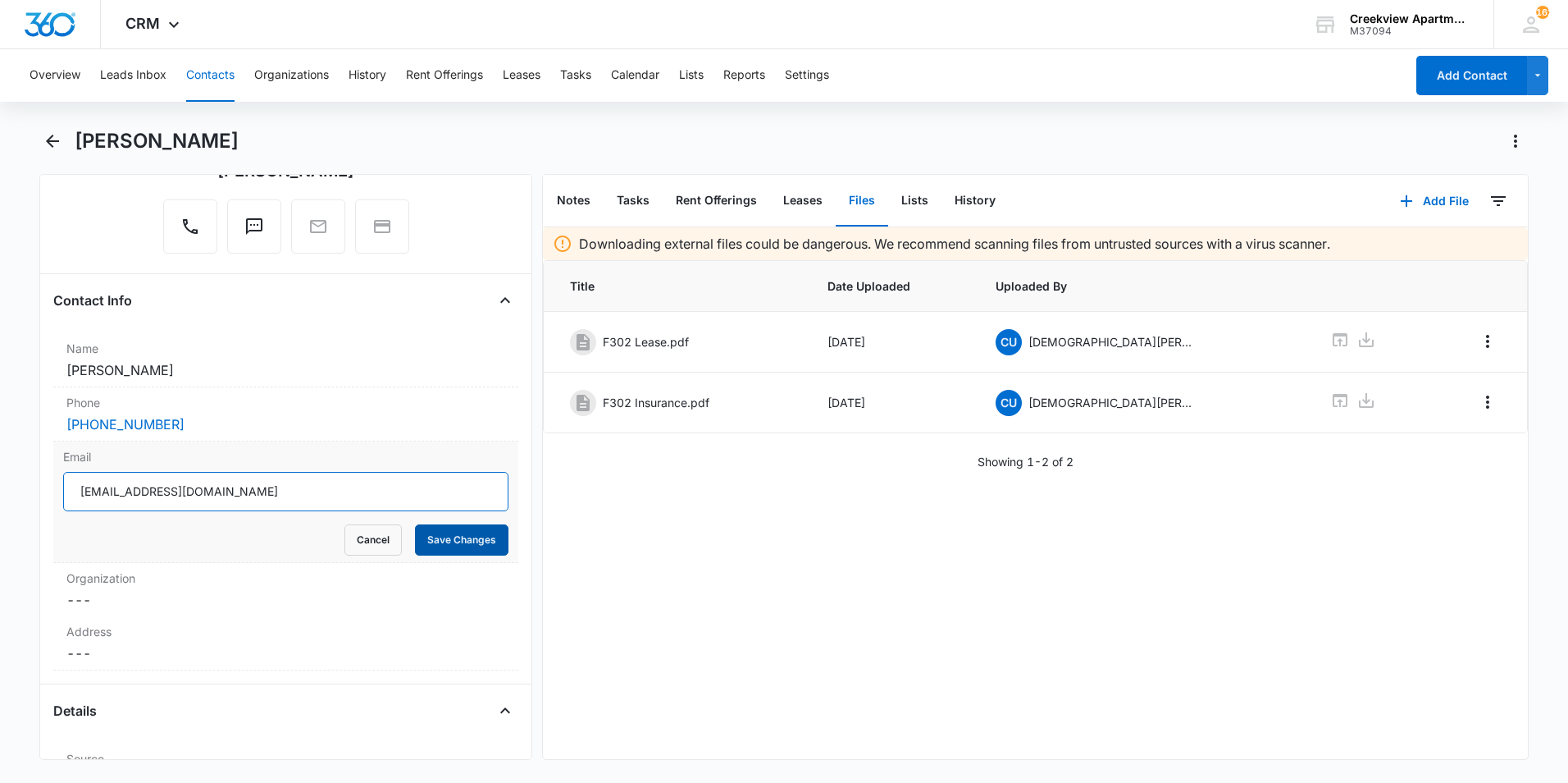
type input "Saraialemans0@gmail.com"
click at [455, 533] on button "Save Changes" at bounding box center [461, 540] width 94 height 32
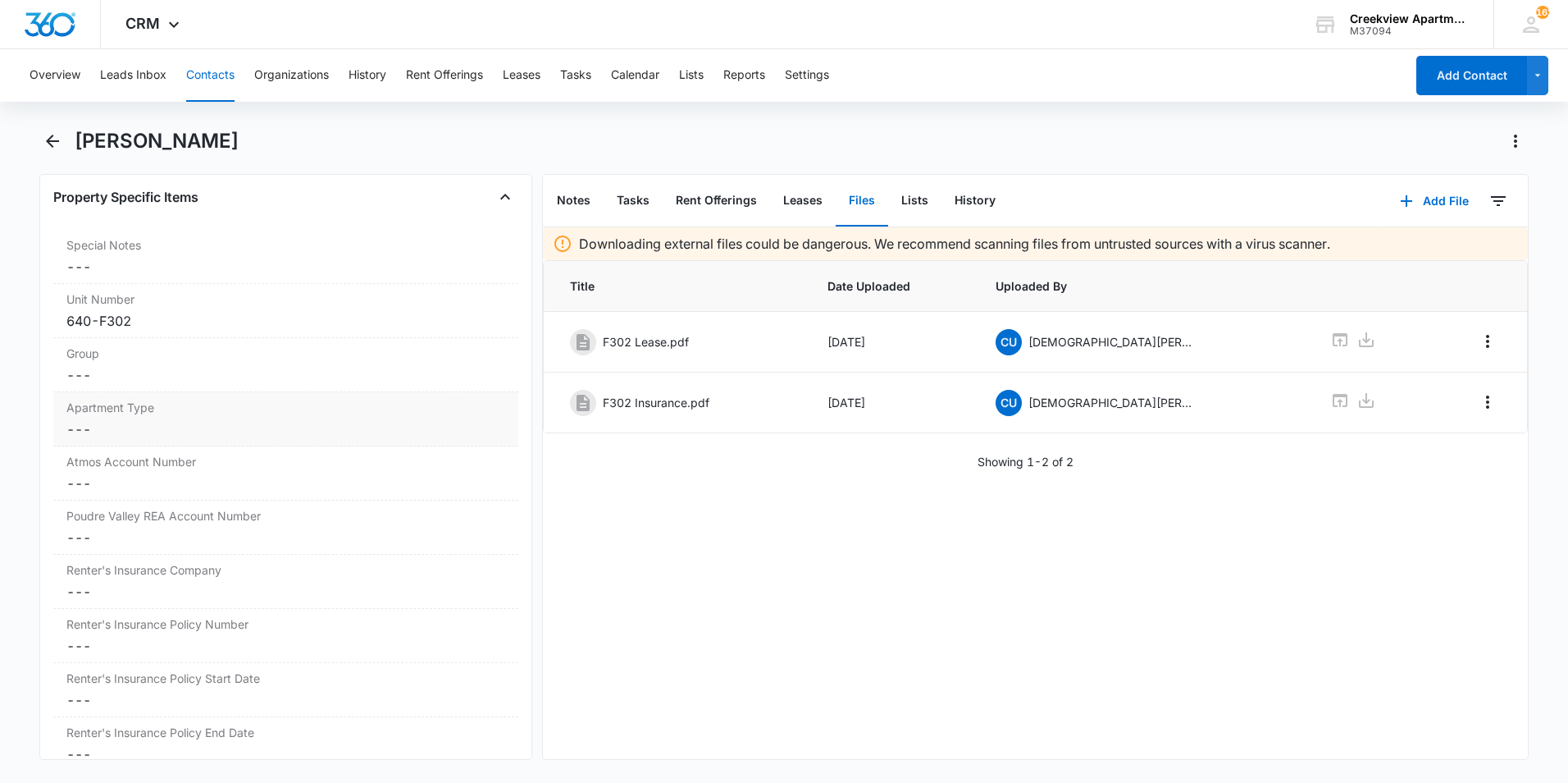
scroll to position [1902, 0]
click at [163, 329] on div "Atmos Account Number Cancel Save Changes ---" at bounding box center [285, 309] width 465 height 54
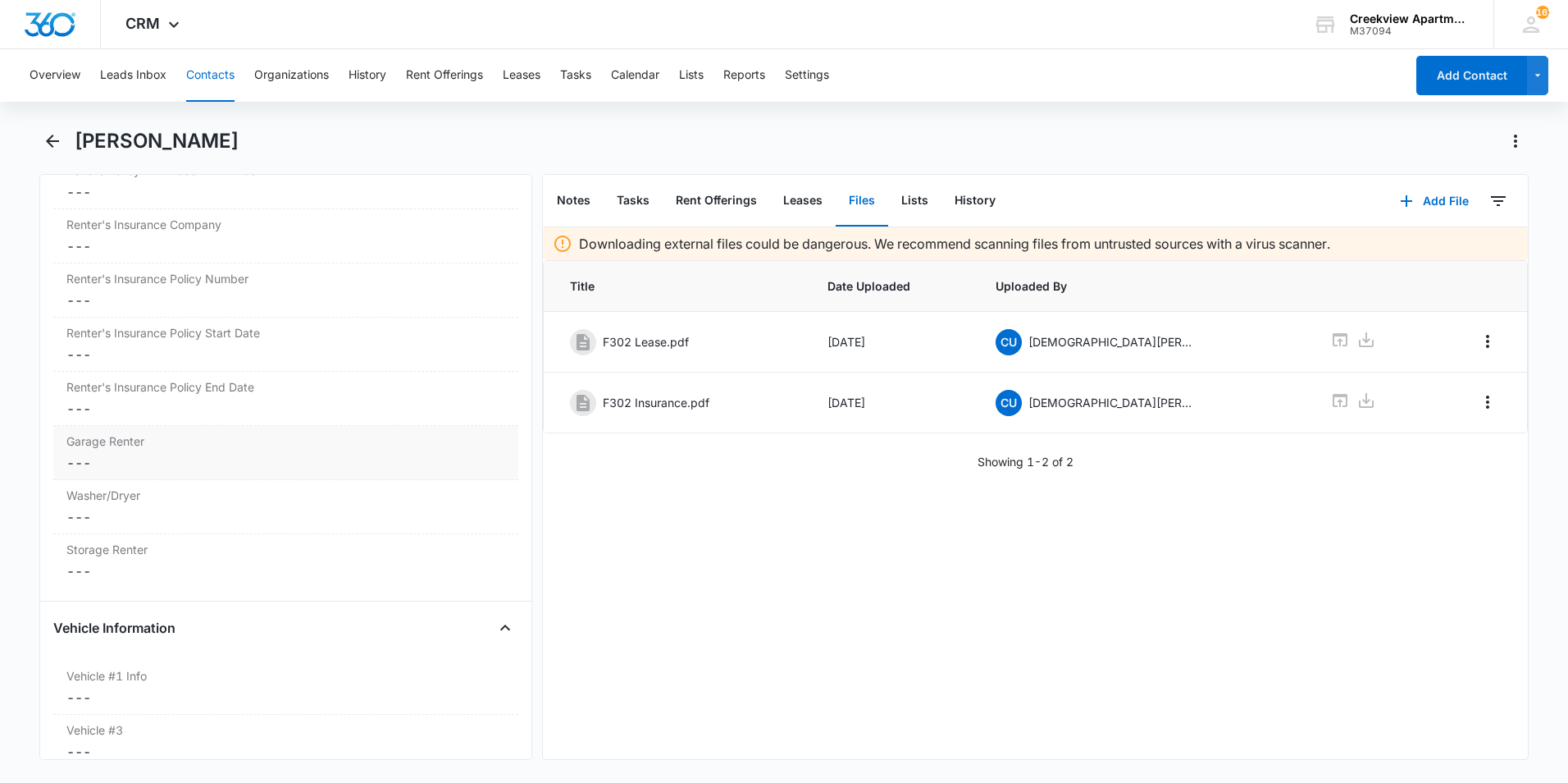
scroll to position [2230, 0]
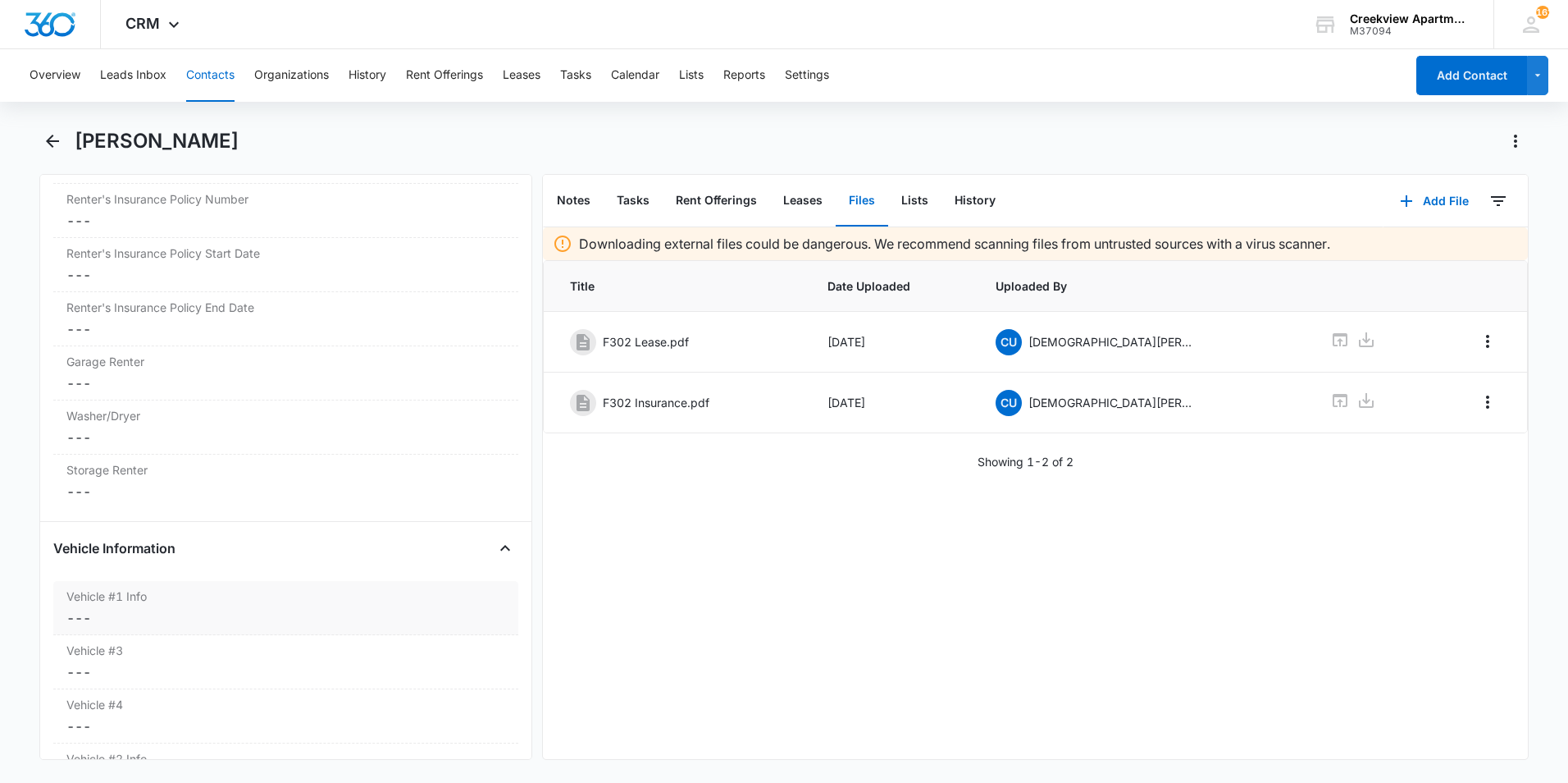
click at [112, 616] on dd "Cancel Save Changes ---" at bounding box center [285, 618] width 439 height 20
click at [153, 636] on input "Vehicle #1 Info" at bounding box center [285, 630] width 445 height 39
type input "2018 GMC Terrain Grey"
click at [460, 682] on button "Save Changes" at bounding box center [461, 679] width 94 height 32
click at [256, 631] on div "Vehicle #1 Info Cancel Save Changes 2018 GMC Terrain Grey" at bounding box center [285, 607] width 465 height 54
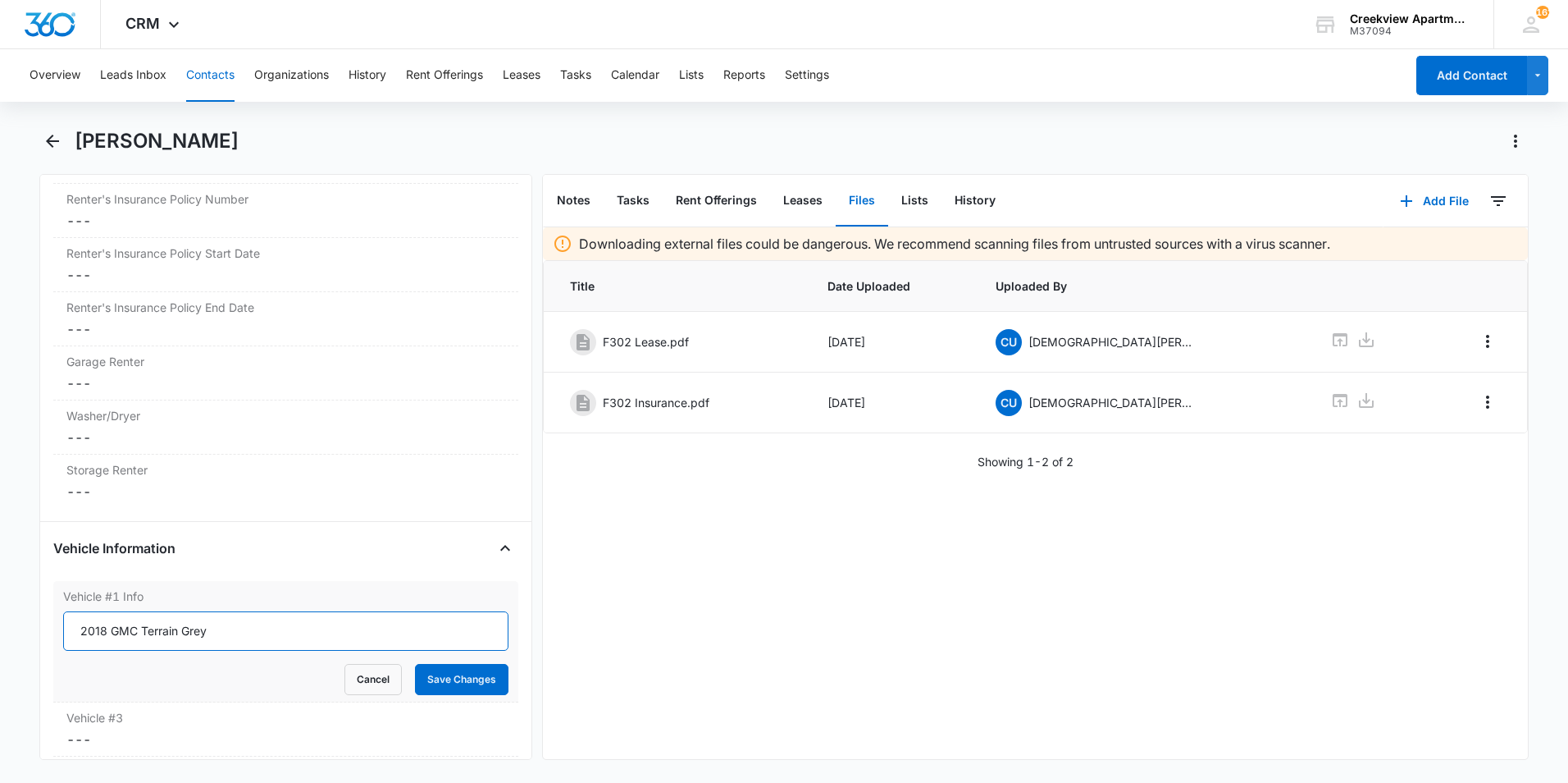
click at [197, 631] on input "2018 GMC Terrain Grey" at bounding box center [285, 630] width 445 height 39
click at [199, 630] on input "2018 GMC Terrain Grey" at bounding box center [285, 630] width 445 height 39
type input "2018 GMC Terrain Gray"
click at [458, 683] on button "Save Changes" at bounding box center [461, 679] width 94 height 32
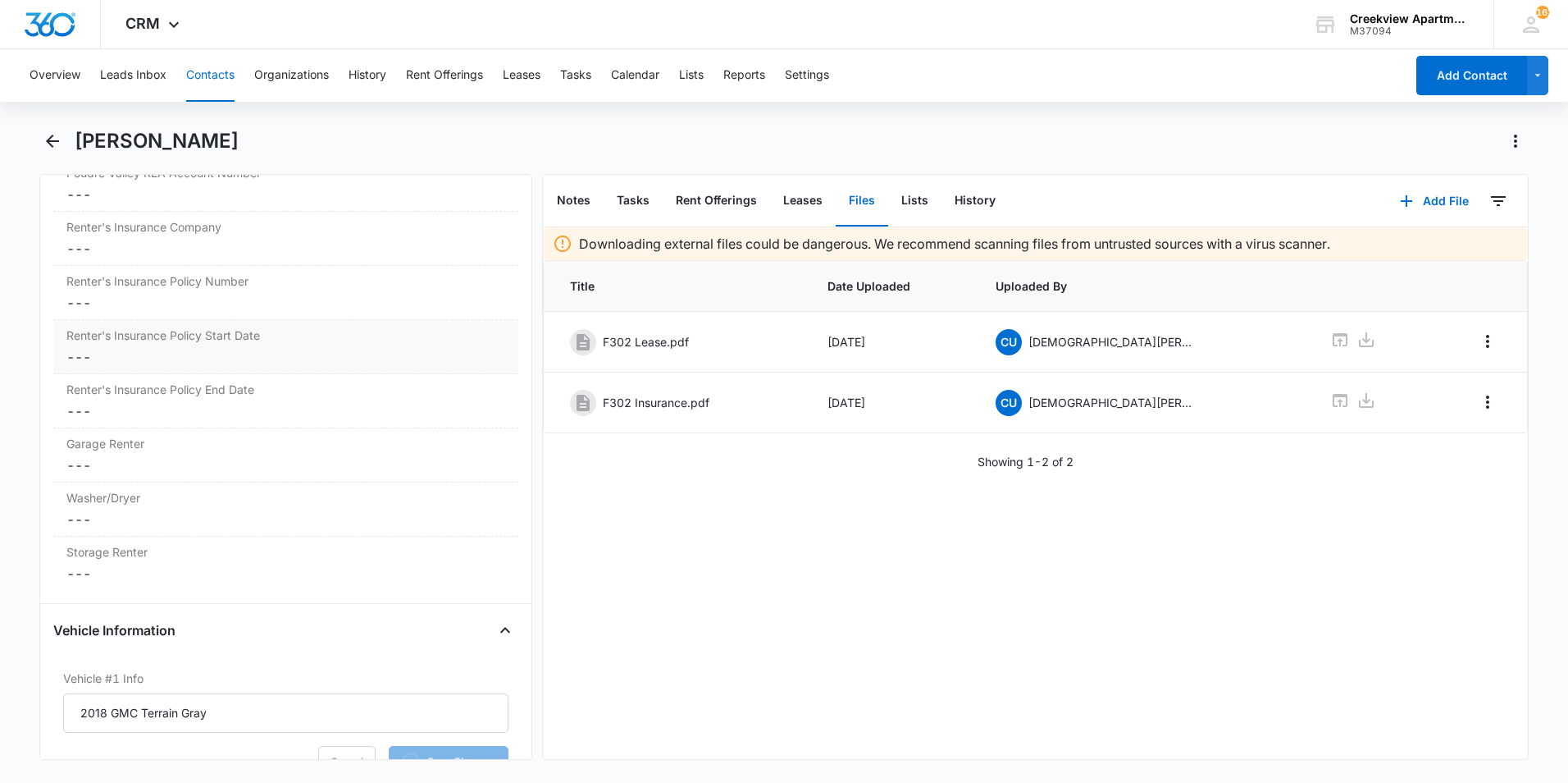
scroll to position [1820, 0]
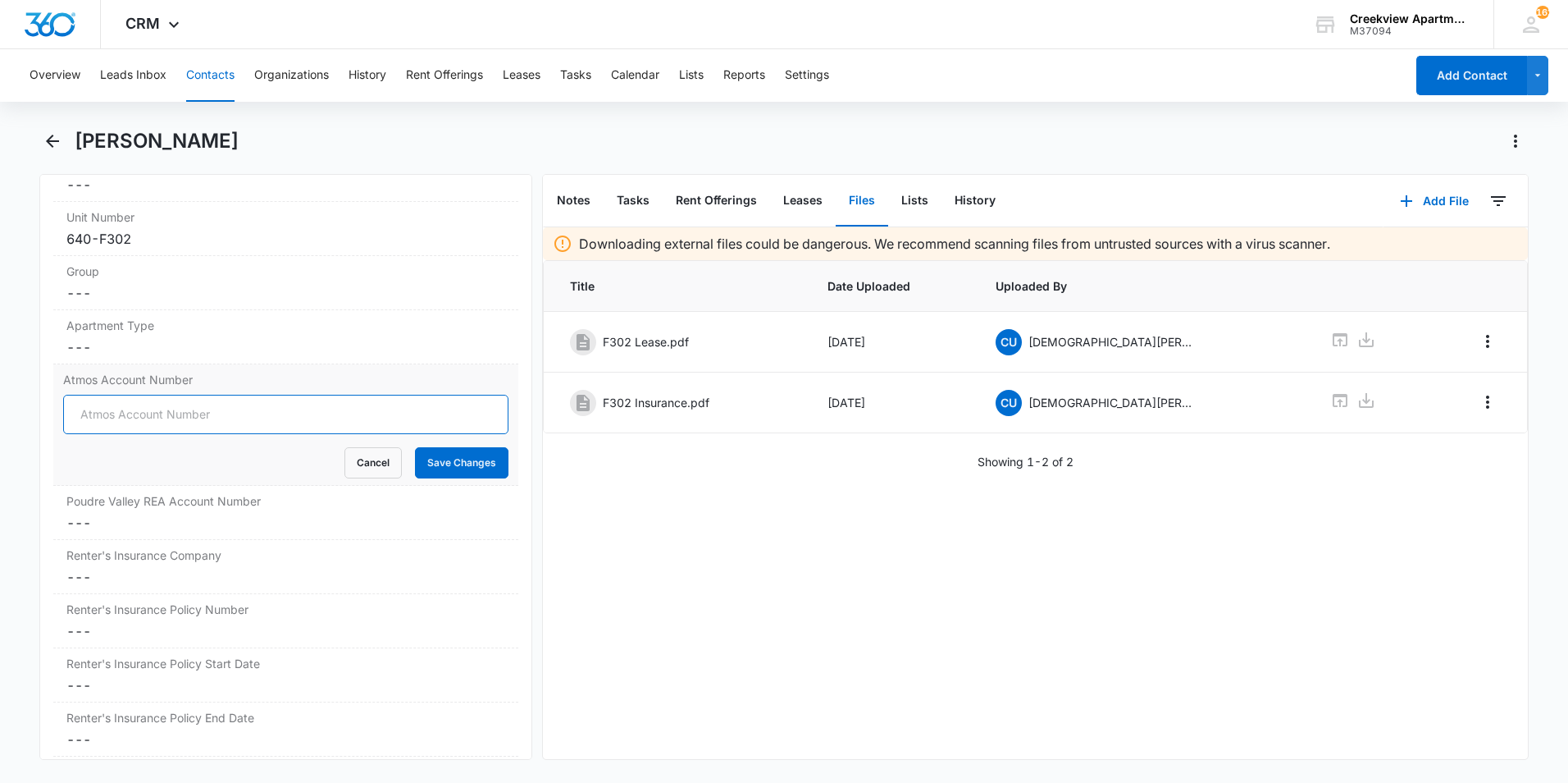
click at [302, 417] on input "Atmos Account Number" at bounding box center [285, 414] width 445 height 39
type input "3074377973"
click at [216, 537] on div "Poudre Valley REA Account Number Cancel Save Changes ---" at bounding box center [285, 512] width 465 height 54
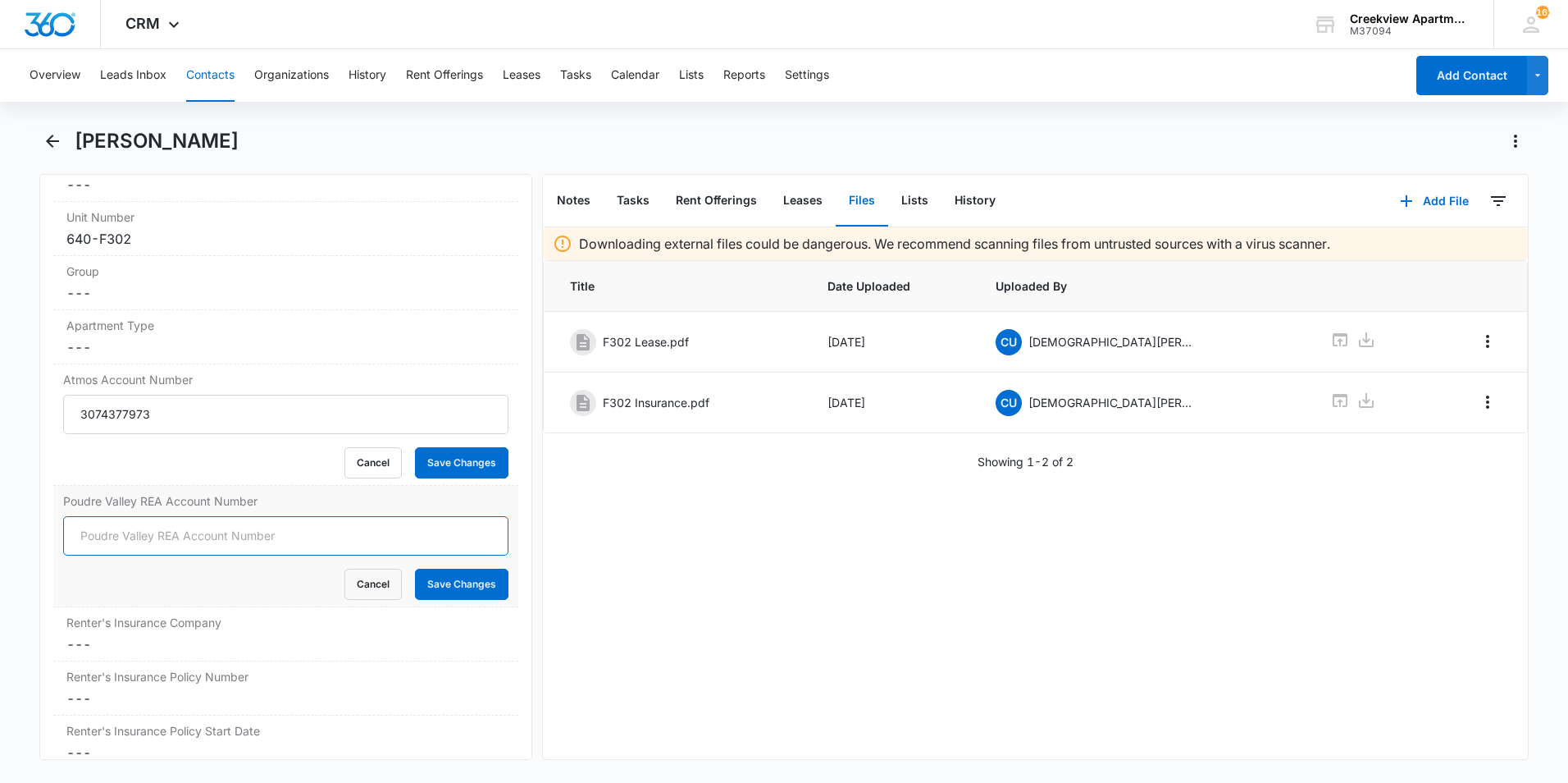
click at [189, 532] on input "Poudre Valley REA Account Number" at bounding box center [285, 535] width 445 height 39
type input "63581016"
click at [105, 637] on dd "Cancel Save Changes ---" at bounding box center [285, 644] width 439 height 20
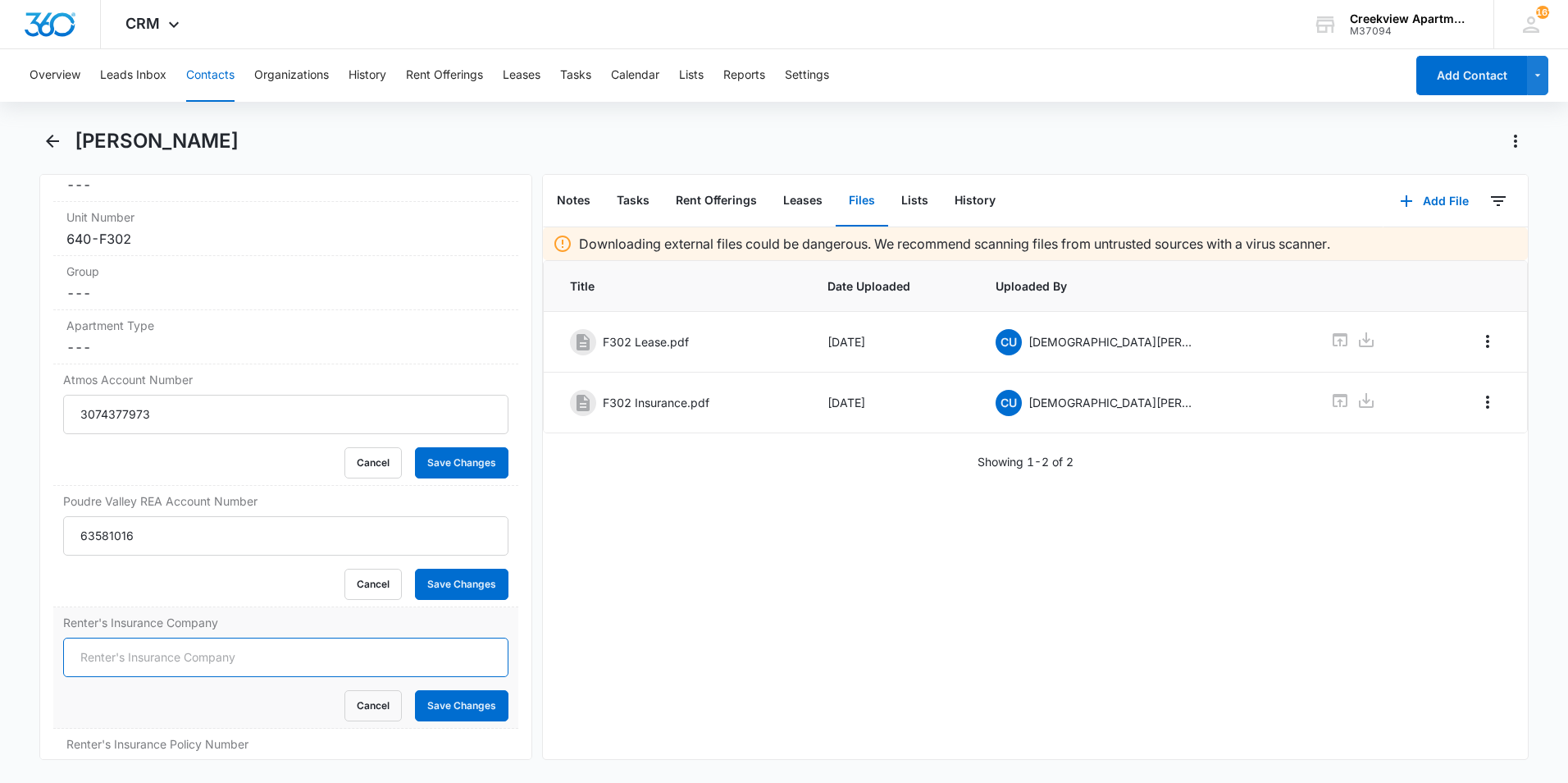
click at [134, 663] on input "Renter's Insurance Company" at bounding box center [285, 656] width 445 height 39
type input "l"
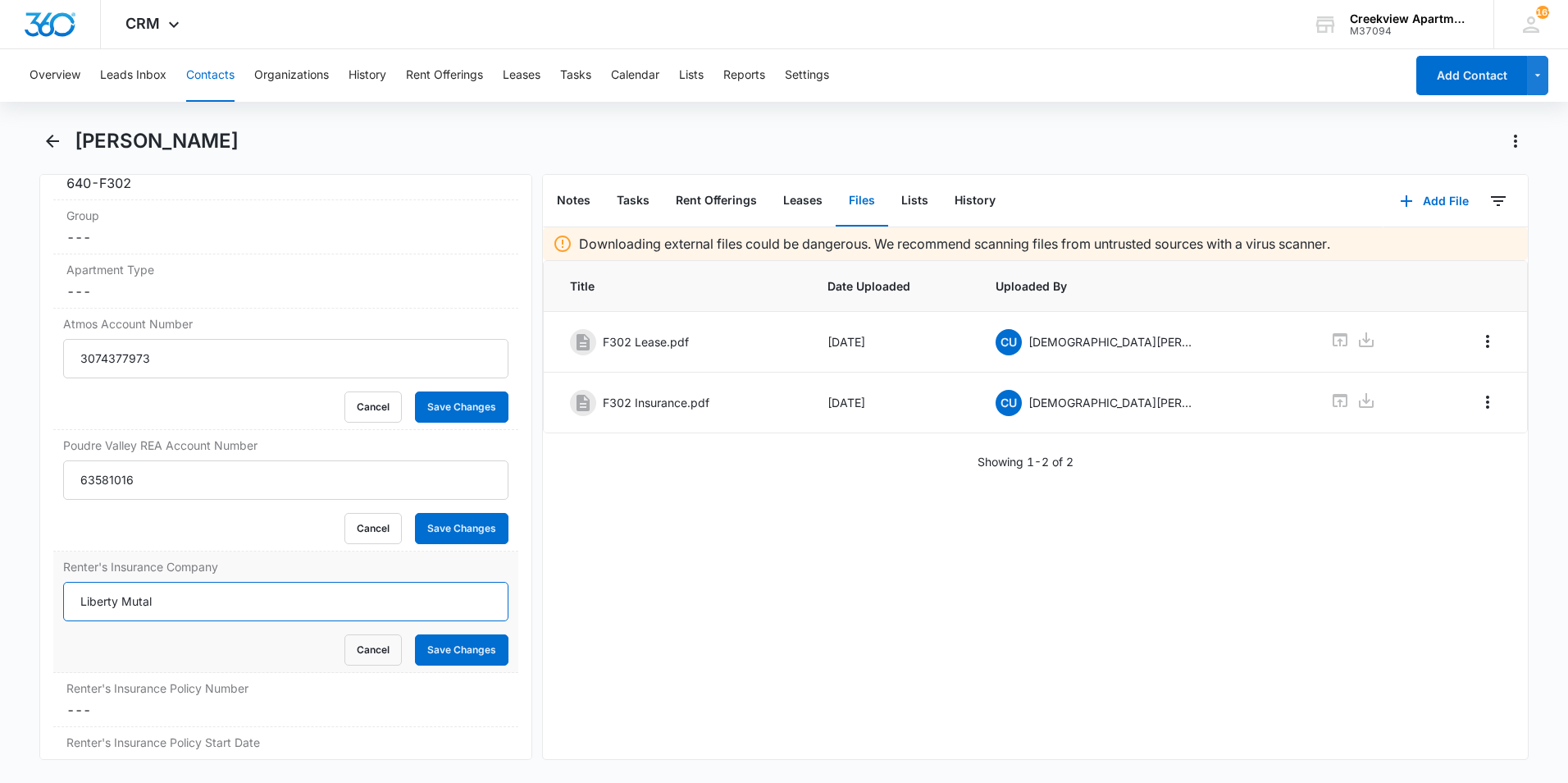
scroll to position [1902, 0]
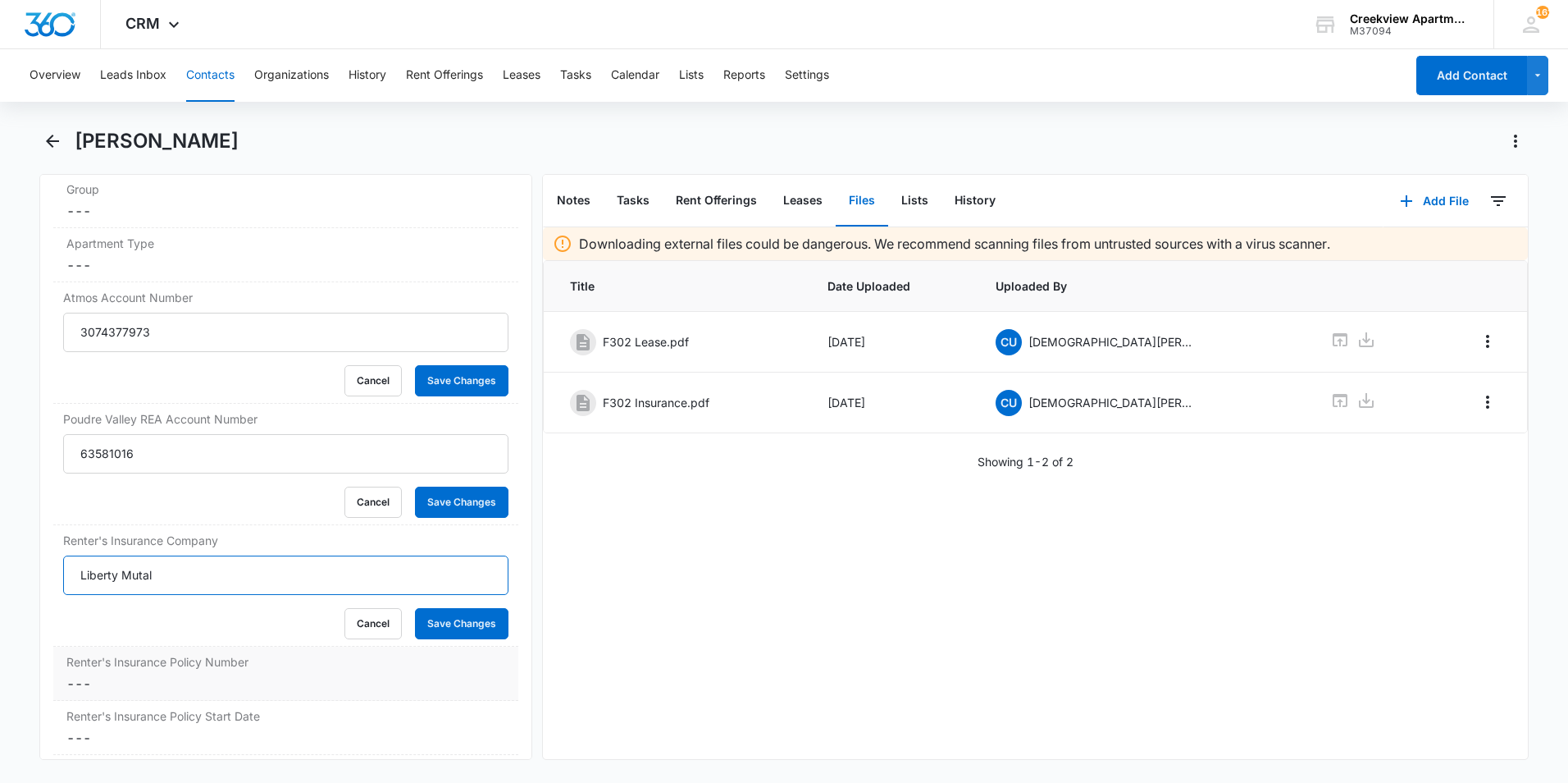
type input "Liberty Mutal"
click at [216, 682] on dd "Cancel Save Changes ---" at bounding box center [285, 683] width 439 height 20
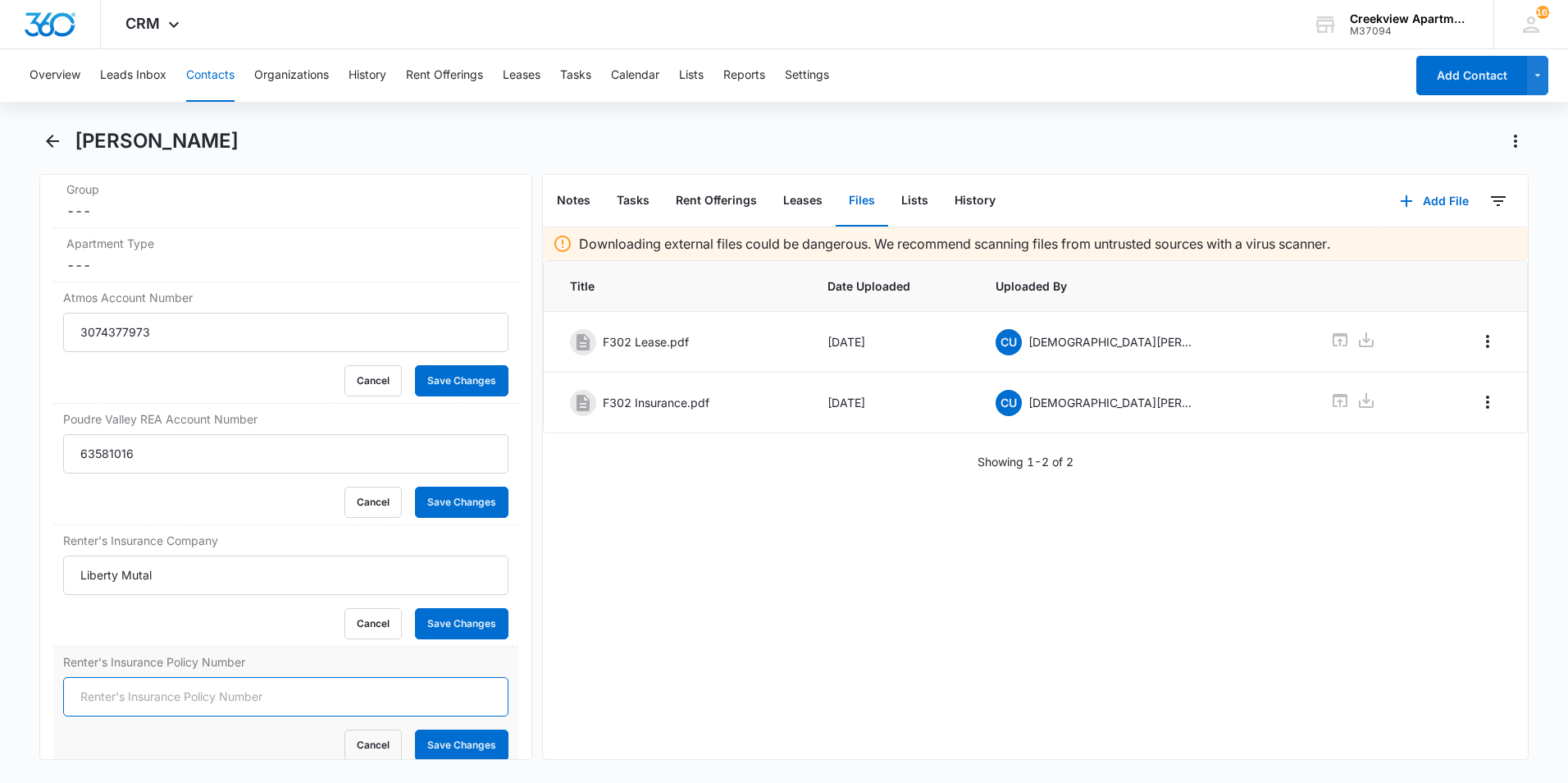
click at [247, 712] on input "Renter's Insurance Policy Number" at bounding box center [285, 696] width 445 height 39
type input "h"
type input "H41-291-"
